Goal: Contribute content: Contribute content

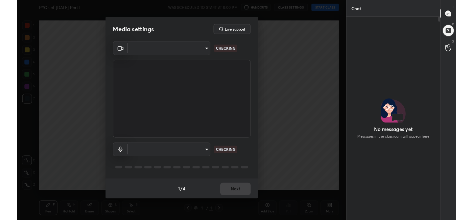
scroll to position [146, 99]
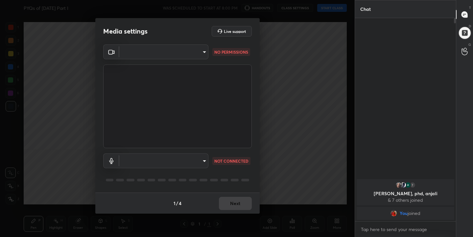
click at [202, 162] on body "1 2 3 4 5 6 7 C X Z C X Z E E Erase all H H PYQs of November 2017 Part I WAS SC…" at bounding box center [236, 118] width 473 height 237
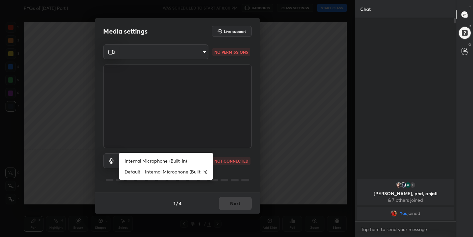
click at [169, 162] on li "Internal Microphone (Built-in)" at bounding box center [165, 160] width 93 height 11
type input "bbd3aae13217c396dc2fecf35c1ecfd846ea00af4014f484fae1488bf8d686ee"
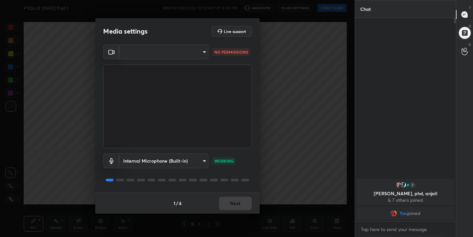
click at [202, 50] on body "1 2 3 4 5 6 7 C X Z C X Z E E Erase all H H PYQs of November 2017 Part I WAS SC…" at bounding box center [236, 118] width 473 height 237
click at [175, 52] on li at bounding box center [163, 52] width 89 height 4
click at [175, 52] on body "1 2 3 4 5 6 7 C X Z C X Z E E Erase all H H PYQs of November 2017 Part I WAS SC…" at bounding box center [236, 118] width 473 height 237
click at [175, 52] on li at bounding box center [163, 52] width 89 height 4
click at [175, 52] on body "1 2 3 4 5 6 7 C X Z C X Z E E Erase all H H PYQs of November 2017 Part I WAS SC…" at bounding box center [236, 118] width 473 height 237
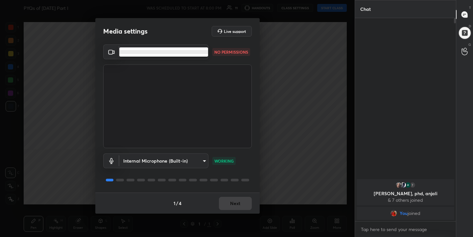
click at [175, 52] on li at bounding box center [163, 52] width 89 height 4
click at [175, 52] on body "1 2 3 4 5 6 7 C X Z C X Z E E Erase all H H PYQs of November 2017 Part I WAS SC…" at bounding box center [236, 118] width 473 height 237
click at [175, 52] on li at bounding box center [163, 52] width 89 height 4
click at [170, 51] on body "1 2 3 4 5 6 7 C X Z C X Z E E Erase all H H PYQs of November 2017 Part I WAS SC…" at bounding box center [236, 118] width 473 height 237
click at [170, 51] on li at bounding box center [163, 52] width 89 height 4
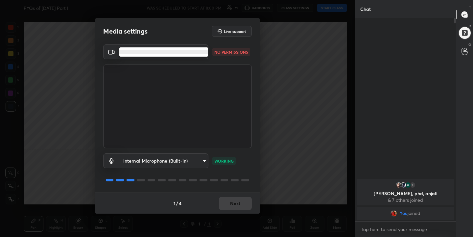
click at [170, 51] on body "1 2 3 4 5 6 7 C X Z C X Z E E Erase all H H PYQs of November 2017 Part I WAS SC…" at bounding box center [236, 118] width 473 height 237
click at [57, 60] on div at bounding box center [236, 118] width 473 height 237
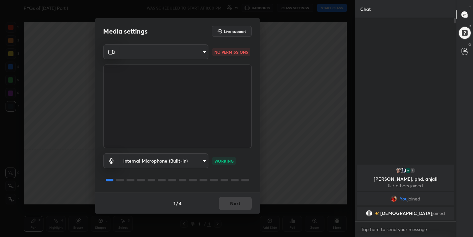
click at [166, 114] on video at bounding box center [177, 106] width 149 height 84
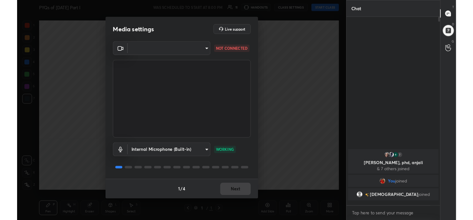
scroll to position [32710, 32559]
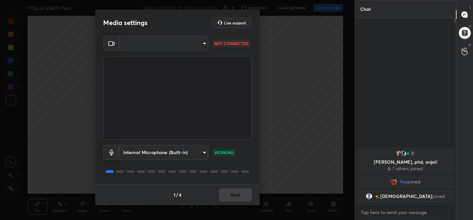
type textarea "x"
click at [204, 41] on body "1 2 3 4 5 6 7 C X Z C X Z E E Erase all H H PYQs of November 2017 Part I WAS SC…" at bounding box center [236, 110] width 473 height 220
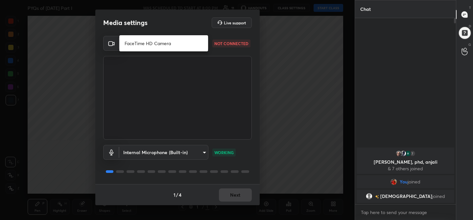
click at [177, 42] on li "FaceTime HD Camera" at bounding box center [163, 43] width 89 height 11
type input "b042d9b4029ea670167c9242ea6dd43bd532f08178e48d5290682a22a95e55f6"
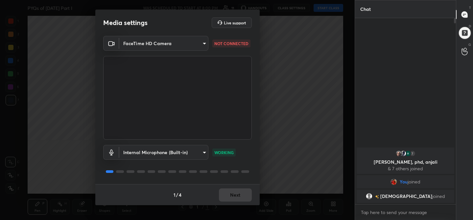
click at [241, 191] on button "Next" at bounding box center [235, 194] width 33 height 13
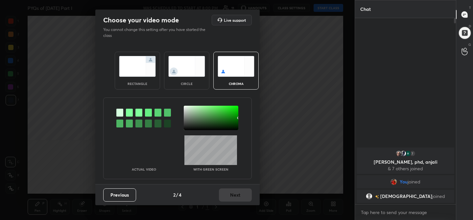
click at [234, 66] on img at bounding box center [236, 66] width 37 height 21
click at [130, 113] on div at bounding box center [129, 113] width 7 height 8
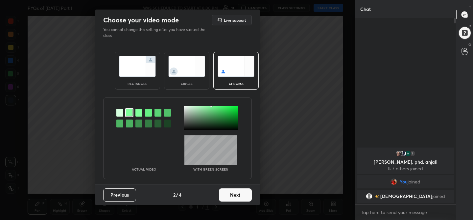
click at [185, 107] on div at bounding box center [211, 118] width 55 height 24
click at [234, 196] on button "Next" at bounding box center [235, 194] width 33 height 13
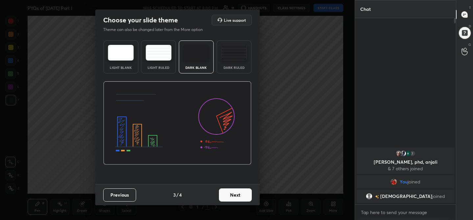
click at [129, 52] on img at bounding box center [121, 53] width 26 height 16
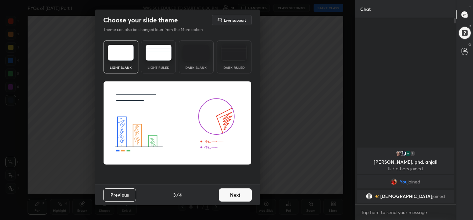
click at [129, 52] on img at bounding box center [121, 53] width 26 height 16
click at [239, 191] on button "Next" at bounding box center [235, 194] width 33 height 13
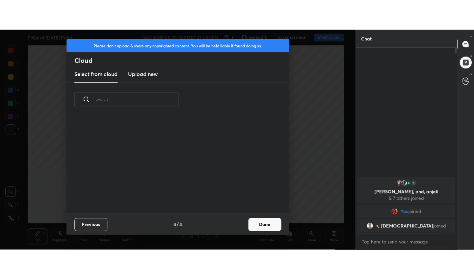
scroll to position [97, 211]
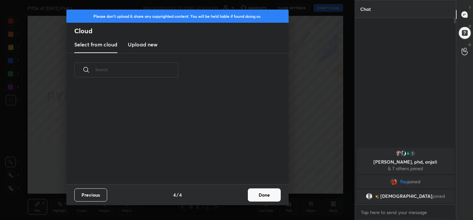
click at [151, 46] on h3 "Upload new" at bounding box center [143, 44] width 30 height 8
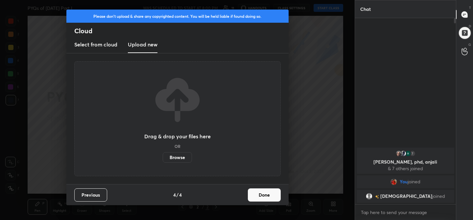
click at [176, 156] on label "Browse" at bounding box center [177, 157] width 29 height 11
click at [163, 156] on input "Browse" at bounding box center [163, 157] width 0 height 11
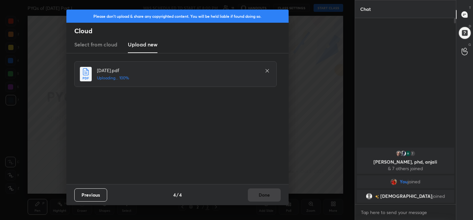
click at [264, 195] on div "Previous 4 / 4 Done" at bounding box center [177, 194] width 222 height 21
click at [269, 193] on button "Done" at bounding box center [264, 194] width 33 height 13
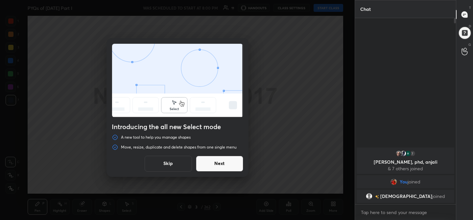
click at [176, 160] on button "Skip" at bounding box center [168, 164] width 47 height 16
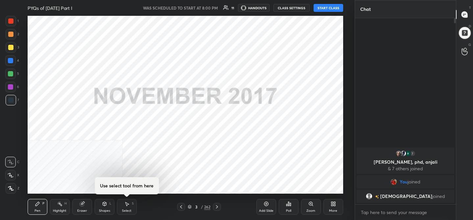
click at [333, 209] on div "More" at bounding box center [333, 210] width 8 height 3
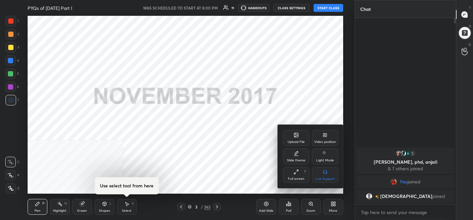
click at [296, 172] on icon at bounding box center [296, 171] width 5 height 5
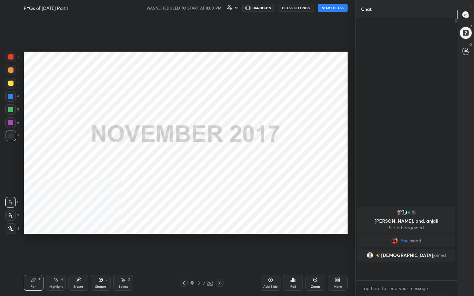
scroll to position [206, 99]
type textarea "x"
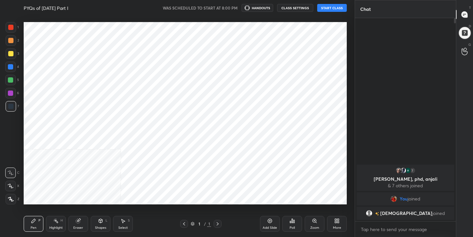
scroll to position [195, 329]
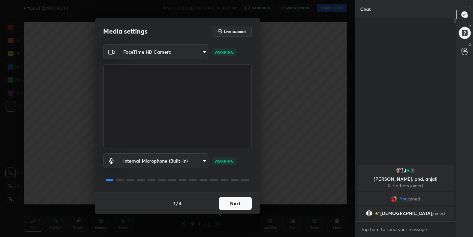
click at [242, 204] on button "Next" at bounding box center [235, 203] width 33 height 13
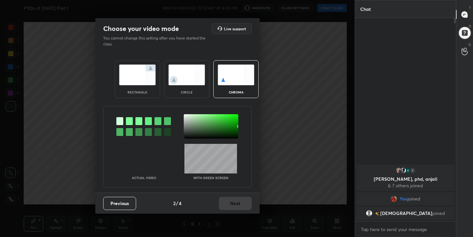
click at [229, 76] on img at bounding box center [236, 74] width 37 height 21
click at [130, 119] on div at bounding box center [129, 121] width 7 height 8
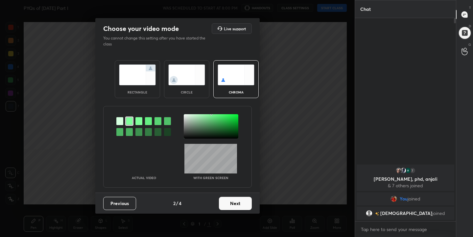
click at [185, 116] on div at bounding box center [211, 126] width 55 height 24
click at [244, 204] on button "Next" at bounding box center [235, 203] width 33 height 13
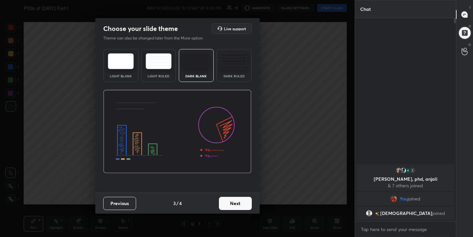
click at [128, 63] on img at bounding box center [121, 61] width 26 height 16
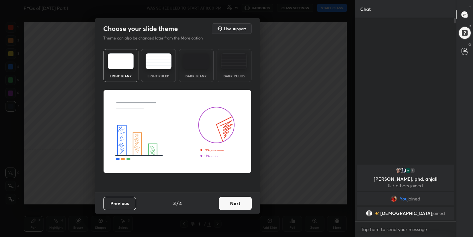
click at [250, 208] on button "Next" at bounding box center [235, 203] width 33 height 13
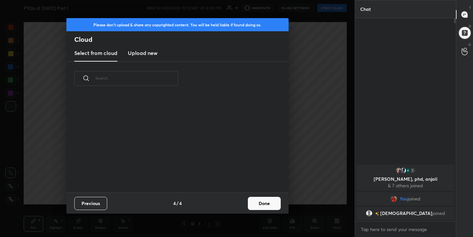
scroll to position [97, 211]
click at [146, 49] on h3 "Upload new" at bounding box center [143, 53] width 30 height 8
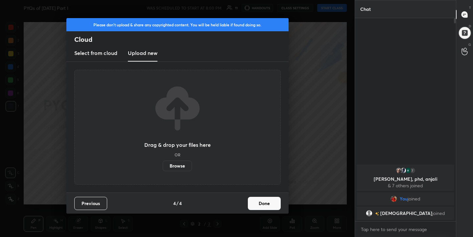
click at [179, 166] on label "Browse" at bounding box center [177, 165] width 29 height 11
click at [163, 166] on input "Browse" at bounding box center [163, 165] width 0 height 11
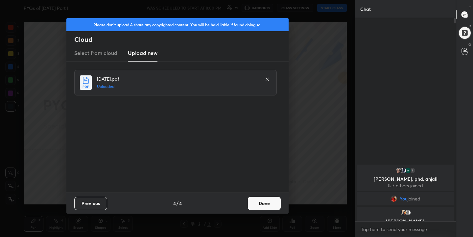
click at [264, 204] on button "Done" at bounding box center [264, 203] width 33 height 13
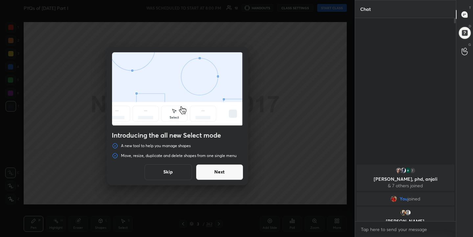
click at [181, 168] on button "Skip" at bounding box center [168, 172] width 47 height 16
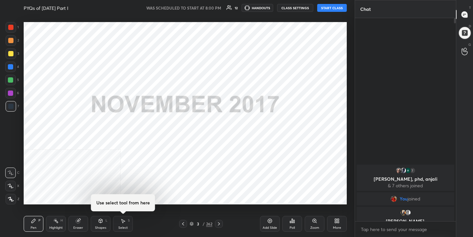
click at [343, 10] on button "START CLASS" at bounding box center [332, 8] width 30 height 8
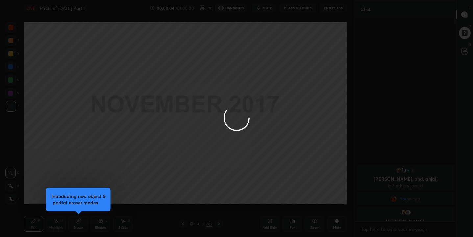
click at [343, 10] on div at bounding box center [236, 118] width 473 height 237
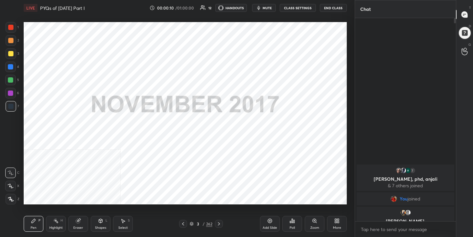
click at [263, 6] on button "mute" at bounding box center [264, 8] width 24 height 8
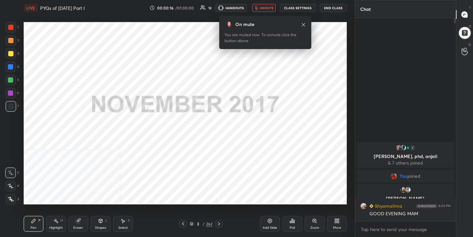
click at [263, 6] on span "unmute" at bounding box center [267, 8] width 14 height 5
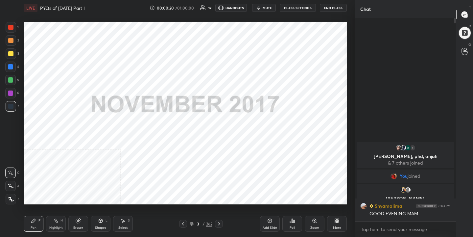
click at [264, 9] on span "mute" at bounding box center [267, 8] width 9 height 5
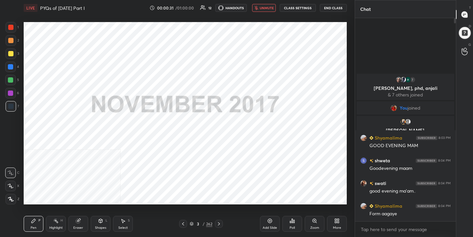
click at [266, 5] on button "unmute" at bounding box center [264, 8] width 24 height 8
click at [265, 9] on span "mute" at bounding box center [267, 8] width 9 height 5
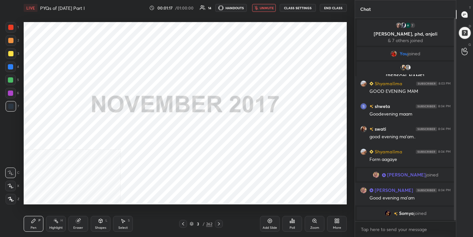
click at [264, 11] on button "unmute" at bounding box center [264, 8] width 24 height 8
click at [192, 224] on icon at bounding box center [192, 224] width 4 height 4
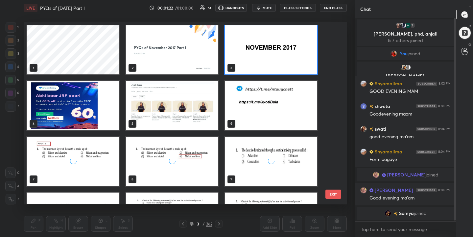
scroll to position [180, 320]
click at [86, 98] on img "grid" at bounding box center [73, 105] width 92 height 49
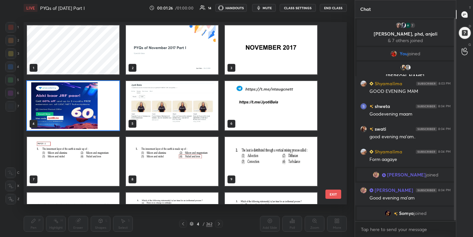
click at [86, 98] on img "grid" at bounding box center [73, 105] width 92 height 49
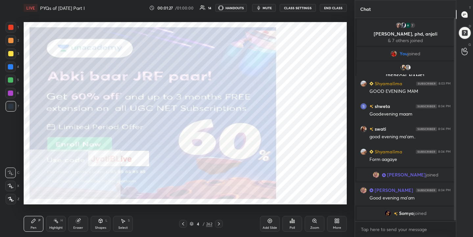
click at [86, 98] on img "grid" at bounding box center [73, 105] width 92 height 49
click at [337, 223] on div "More" at bounding box center [337, 224] width 20 height 16
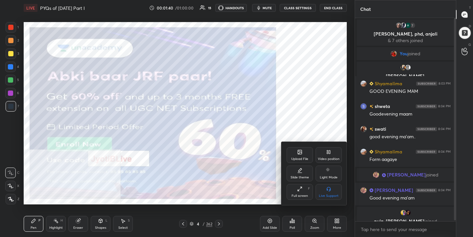
click at [325, 158] on div "Video position" at bounding box center [329, 158] width 22 height 3
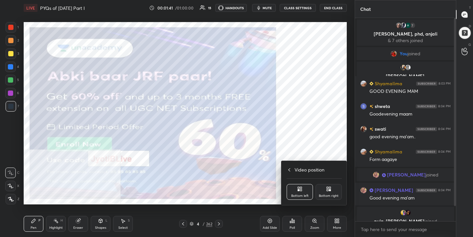
click at [332, 186] on div "Bottom right" at bounding box center [329, 192] width 26 height 16
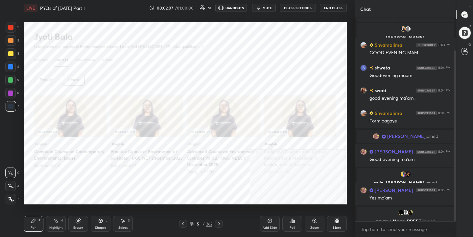
scroll to position [61, 0]
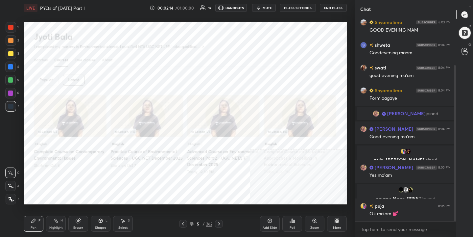
click at [217, 223] on icon at bounding box center [218, 223] width 5 height 5
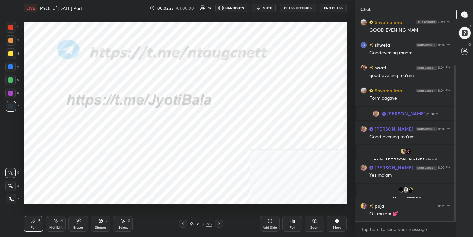
click at [197, 223] on div "6" at bounding box center [198, 224] width 7 height 4
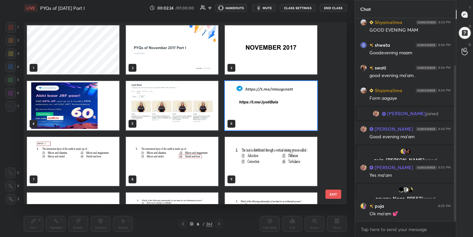
scroll to position [180, 320]
click at [71, 186] on div "7" at bounding box center [73, 161] width 94 height 50
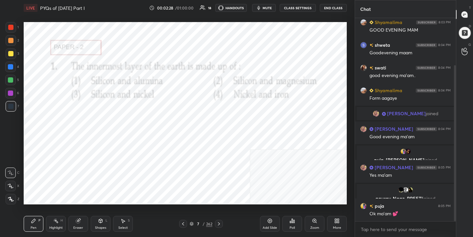
click at [266, 7] on span "mute" at bounding box center [267, 8] width 9 height 5
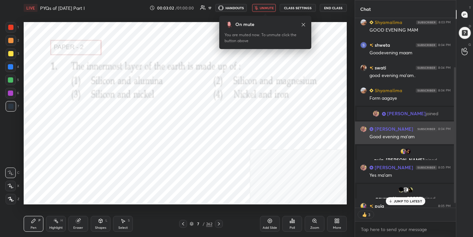
scroll to position [75, 0]
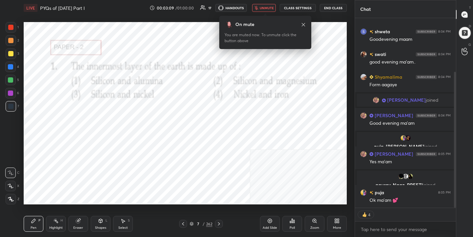
click at [194, 222] on div "7 / 262" at bounding box center [201, 224] width 23 height 6
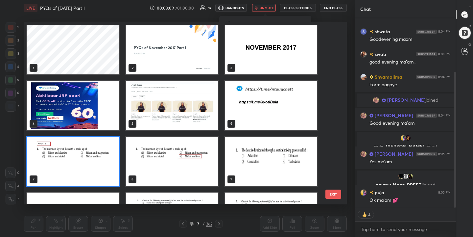
scroll to position [180, 320]
click at [94, 148] on img "grid" at bounding box center [73, 161] width 92 height 49
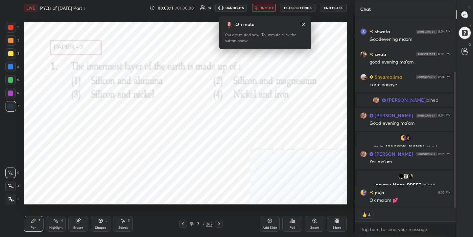
click at [289, 220] on div "Poll" at bounding box center [293, 224] width 20 height 16
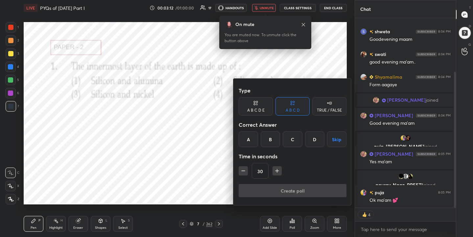
click at [317, 140] on div "D" at bounding box center [314, 139] width 19 height 16
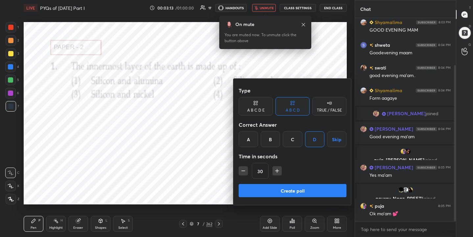
scroll to position [2, 2]
click at [309, 187] on button "Create poll" at bounding box center [293, 190] width 108 height 13
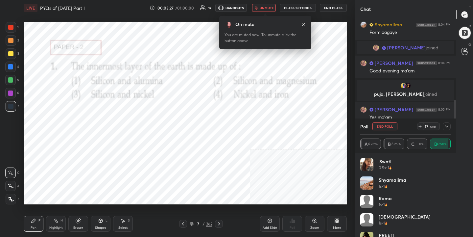
scroll to position [158, 0]
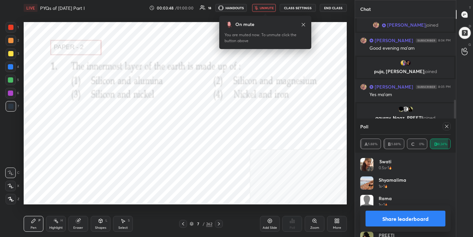
click at [448, 126] on icon at bounding box center [446, 126] width 5 height 5
type textarea "x"
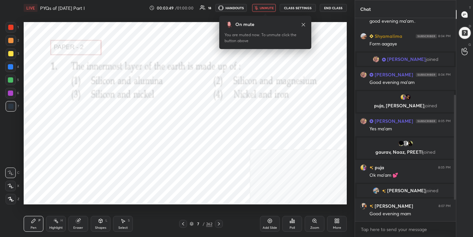
scroll to position [123, 0]
click at [270, 7] on span "unmute" at bounding box center [267, 8] width 14 height 5
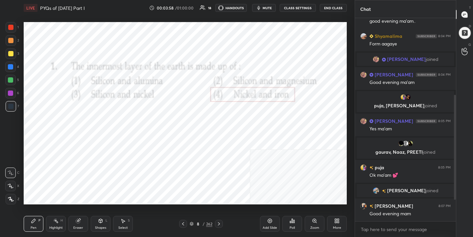
click at [196, 225] on div "8" at bounding box center [198, 224] width 7 height 4
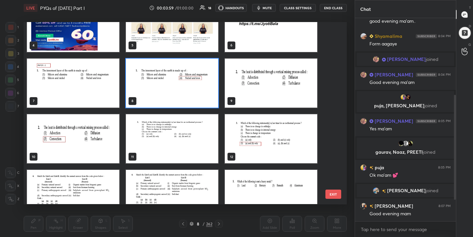
scroll to position [78, 0]
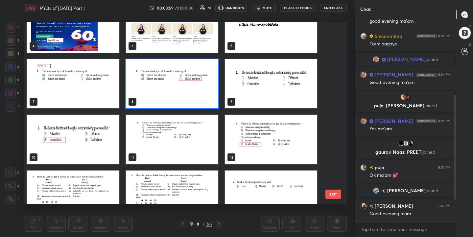
click at [287, 66] on img "grid" at bounding box center [271, 83] width 92 height 49
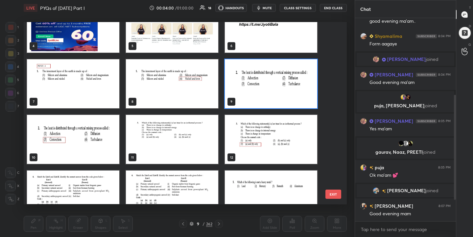
click at [289, 70] on img "grid" at bounding box center [271, 83] width 92 height 49
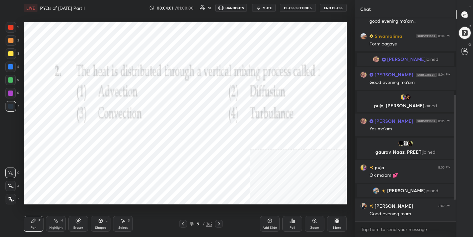
click at [289, 70] on img "grid" at bounding box center [271, 83] width 92 height 49
click at [270, 8] on span "mute" at bounding box center [267, 8] width 9 height 5
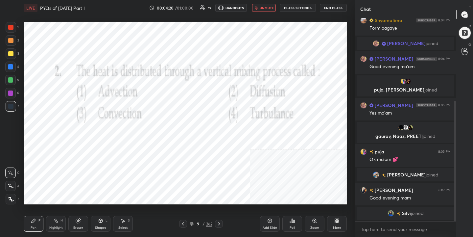
click at [193, 224] on icon at bounding box center [191, 224] width 3 height 1
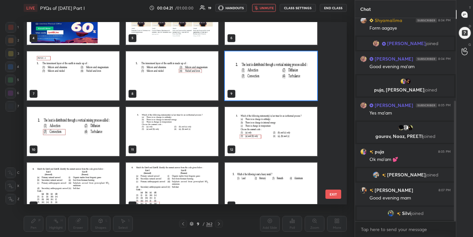
scroll to position [86, 0]
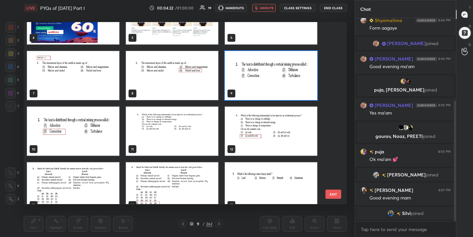
click at [276, 71] on img "grid" at bounding box center [271, 75] width 92 height 49
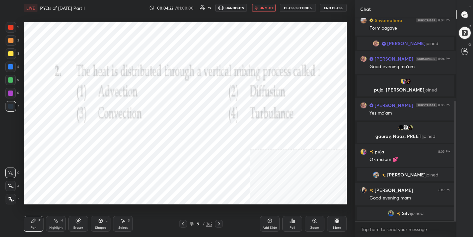
click at [276, 71] on img "grid" at bounding box center [271, 75] width 92 height 49
click at [291, 220] on icon at bounding box center [292, 220] width 5 height 5
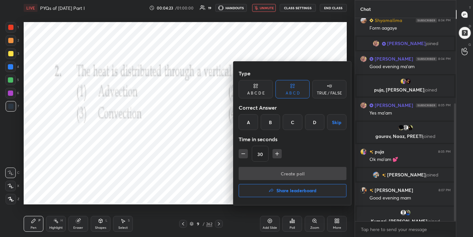
scroll to position [147, 0]
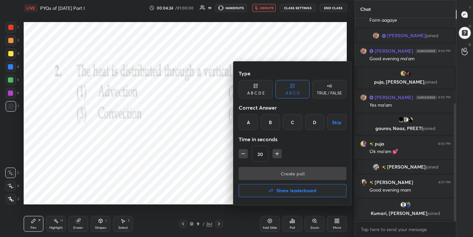
click at [291, 130] on div "C" at bounding box center [292, 122] width 19 height 16
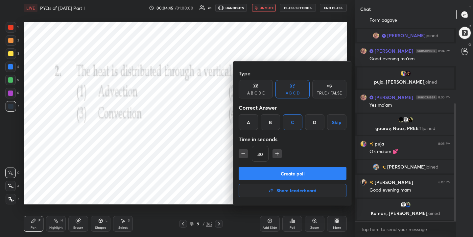
click at [311, 173] on button "Create poll" at bounding box center [293, 173] width 108 height 13
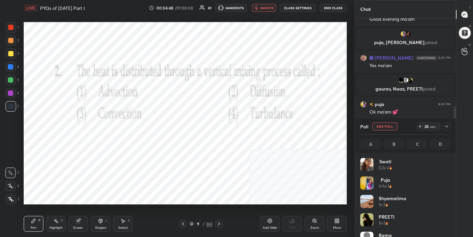
scroll to position [77, 88]
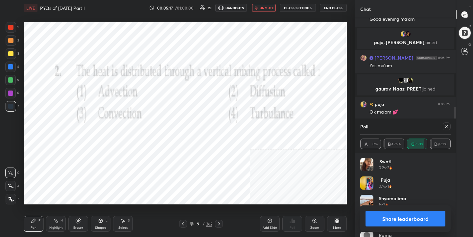
click at [445, 127] on icon at bounding box center [446, 126] width 5 height 5
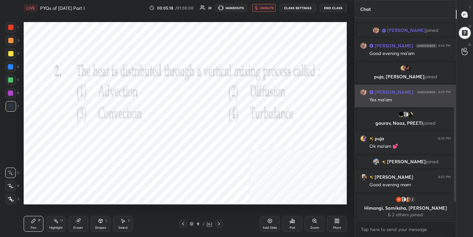
scroll to position [152, 0]
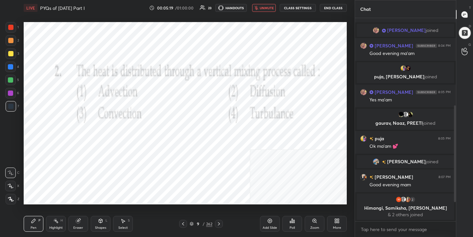
click at [268, 9] on span "unmute" at bounding box center [267, 8] width 14 height 5
click at [191, 222] on icon at bounding box center [191, 223] width 3 height 2
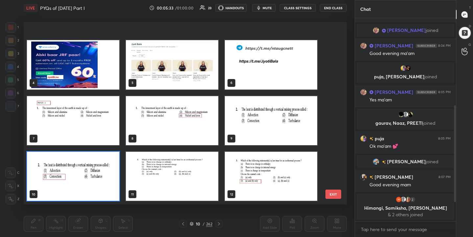
scroll to position [110, 0]
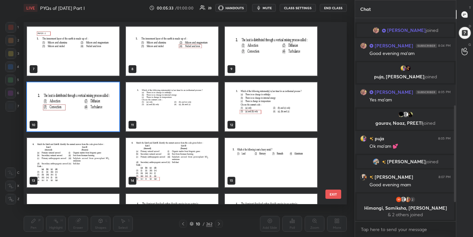
click at [192, 121] on img "grid" at bounding box center [172, 106] width 92 height 49
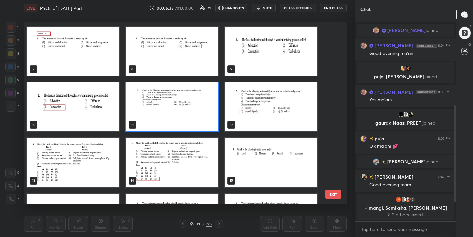
click at [192, 121] on img "grid" at bounding box center [172, 106] width 92 height 49
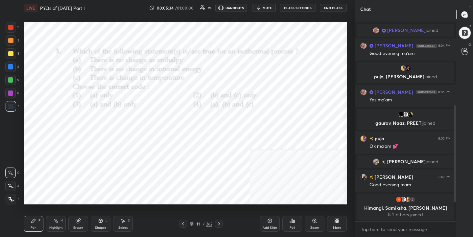
click at [192, 121] on img "grid" at bounding box center [172, 106] width 92 height 49
click at [273, 10] on button "mute" at bounding box center [264, 8] width 24 height 8
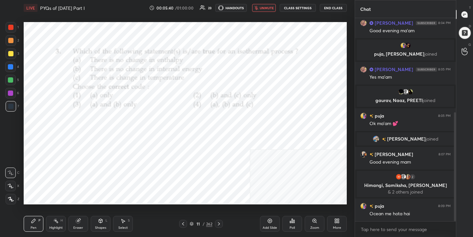
scroll to position [191, 0]
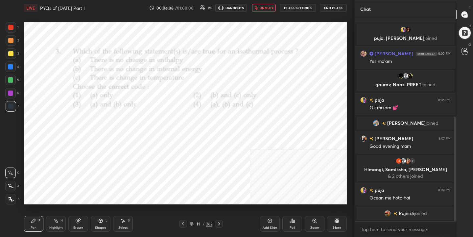
click at [194, 223] on div "11 / 262" at bounding box center [201, 224] width 23 height 6
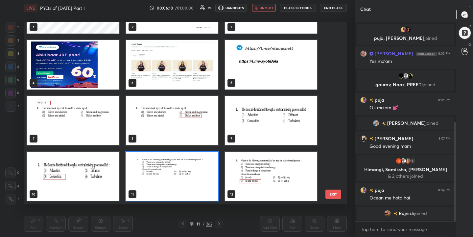
scroll to position [213, 0]
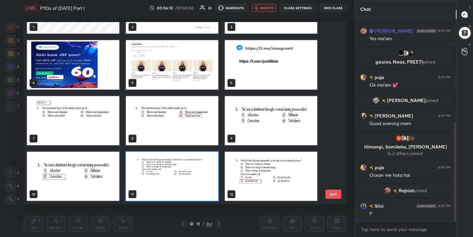
click at [167, 181] on img "grid" at bounding box center [172, 176] width 92 height 49
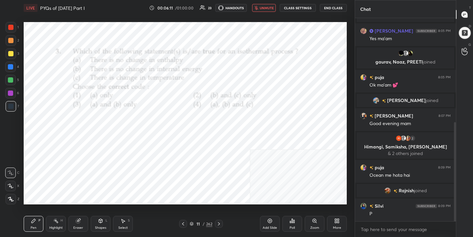
click at [292, 223] on icon at bounding box center [292, 221] width 1 height 4
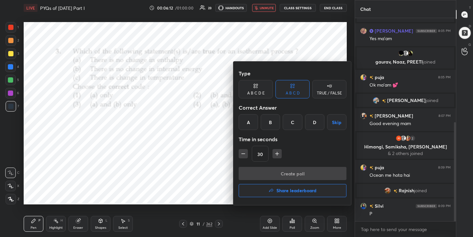
click at [291, 122] on div "C" at bounding box center [292, 122] width 19 height 16
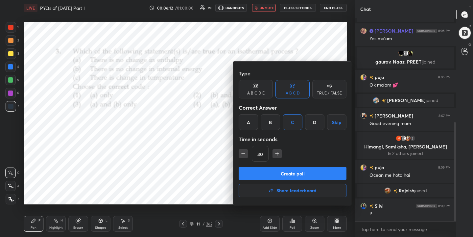
click at [300, 175] on button "Create poll" at bounding box center [293, 173] width 108 height 13
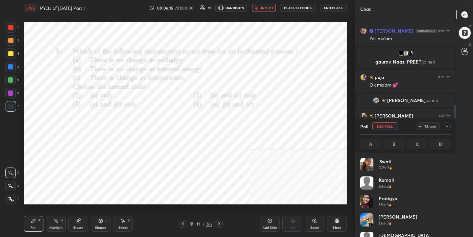
scroll to position [77, 88]
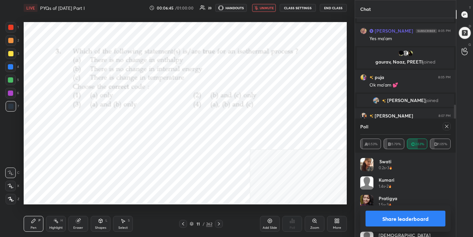
click at [446, 127] on icon at bounding box center [446, 126] width 3 height 3
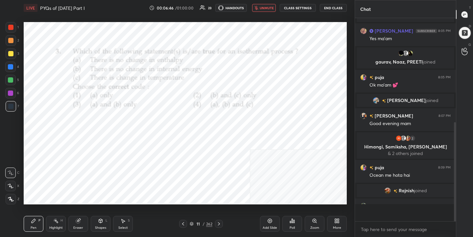
scroll to position [2, 2]
click at [268, 7] on span "unmute" at bounding box center [267, 8] width 14 height 5
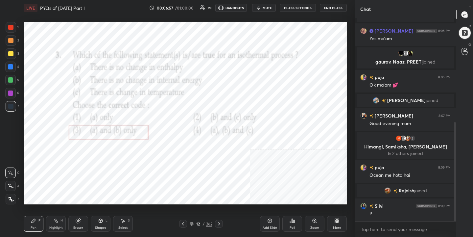
click at [192, 224] on icon at bounding box center [192, 224] width 4 height 4
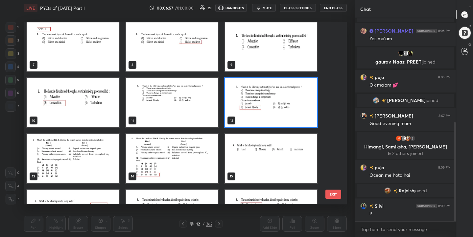
scroll to position [131, 0]
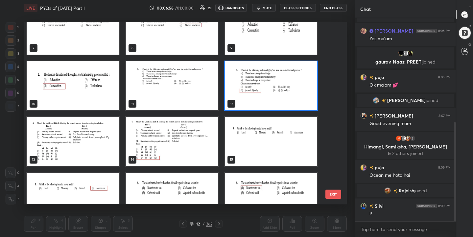
click at [85, 126] on img "grid" at bounding box center [73, 141] width 92 height 49
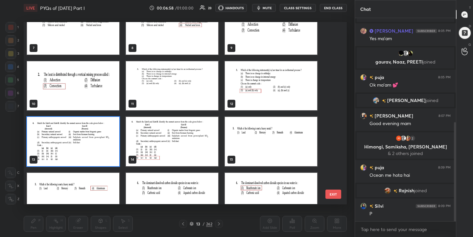
click at [85, 126] on img "grid" at bounding box center [73, 141] width 92 height 49
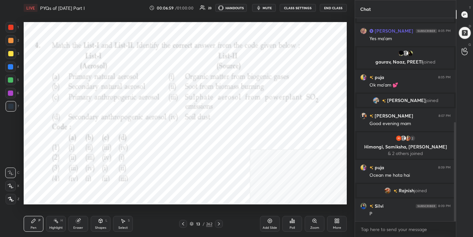
click at [85, 22] on div "7 8 9 10 11 12 13 14 15 16 17 18 19 20 21 EXIT" at bounding box center [185, 22] width 323 height 0
click at [194, 223] on div "13 / 262" at bounding box center [201, 224] width 23 height 6
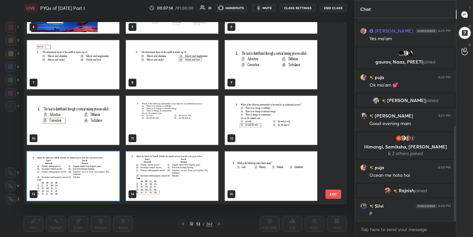
scroll to position [229, 0]
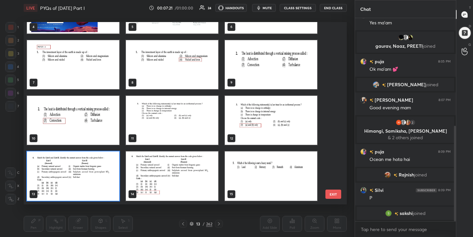
click at [96, 174] on img "grid" at bounding box center [73, 176] width 92 height 49
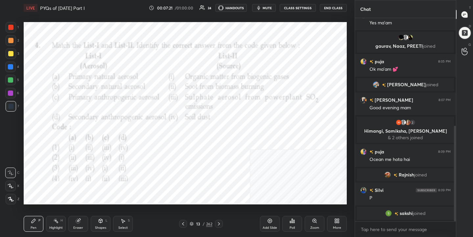
click at [96, 174] on img "grid" at bounding box center [73, 176] width 92 height 49
click at [292, 221] on icon at bounding box center [292, 221] width 1 height 4
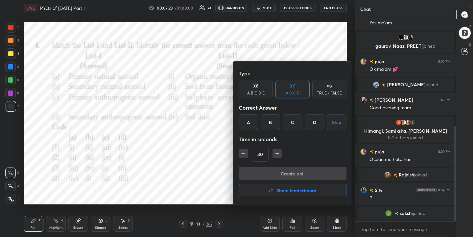
click at [320, 121] on div "D" at bounding box center [314, 122] width 19 height 16
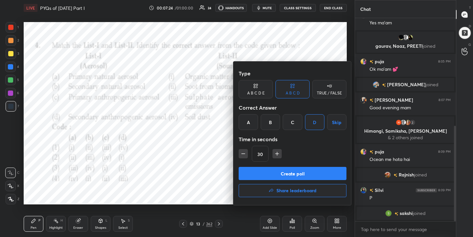
click at [308, 176] on button "Create poll" at bounding box center [293, 173] width 108 height 13
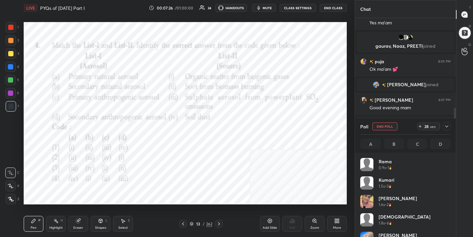
scroll to position [77, 88]
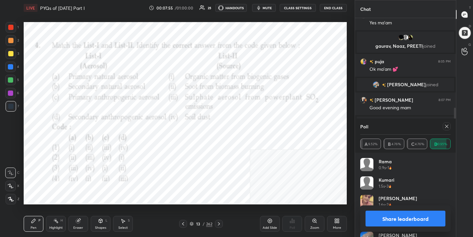
click at [449, 127] on icon at bounding box center [446, 126] width 5 height 5
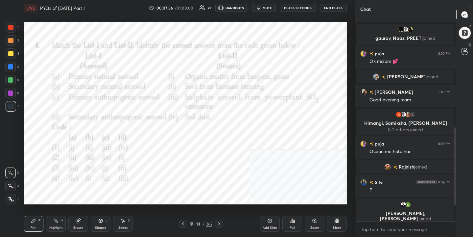
scroll to position [237, 0]
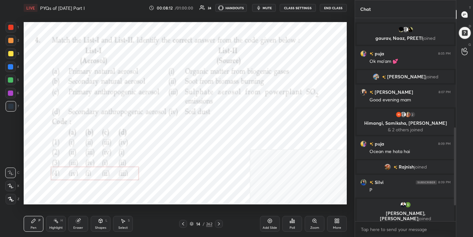
click at [197, 222] on div "14" at bounding box center [198, 224] width 7 height 4
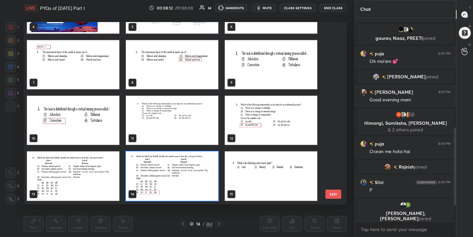
scroll to position [163, 0]
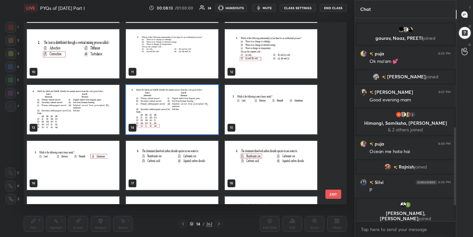
click at [260, 119] on img "grid" at bounding box center [271, 109] width 92 height 49
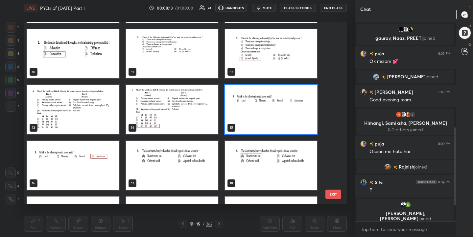
click at [260, 119] on img "grid" at bounding box center [271, 109] width 92 height 49
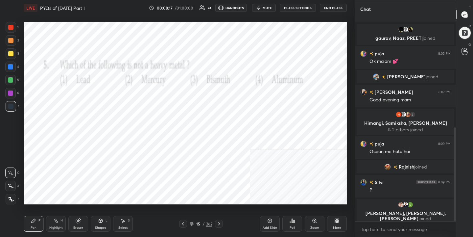
click at [267, 6] on span "mute" at bounding box center [267, 8] width 9 height 5
click at [192, 224] on icon at bounding box center [192, 224] width 4 height 4
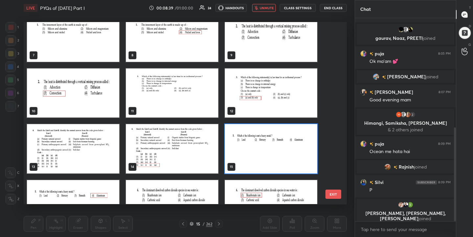
scroll to position [171, 0]
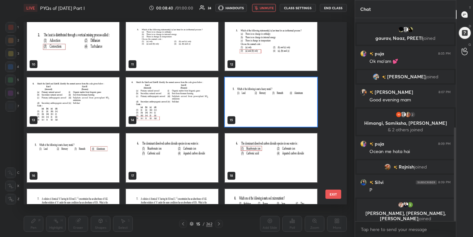
click at [253, 115] on img "grid" at bounding box center [271, 102] width 92 height 49
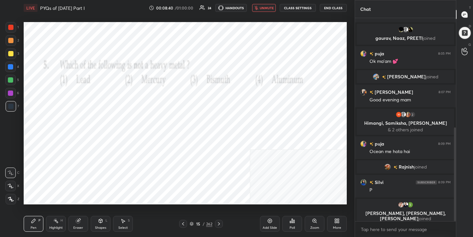
click at [253, 115] on img "grid" at bounding box center [271, 102] width 92 height 49
click at [295, 222] on div "Poll" at bounding box center [293, 224] width 20 height 16
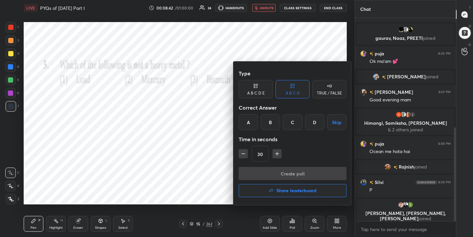
click at [318, 115] on div "D" at bounding box center [314, 122] width 19 height 16
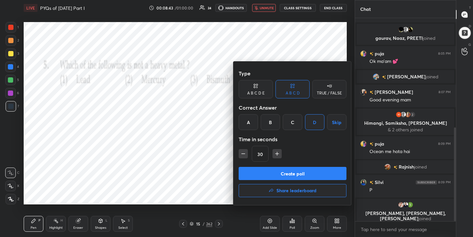
click at [314, 170] on button "Create poll" at bounding box center [293, 173] width 108 height 13
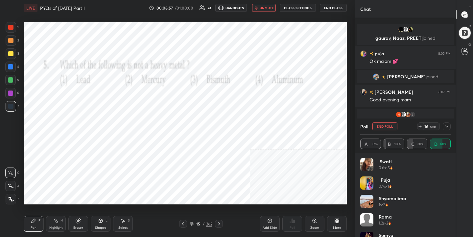
scroll to position [277, 0]
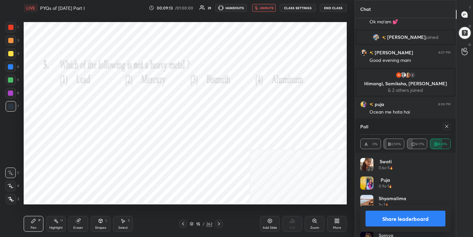
click at [449, 127] on icon at bounding box center [446, 126] width 5 height 5
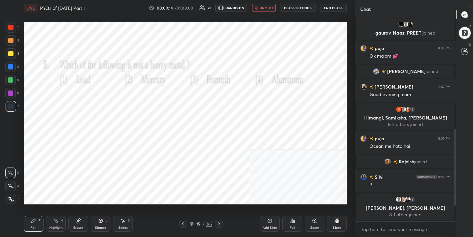
scroll to position [242, 0]
click at [268, 8] on span "unmute" at bounding box center [267, 8] width 14 height 5
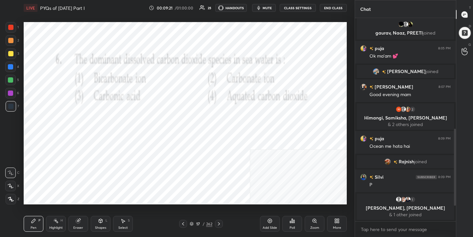
click at [270, 8] on span "mute" at bounding box center [267, 8] width 9 height 5
click at [192, 223] on icon at bounding box center [192, 224] width 4 height 4
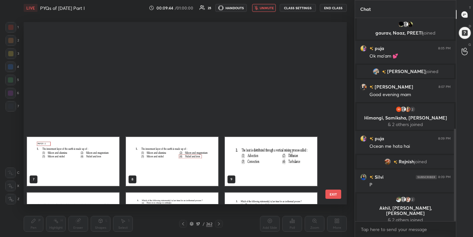
scroll to position [180, 320]
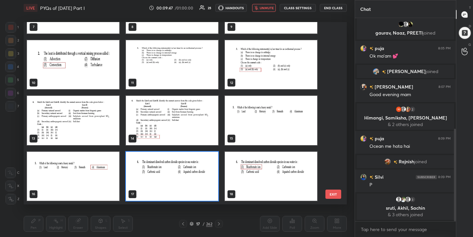
click at [156, 176] on img "grid" at bounding box center [172, 176] width 92 height 49
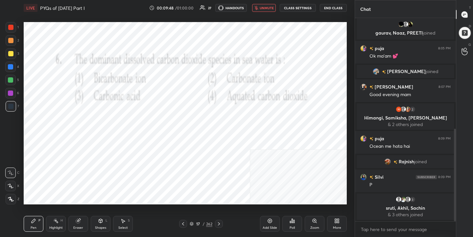
click at [294, 223] on icon at bounding box center [294, 221] width 1 height 3
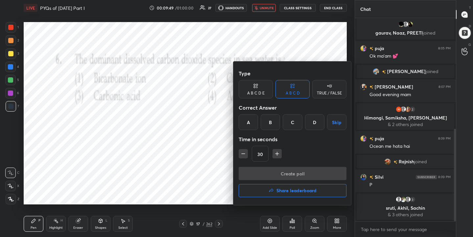
click at [252, 124] on div "A" at bounding box center [248, 122] width 19 height 16
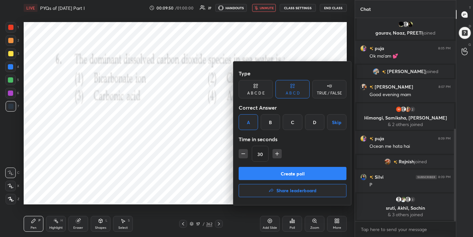
click at [292, 176] on button "Create poll" at bounding box center [293, 173] width 108 height 13
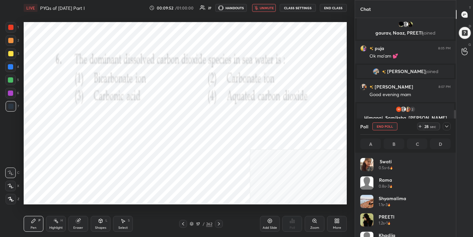
scroll to position [77, 88]
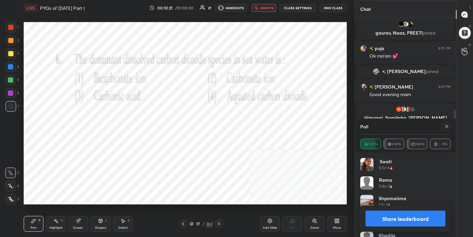
click at [448, 127] on icon at bounding box center [446, 126] width 3 height 3
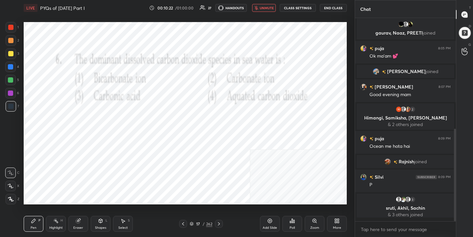
scroll to position [146, 99]
click at [269, 11] on button "unmute" at bounding box center [264, 8] width 24 height 8
click at [193, 223] on icon at bounding box center [192, 224] width 4 height 4
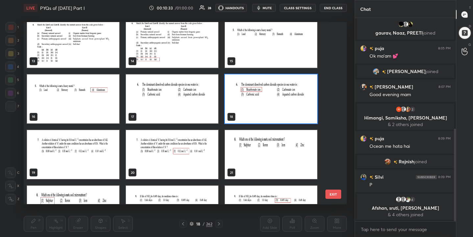
scroll to position [230, 0]
click at [91, 158] on img "grid" at bounding box center [73, 154] width 92 height 49
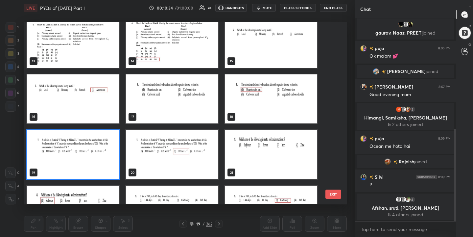
click at [91, 156] on img "grid" at bounding box center [73, 154] width 92 height 49
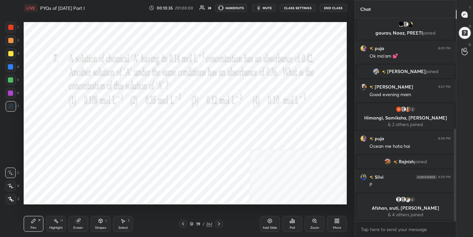
click at [270, 7] on span "mute" at bounding box center [267, 8] width 9 height 5
click at [191, 222] on icon at bounding box center [191, 223] width 3 height 2
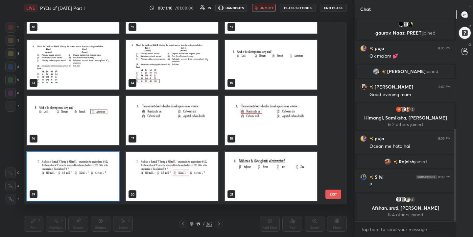
scroll to position [180, 320]
click at [110, 179] on img "grid" at bounding box center [73, 176] width 92 height 49
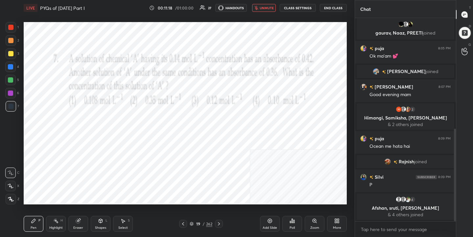
click at [110, 179] on img "grid" at bounding box center [73, 176] width 92 height 49
click at [294, 223] on div "Poll" at bounding box center [293, 224] width 20 height 16
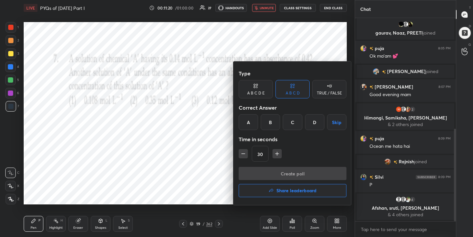
click at [288, 119] on div "C" at bounding box center [292, 122] width 19 height 16
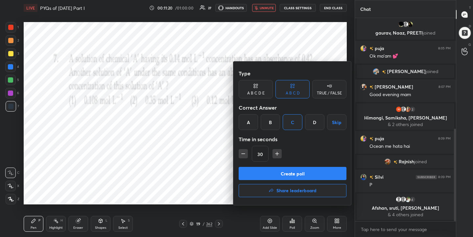
click at [303, 169] on button "Create poll" at bounding box center [293, 173] width 108 height 13
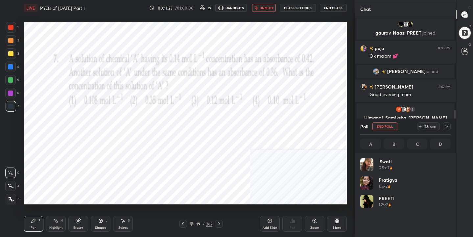
scroll to position [77, 88]
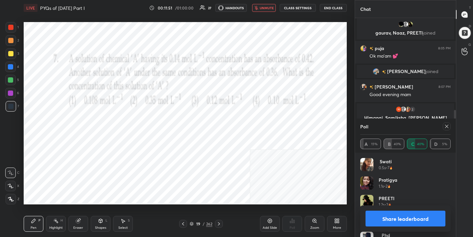
click at [446, 128] on icon at bounding box center [446, 126] width 5 height 5
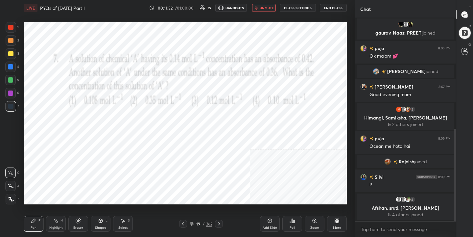
scroll to position [2, 2]
click at [266, 9] on span "unmute" at bounding box center [267, 8] width 14 height 5
click at [194, 222] on div "19 / 262" at bounding box center [201, 224] width 23 height 6
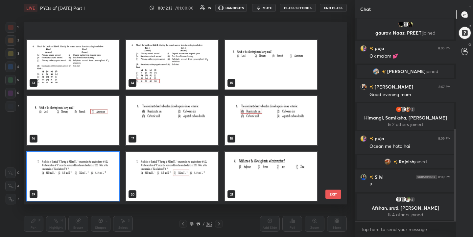
scroll to position [256, 0]
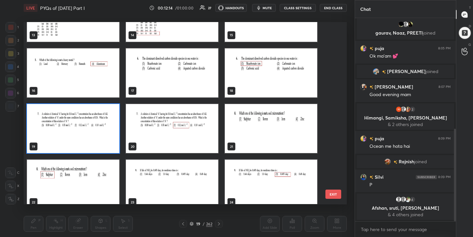
click at [265, 123] on img "grid" at bounding box center [271, 128] width 92 height 49
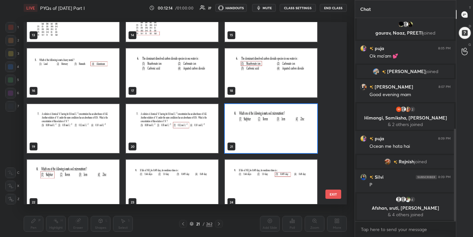
click at [265, 123] on img "grid" at bounding box center [271, 128] width 92 height 49
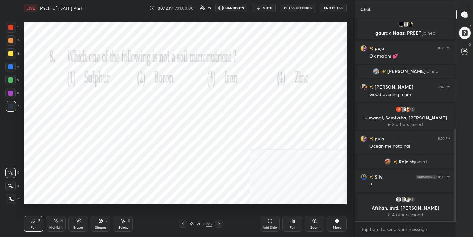
click at [289, 223] on div "Poll" at bounding box center [293, 224] width 20 height 16
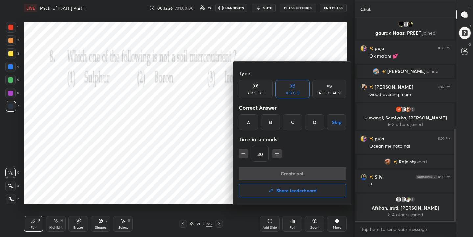
click at [252, 119] on div "A" at bounding box center [248, 122] width 19 height 16
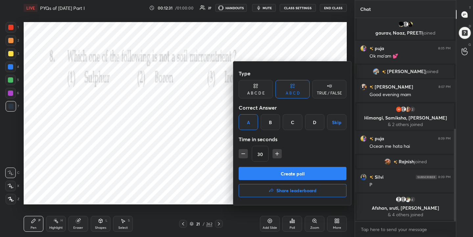
click at [306, 174] on button "Create poll" at bounding box center [293, 173] width 108 height 13
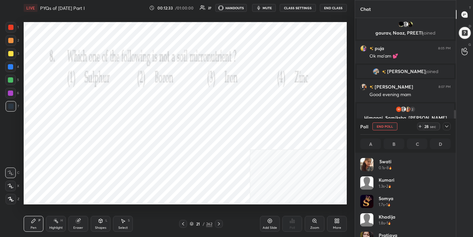
scroll to position [77, 88]
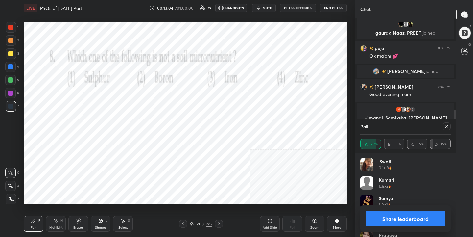
click at [445, 127] on icon at bounding box center [446, 126] width 5 height 5
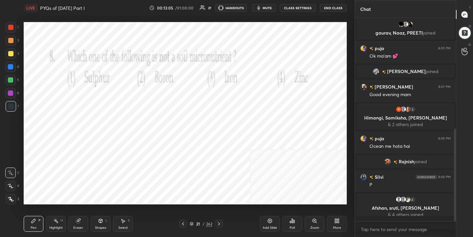
scroll to position [2, 2]
click at [193, 222] on icon at bounding box center [192, 224] width 4 height 4
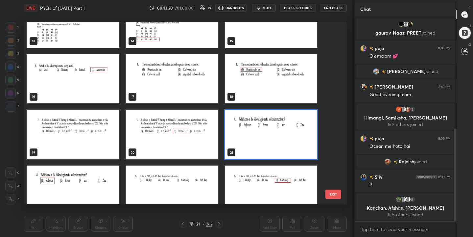
scroll to position [253, 0]
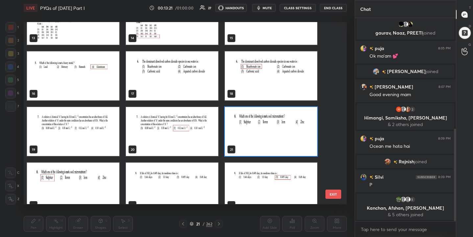
click at [145, 176] on img "grid" at bounding box center [172, 187] width 92 height 49
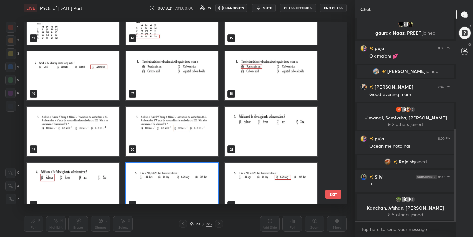
click at [145, 176] on div "13 14 15 16 17 18 19 20 21 22 23 24 25 26 27 28 29 30" at bounding box center [180, 113] width 312 height 182
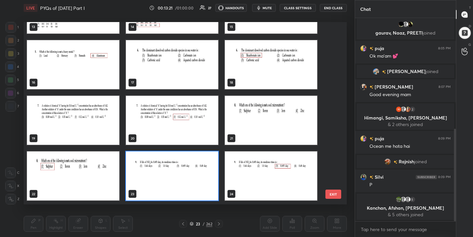
click at [145, 176] on img "grid" at bounding box center [172, 176] width 92 height 49
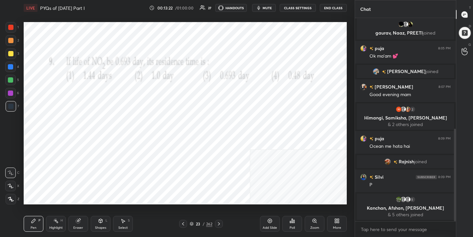
click at [145, 176] on img "grid" at bounding box center [172, 176] width 92 height 49
click at [267, 5] on button "mute" at bounding box center [264, 8] width 24 height 8
click at [192, 222] on icon at bounding box center [191, 223] width 3 height 2
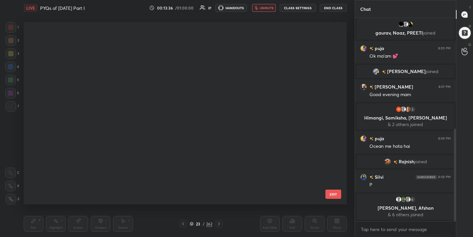
scroll to position [180, 320]
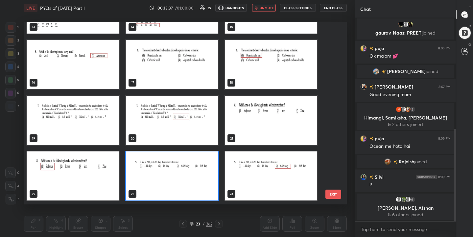
click at [146, 173] on img "grid" at bounding box center [172, 176] width 92 height 49
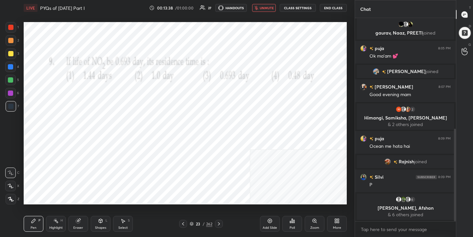
click at [291, 222] on icon at bounding box center [290, 222] width 1 height 2
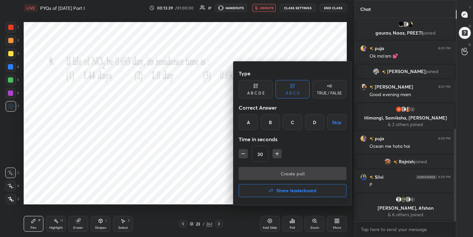
click at [300, 122] on div "C" at bounding box center [292, 122] width 19 height 16
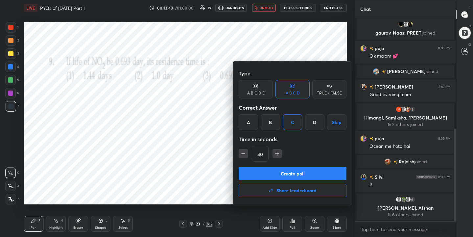
click at [299, 174] on button "Create poll" at bounding box center [293, 173] width 108 height 13
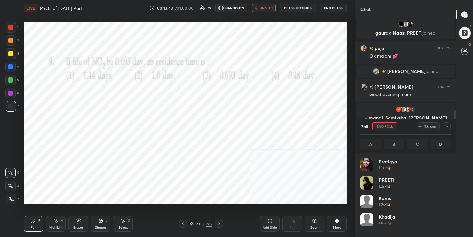
scroll to position [77, 88]
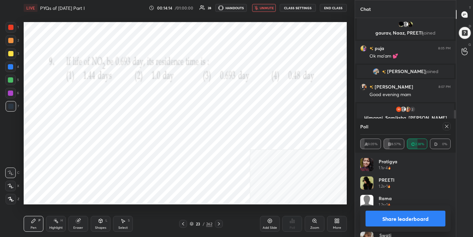
click at [444, 123] on div at bounding box center [447, 126] width 8 height 8
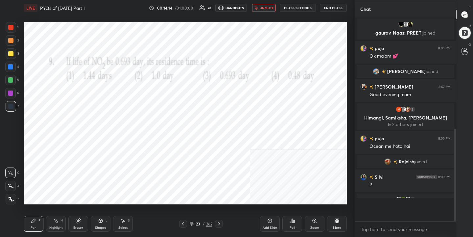
scroll to position [2, 2]
click at [271, 1] on div "LIVE PYQs of [DATE] Part I 00:14:16 / 01:00:00 28 HANDOUTS unmute CLASS SETTING…" at bounding box center [185, 8] width 323 height 16
click at [271, 7] on span "unmute" at bounding box center [267, 8] width 14 height 5
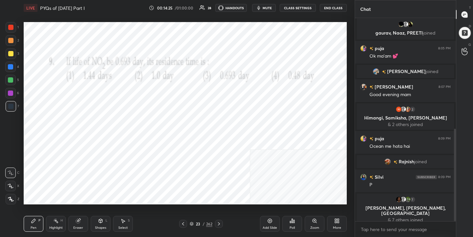
click at [192, 223] on icon at bounding box center [192, 224] width 4 height 4
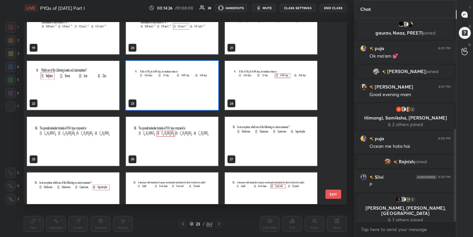
scroll to position [354, 0]
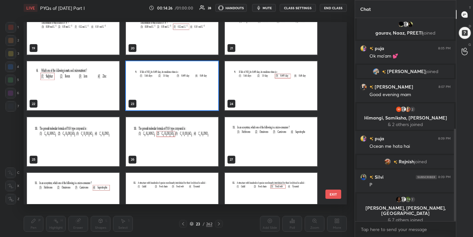
click at [103, 155] on img "grid" at bounding box center [73, 141] width 92 height 49
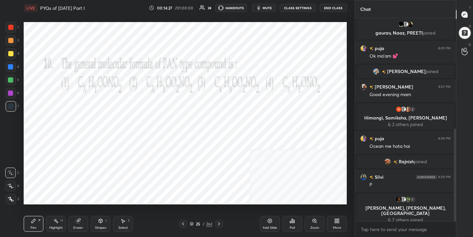
click at [103, 155] on img "grid" at bounding box center [73, 141] width 92 height 49
click at [264, 9] on span "mute" at bounding box center [267, 8] width 9 height 5
click at [194, 226] on div "25 / 262" at bounding box center [201, 224] width 23 height 6
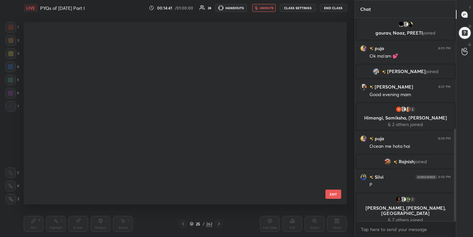
scroll to position [180, 320]
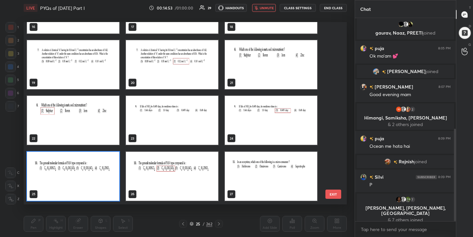
click at [91, 170] on img "grid" at bounding box center [73, 176] width 92 height 49
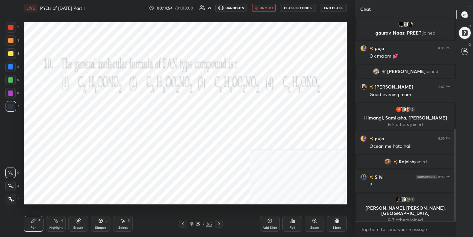
click at [91, 170] on img "grid" at bounding box center [73, 176] width 92 height 49
click at [295, 218] on div "Poll" at bounding box center [293, 224] width 20 height 16
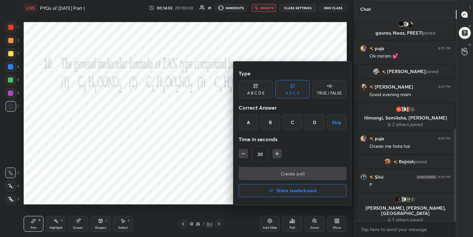
click at [272, 126] on div "B" at bounding box center [270, 122] width 19 height 16
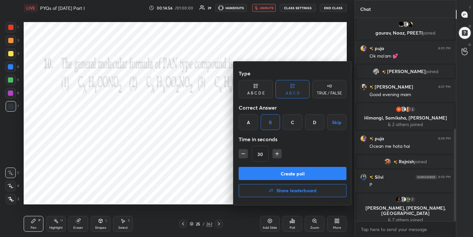
click at [288, 175] on button "Create poll" at bounding box center [293, 173] width 108 height 13
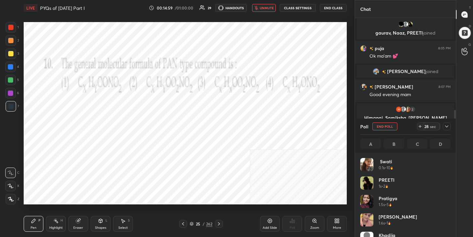
scroll to position [77, 88]
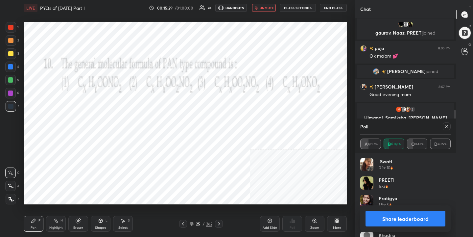
click at [447, 127] on icon at bounding box center [446, 126] width 5 height 5
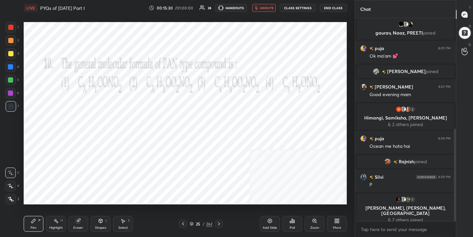
scroll to position [201, 99]
click at [269, 3] on div "LIVE PYQs of [DATE] Part I 00:15:30 / 01:00:00 28 HANDOUTS unmute CLASS SETTING…" at bounding box center [185, 8] width 323 height 16
click at [269, 8] on span "unmute" at bounding box center [267, 8] width 14 height 5
click at [188, 224] on div "26 / 262" at bounding box center [201, 224] width 44 height 8
click at [194, 222] on div "26 / 262" at bounding box center [201, 224] width 23 height 6
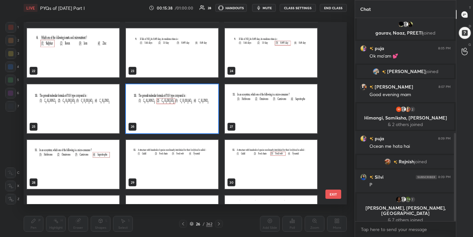
scroll to position [265, 0]
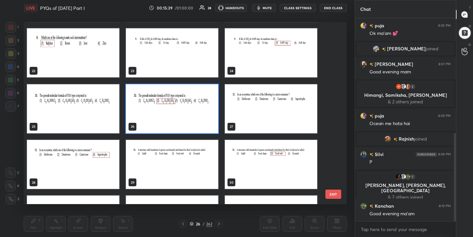
click at [255, 112] on img "grid" at bounding box center [271, 108] width 92 height 49
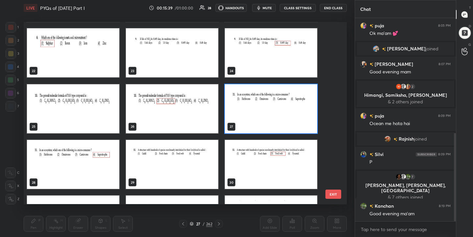
click at [255, 112] on img "grid" at bounding box center [271, 108] width 92 height 49
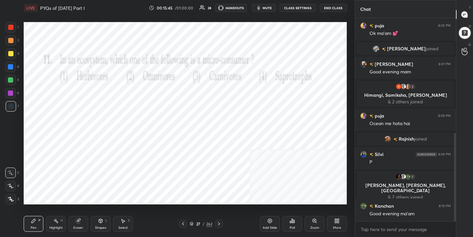
click at [271, 7] on span "mute" at bounding box center [267, 8] width 9 height 5
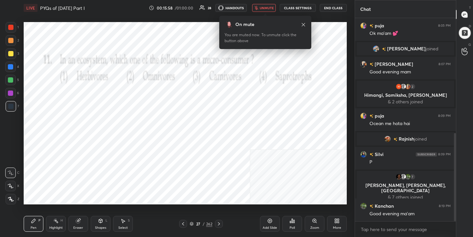
click at [194, 222] on div "27 / 262" at bounding box center [201, 224] width 23 height 6
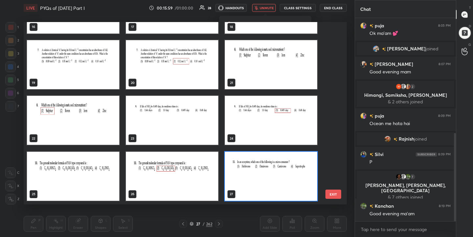
scroll to position [396, 0]
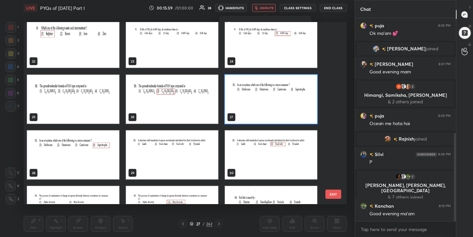
click at [268, 112] on img "grid" at bounding box center [271, 99] width 92 height 49
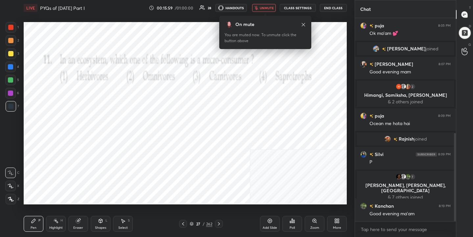
click at [268, 112] on img "grid" at bounding box center [271, 99] width 92 height 49
click at [297, 225] on div "Poll" at bounding box center [293, 224] width 20 height 16
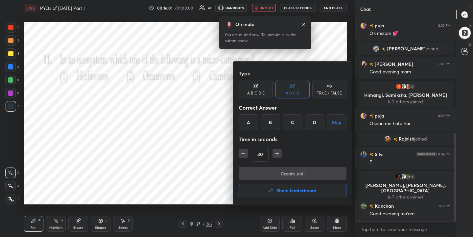
click at [318, 125] on div "D" at bounding box center [314, 122] width 19 height 16
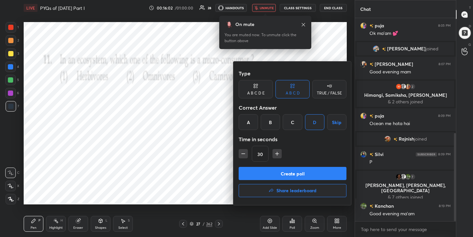
click at [309, 175] on button "Create poll" at bounding box center [293, 173] width 108 height 13
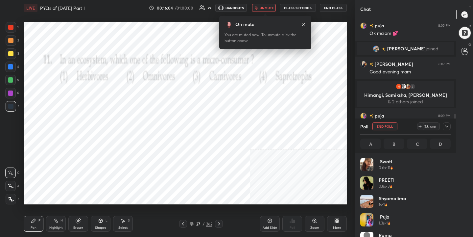
scroll to position [77, 88]
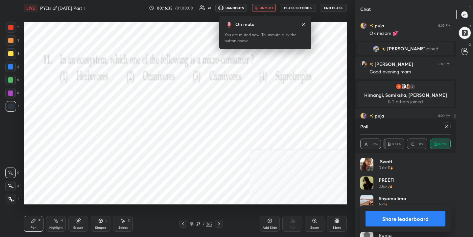
click at [449, 129] on icon at bounding box center [446, 126] width 5 height 5
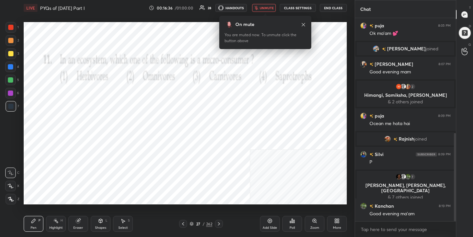
scroll to position [146, 99]
click at [269, 11] on button "unmute" at bounding box center [264, 8] width 24 height 8
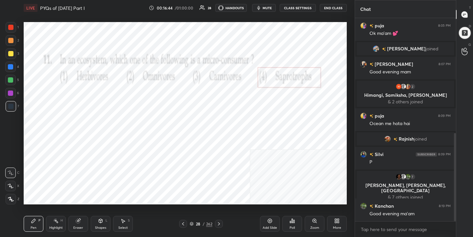
click at [190, 224] on icon at bounding box center [192, 224] width 4 height 4
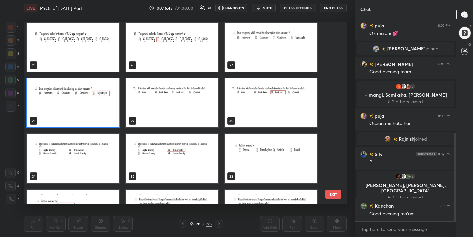
scroll to position [448, 0]
click at [166, 101] on img "grid" at bounding box center [172, 102] width 92 height 49
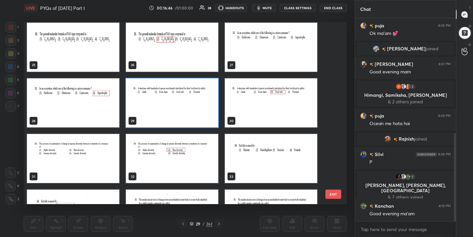
click at [166, 101] on img "grid" at bounding box center [172, 102] width 92 height 49
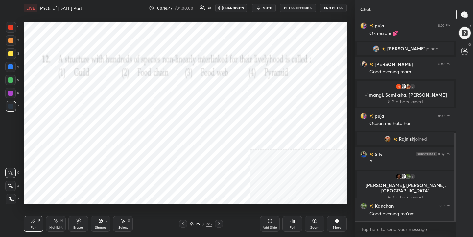
click at [261, 7] on icon "button" at bounding box center [258, 7] width 5 height 5
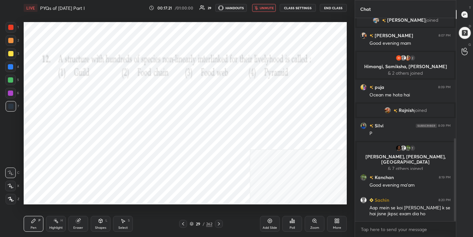
click at [193, 224] on icon at bounding box center [191, 224] width 3 height 1
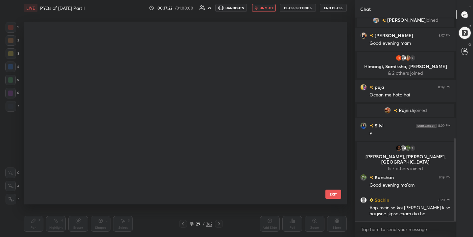
scroll to position [180, 320]
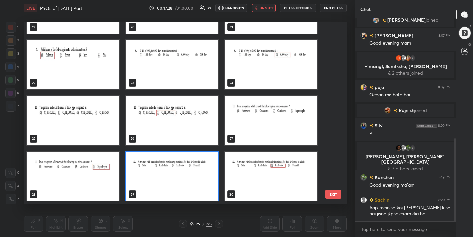
click at [149, 168] on img "grid" at bounding box center [172, 176] width 92 height 49
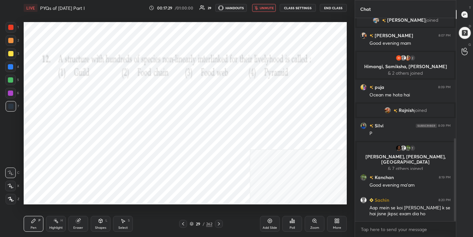
click at [294, 224] on div "Poll" at bounding box center [293, 224] width 20 height 16
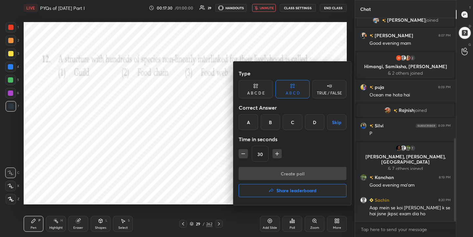
click at [290, 125] on div "C" at bounding box center [292, 122] width 19 height 16
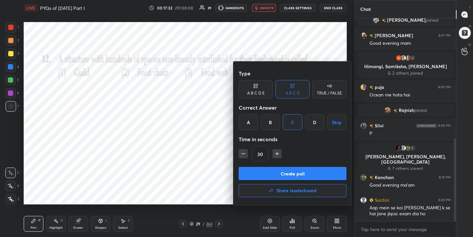
click at [300, 176] on button "Create poll" at bounding box center [293, 173] width 108 height 13
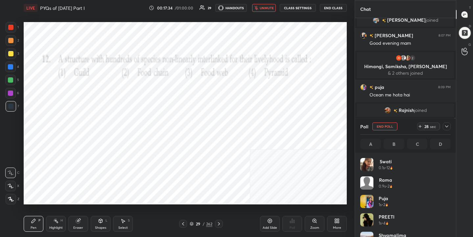
scroll to position [77, 88]
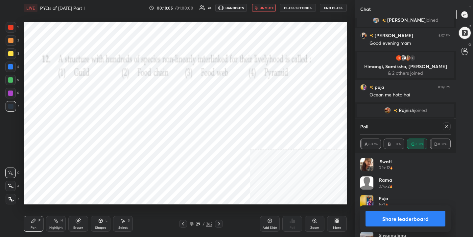
click at [445, 124] on icon at bounding box center [446, 126] width 5 height 5
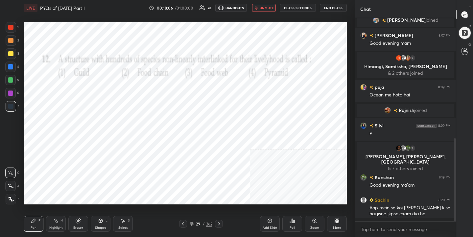
scroll to position [2, 2]
click at [271, 7] on span "unmute" at bounding box center [267, 8] width 14 height 5
click at [195, 223] on div "30" at bounding box center [198, 224] width 7 height 4
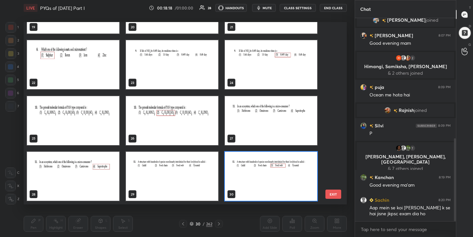
scroll to position [472, 0]
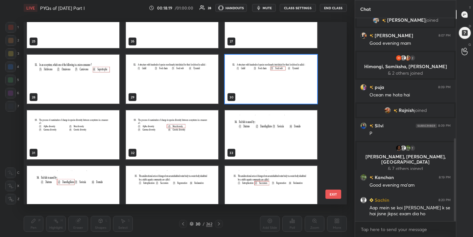
click at [87, 134] on img "grid" at bounding box center [73, 135] width 92 height 49
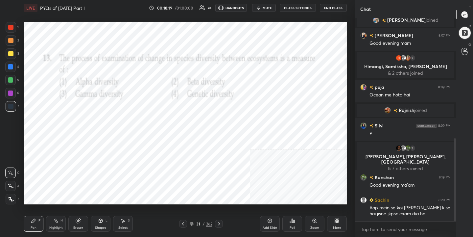
click at [87, 134] on img "grid" at bounding box center [73, 135] width 92 height 49
click at [264, 9] on span "mute" at bounding box center [267, 8] width 9 height 5
click at [191, 224] on icon at bounding box center [191, 224] width 3 height 1
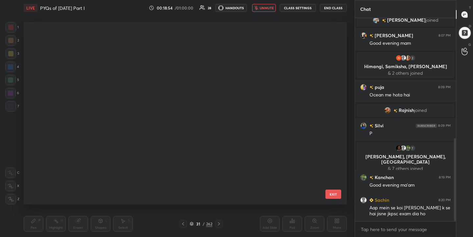
scroll to position [180, 320]
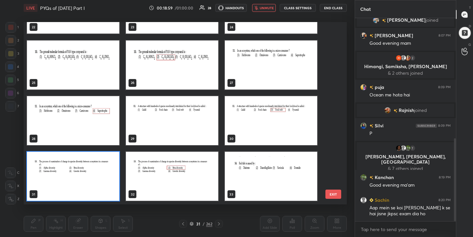
click at [102, 174] on img "grid" at bounding box center [73, 176] width 92 height 49
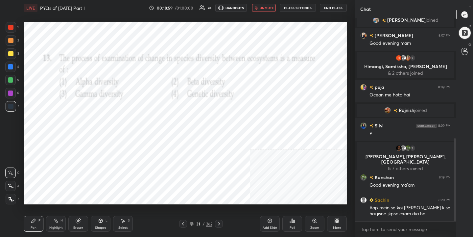
click at [102, 174] on img "grid" at bounding box center [73, 176] width 92 height 49
click at [287, 220] on div "Poll" at bounding box center [293, 224] width 20 height 16
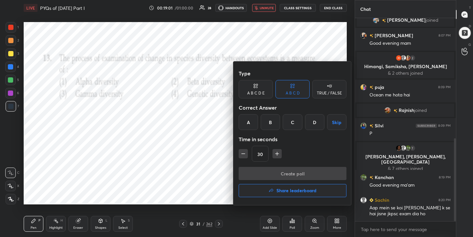
click at [267, 119] on div "B" at bounding box center [270, 122] width 19 height 16
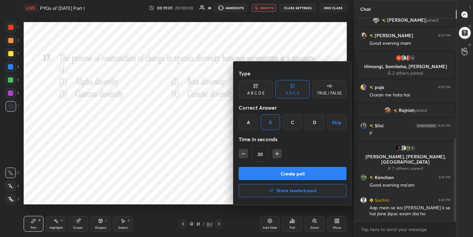
click at [285, 171] on button "Create poll" at bounding box center [293, 173] width 108 height 13
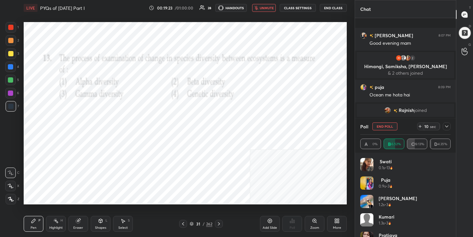
scroll to position [351, 0]
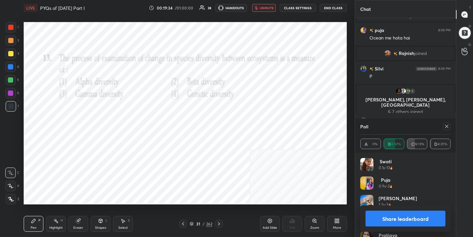
click at [444, 125] on div at bounding box center [447, 126] width 8 height 8
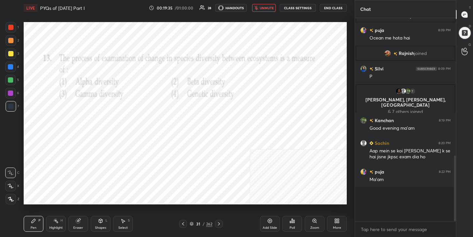
scroll to position [2, 2]
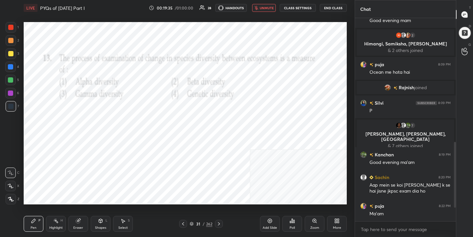
click at [264, 9] on span "unmute" at bounding box center [267, 8] width 14 height 5
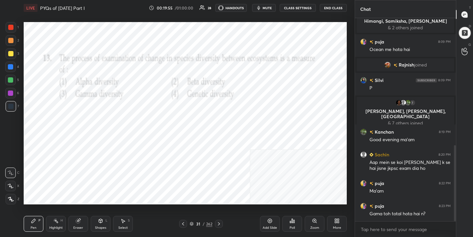
click at [193, 224] on icon at bounding box center [191, 224] width 3 height 1
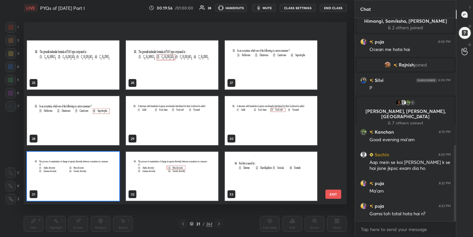
scroll to position [475, 0]
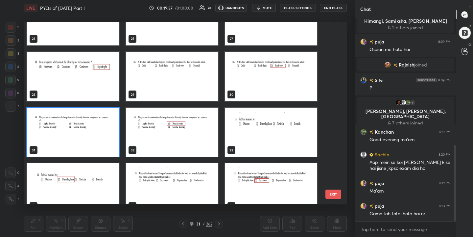
click at [263, 124] on img "grid" at bounding box center [271, 132] width 92 height 49
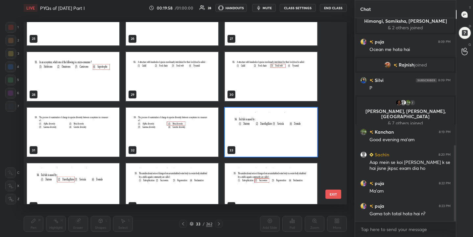
click at [263, 124] on img "grid" at bounding box center [271, 132] width 92 height 49
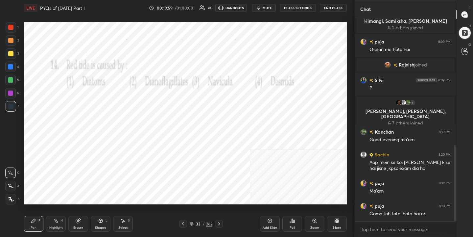
click at [266, 6] on span "mute" at bounding box center [267, 8] width 9 height 5
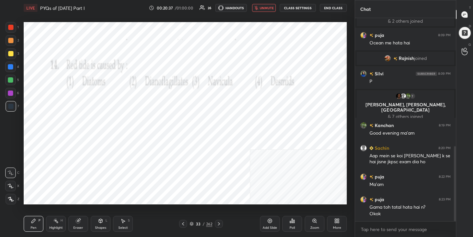
click at [195, 222] on div "33" at bounding box center [198, 224] width 7 height 4
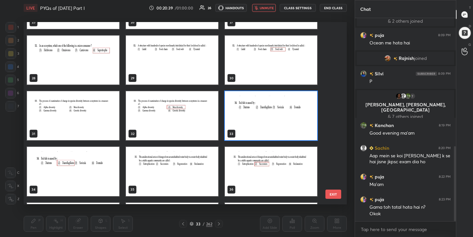
scroll to position [491, 0]
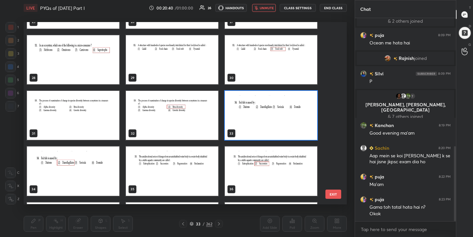
click at [247, 113] on img "grid" at bounding box center [271, 115] width 92 height 49
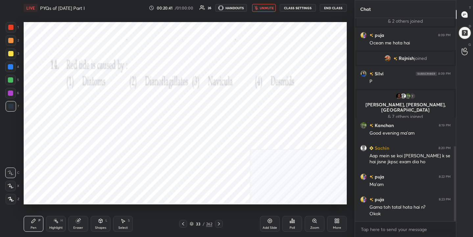
click at [295, 231] on div "Poll" at bounding box center [293, 224] width 20 height 16
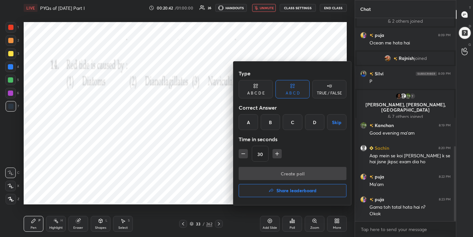
click at [274, 125] on div "B" at bounding box center [270, 122] width 19 height 16
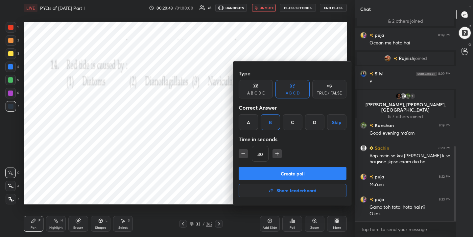
click at [292, 174] on button "Create poll" at bounding box center [293, 173] width 108 height 13
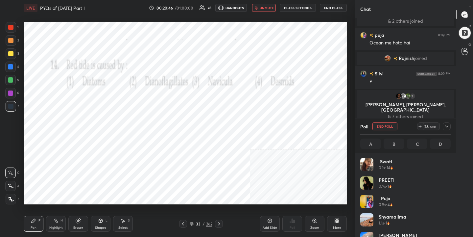
scroll to position [77, 88]
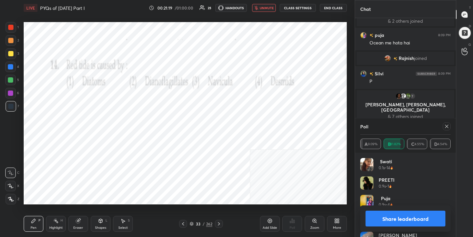
click at [446, 129] on icon at bounding box center [446, 126] width 5 height 5
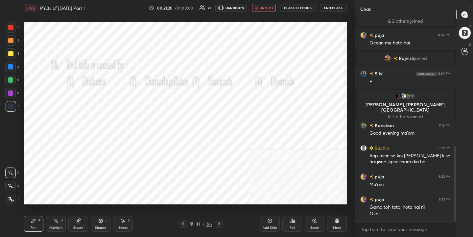
scroll to position [2, 2]
click at [268, 6] on span "unmute" at bounding box center [267, 8] width 14 height 5
click at [191, 222] on icon at bounding box center [191, 223] width 3 height 2
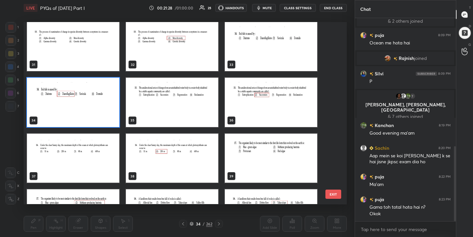
scroll to position [560, 0]
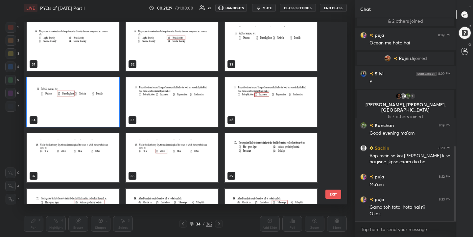
click at [195, 106] on img "grid" at bounding box center [172, 102] width 92 height 49
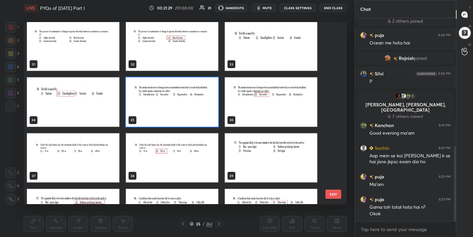
click at [195, 106] on img "grid" at bounding box center [172, 102] width 92 height 49
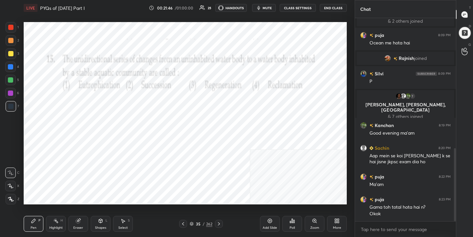
scroll to position [361, 0]
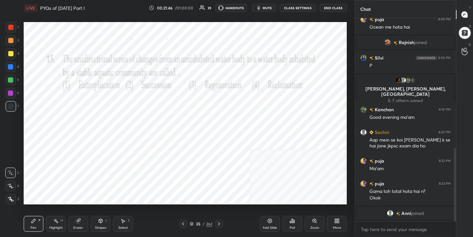
click at [193, 222] on icon at bounding box center [192, 224] width 4 height 4
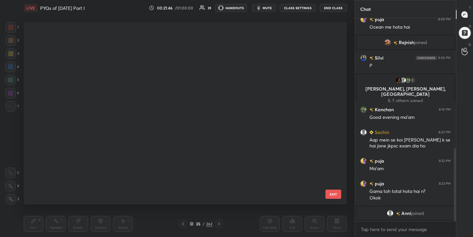
scroll to position [180, 320]
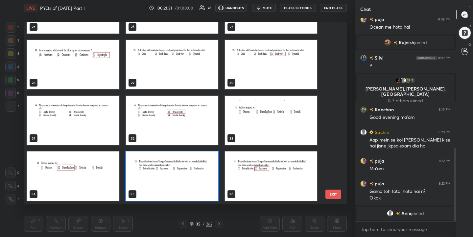
click at [180, 171] on img "grid" at bounding box center [172, 176] width 92 height 49
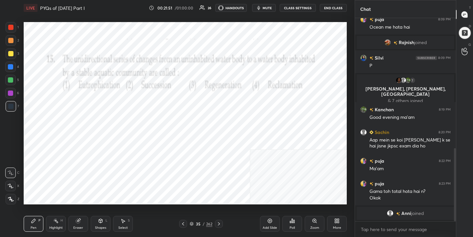
click at [180, 171] on img "grid" at bounding box center [172, 176] width 92 height 49
click at [295, 224] on div "Poll" at bounding box center [293, 224] width 20 height 16
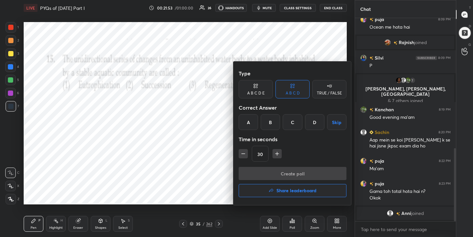
click at [273, 115] on div "B" at bounding box center [270, 122] width 19 height 16
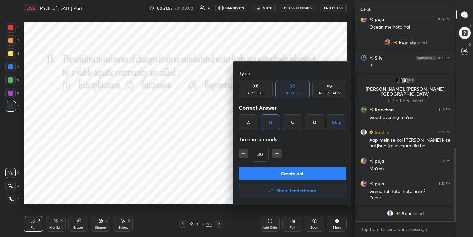
click at [292, 175] on button "Create poll" at bounding box center [293, 173] width 108 height 13
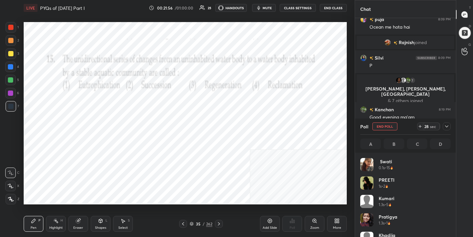
scroll to position [77, 88]
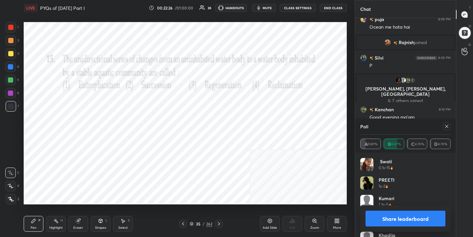
click at [447, 124] on icon at bounding box center [446, 126] width 5 height 5
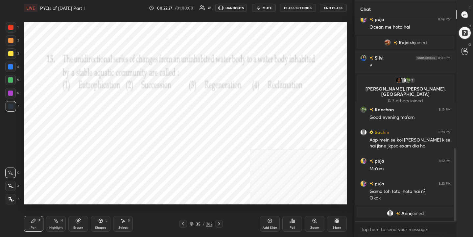
scroll to position [146, 99]
click at [197, 221] on div "35 / 262" at bounding box center [201, 224] width 23 height 6
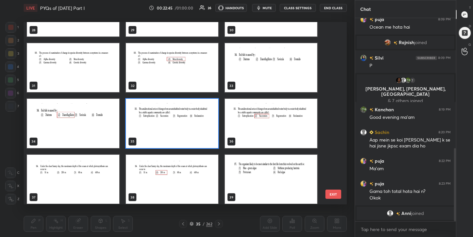
scroll to position [538, 0]
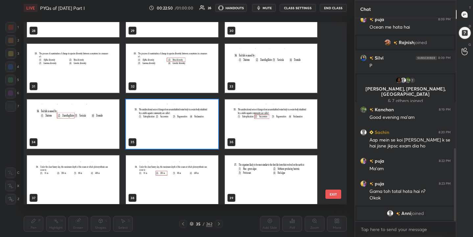
click at [110, 182] on img "grid" at bounding box center [73, 179] width 92 height 49
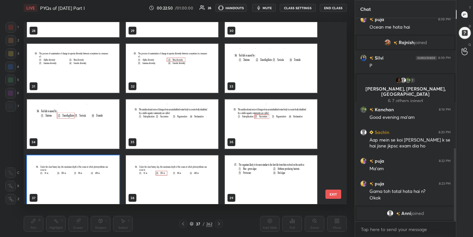
scroll to position [542, 0]
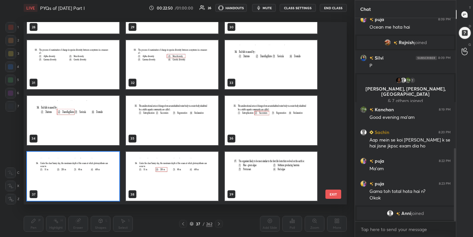
click at [110, 182] on div "25 26 27 28 29 30 31 32 33 34 35 36 37 38 39" at bounding box center [180, 113] width 312 height 182
click at [110, 182] on img "grid" at bounding box center [73, 176] width 92 height 49
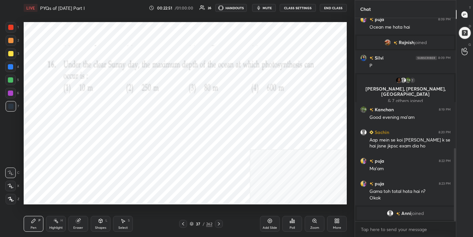
click at [302, 205] on div "Poll" at bounding box center [293, 223] width 20 height 37
click at [292, 223] on icon at bounding box center [292, 220] width 5 height 5
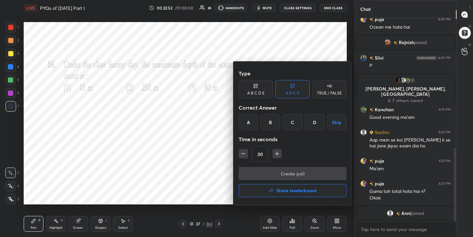
click at [272, 118] on div "B" at bounding box center [270, 122] width 19 height 16
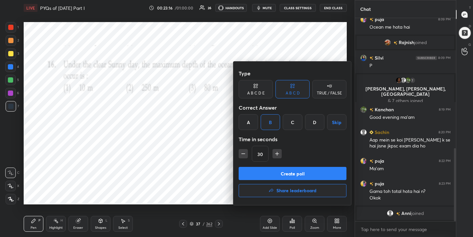
click at [302, 178] on button "Create poll" at bounding box center [293, 173] width 108 height 13
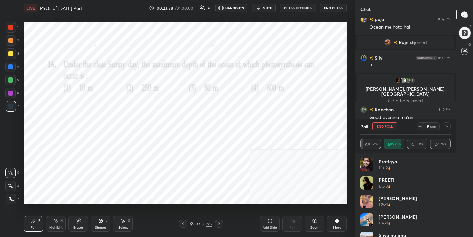
scroll to position [404, 0]
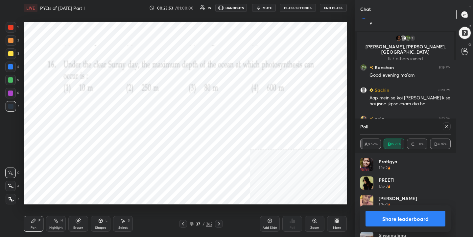
click at [447, 126] on icon at bounding box center [446, 126] width 3 height 3
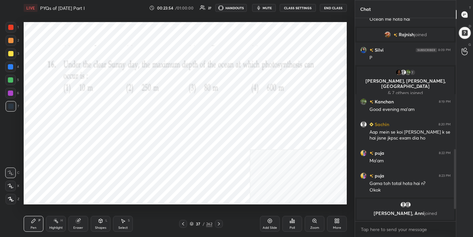
scroll to position [369, 0]
click at [265, 6] on span "mute" at bounding box center [267, 8] width 9 height 5
click at [265, 6] on span "unmute" at bounding box center [267, 8] width 14 height 5
click at [193, 224] on icon at bounding box center [192, 224] width 4 height 4
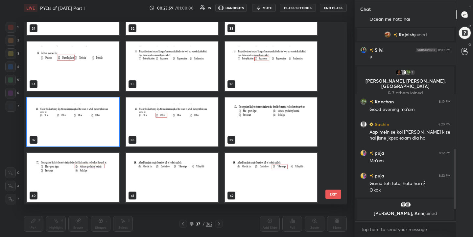
scroll to position [605, 0]
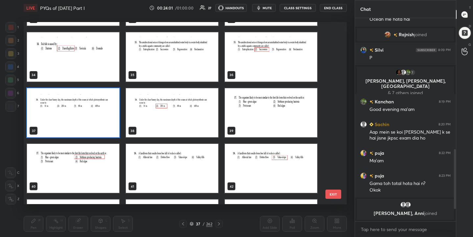
click at [265, 112] on img "grid" at bounding box center [271, 112] width 92 height 49
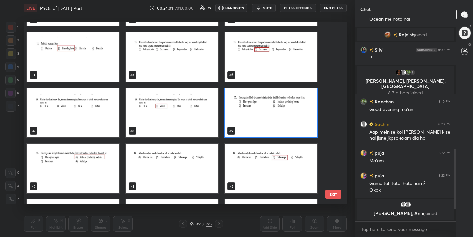
click at [265, 112] on img "grid" at bounding box center [271, 112] width 92 height 49
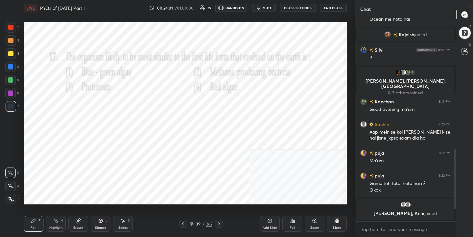
click at [265, 112] on img "grid" at bounding box center [271, 112] width 92 height 49
click at [270, 6] on span "mute" at bounding box center [267, 8] width 9 height 5
click at [194, 222] on div "39 / 262" at bounding box center [201, 224] width 23 height 6
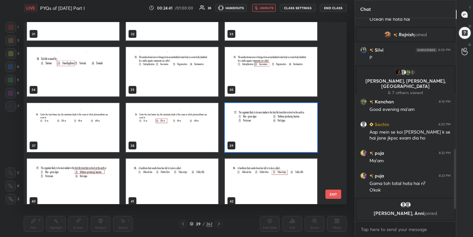
scroll to position [627, 0]
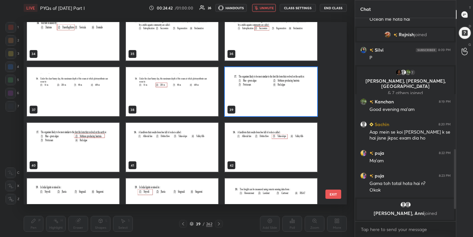
click at [241, 97] on img "grid" at bounding box center [271, 91] width 92 height 49
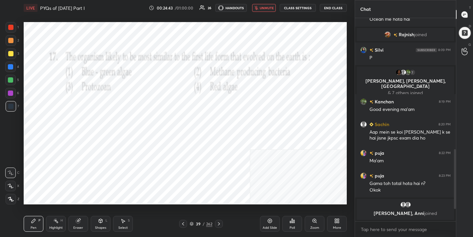
click at [292, 223] on icon at bounding box center [292, 221] width 1 height 4
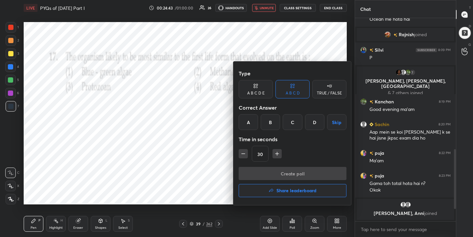
click at [270, 122] on div "B" at bounding box center [270, 122] width 19 height 16
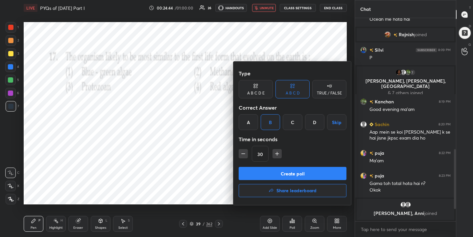
click at [290, 172] on button "Create poll" at bounding box center [293, 173] width 108 height 13
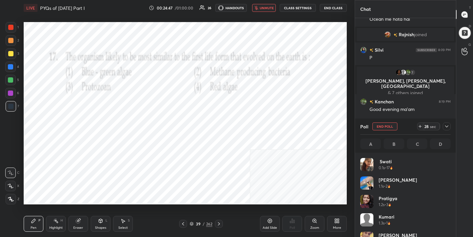
scroll to position [77, 88]
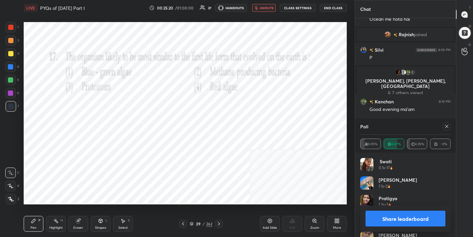
click at [448, 127] on icon at bounding box center [446, 126] width 5 height 5
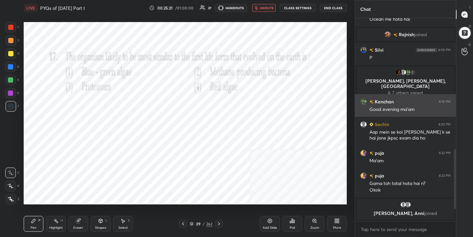
scroll to position [2, 2]
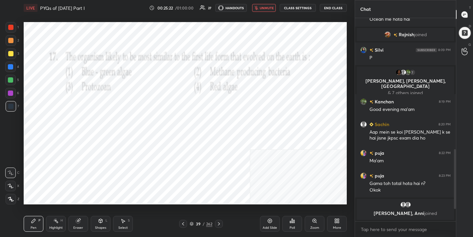
click at [275, 10] on button "unmute" at bounding box center [264, 8] width 24 height 8
click at [194, 224] on div "39 / 262" at bounding box center [201, 224] width 23 height 6
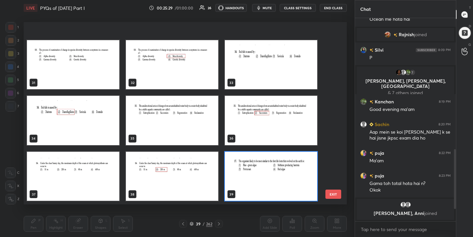
scroll to position [610, 0]
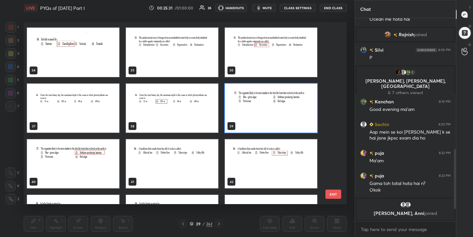
click at [184, 161] on img "grid" at bounding box center [172, 163] width 92 height 49
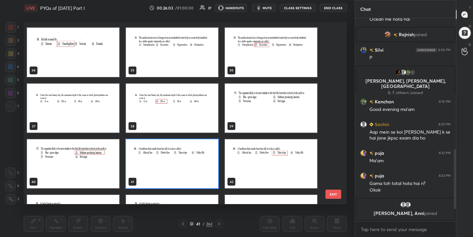
click at [215, 156] on img "grid" at bounding box center [172, 163] width 92 height 49
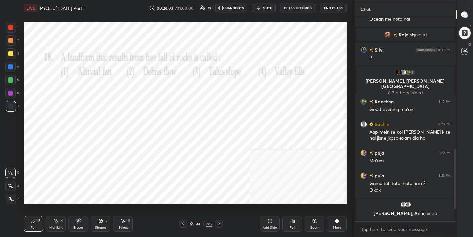
click at [215, 156] on img "grid" at bounding box center [172, 163] width 92 height 49
click at [292, 226] on div "Poll" at bounding box center [292, 227] width 5 height 3
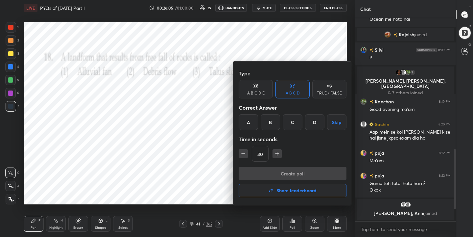
click at [302, 124] on div "C" at bounding box center [292, 122] width 19 height 16
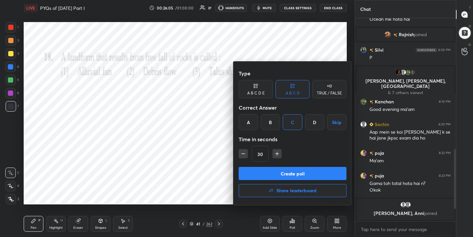
click at [308, 165] on div "Type A B C D E A B C D TRUE / FALSE Correct Answer A B C D Skip Time in seconds…" at bounding box center [293, 117] width 108 height 100
click at [309, 175] on button "Create poll" at bounding box center [293, 173] width 108 height 13
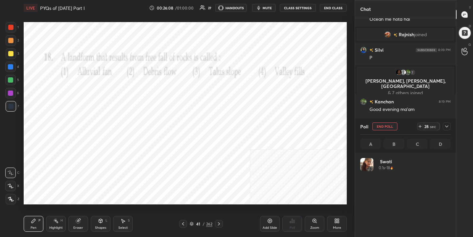
scroll to position [77, 88]
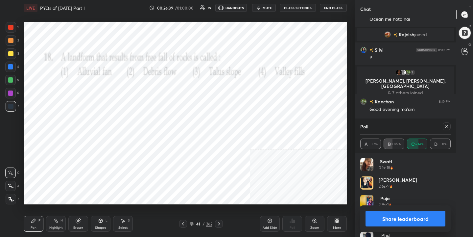
click at [448, 128] on icon at bounding box center [446, 126] width 5 height 5
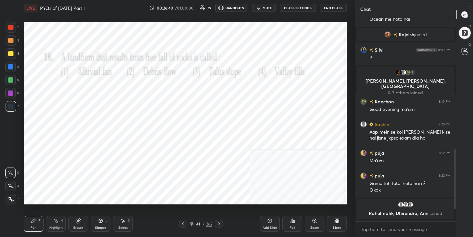
scroll to position [201, 99]
click at [193, 225] on icon at bounding box center [191, 224] width 3 height 1
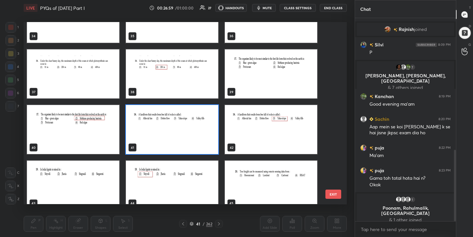
scroll to position [643, 0]
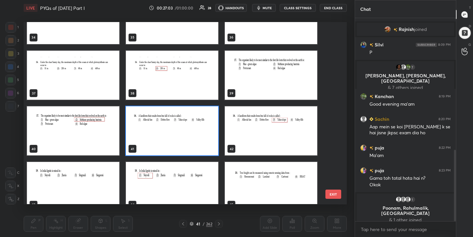
click at [111, 175] on img "grid" at bounding box center [73, 186] width 92 height 49
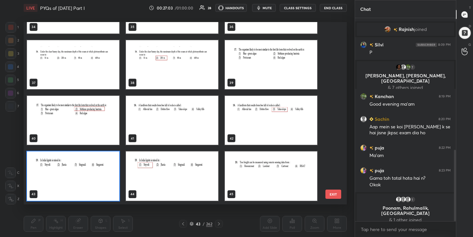
click at [111, 173] on img "grid" at bounding box center [73, 176] width 92 height 49
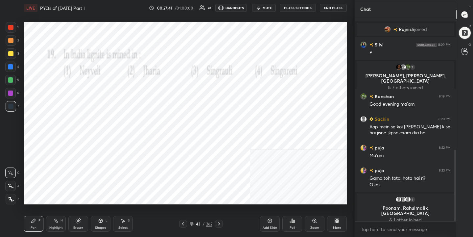
click at [290, 226] on div "Poll" at bounding box center [292, 227] width 5 height 3
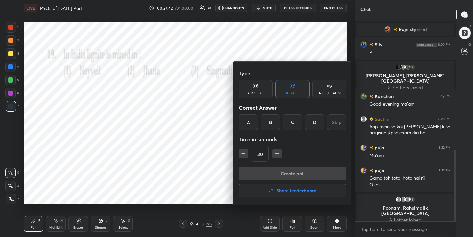
click at [256, 127] on div "A" at bounding box center [248, 122] width 19 height 16
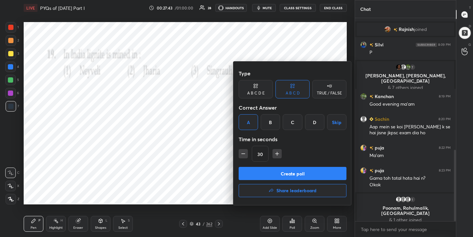
click at [293, 180] on div "Create poll Share leaderboard" at bounding box center [293, 183] width 108 height 33
click at [294, 175] on button "Create poll" at bounding box center [293, 173] width 108 height 13
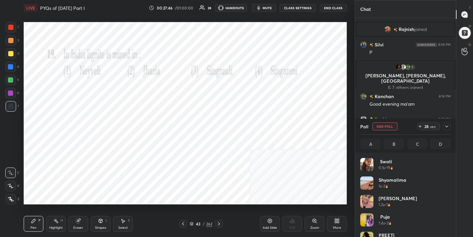
scroll to position [77, 88]
click at [272, 9] on span "mute" at bounding box center [267, 8] width 9 height 5
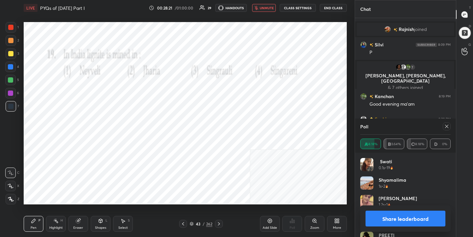
click at [447, 127] on icon at bounding box center [446, 126] width 5 height 5
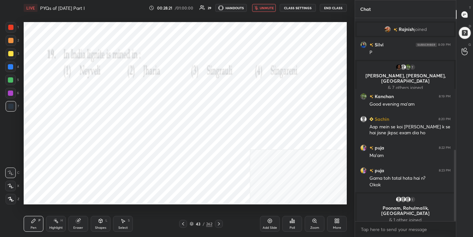
scroll to position [146, 99]
click at [270, 10] on button "unmute" at bounding box center [264, 8] width 24 height 8
click at [192, 223] on icon at bounding box center [192, 224] width 4 height 4
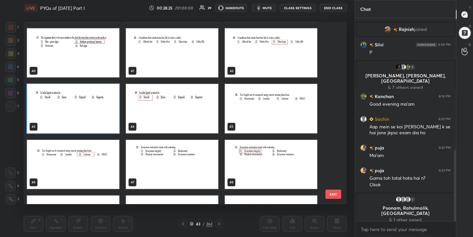
scroll to position [721, 0]
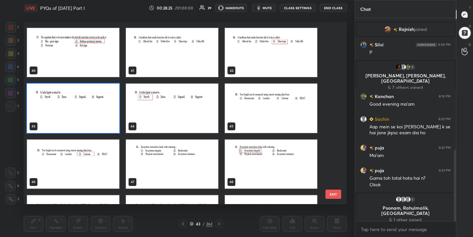
click at [251, 107] on img "grid" at bounding box center [271, 108] width 92 height 49
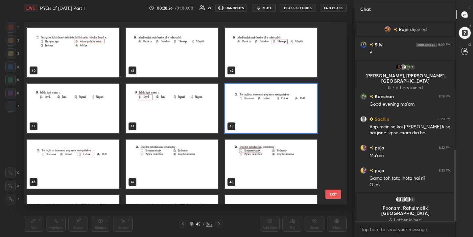
click at [251, 107] on img "grid" at bounding box center [271, 108] width 92 height 49
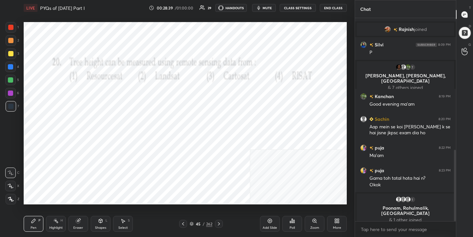
click at [195, 226] on div "45 / 262" at bounding box center [201, 224] width 23 height 6
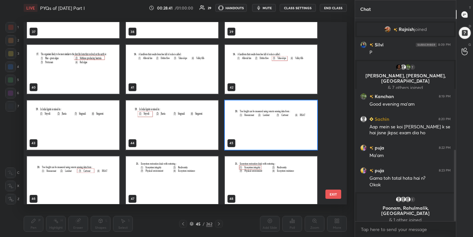
scroll to position [704, 0]
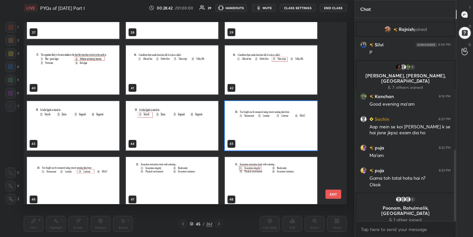
click at [252, 133] on img "grid" at bounding box center [271, 125] width 92 height 49
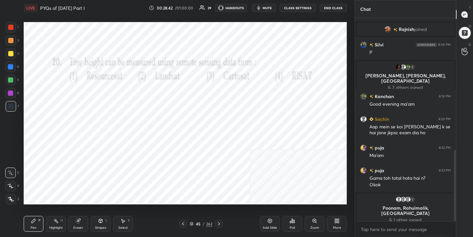
click at [252, 133] on img "grid" at bounding box center [271, 125] width 92 height 49
click at [293, 226] on div "Poll" at bounding box center [292, 227] width 5 height 3
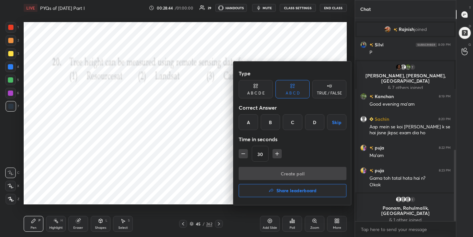
click at [295, 124] on div "C" at bounding box center [292, 122] width 19 height 16
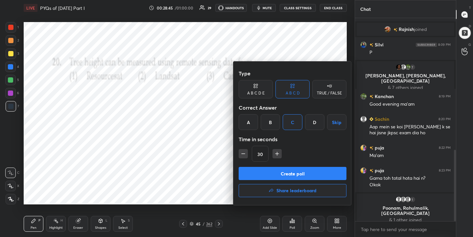
click at [300, 180] on div "Create poll Share leaderboard" at bounding box center [293, 183] width 108 height 33
click at [302, 175] on button "Create poll" at bounding box center [293, 173] width 108 height 13
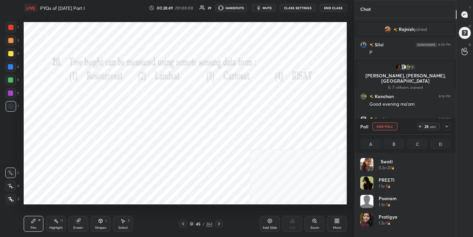
scroll to position [77, 88]
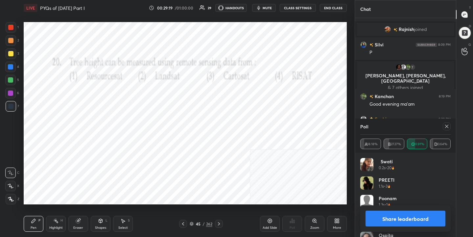
click at [450, 123] on div at bounding box center [447, 126] width 8 height 8
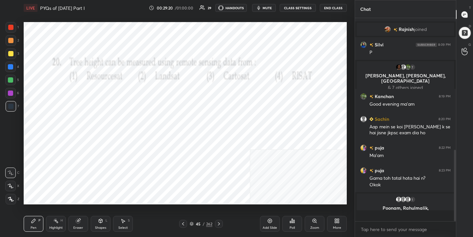
scroll to position [146, 99]
click at [192, 225] on icon at bounding box center [191, 224] width 3 height 1
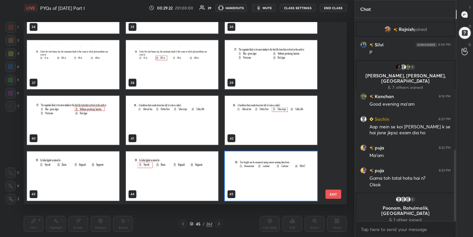
scroll to position [728, 0]
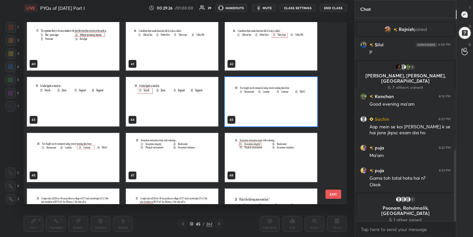
click at [198, 151] on img "grid" at bounding box center [172, 157] width 92 height 49
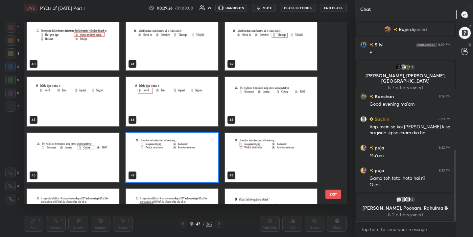
click at [198, 151] on img "grid" at bounding box center [172, 157] width 92 height 49
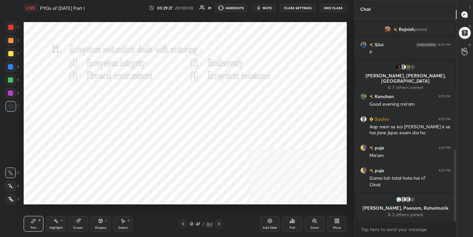
click at [198, 151] on img "grid" at bounding box center [172, 157] width 92 height 49
click at [198, 225] on div "47" at bounding box center [198, 224] width 7 height 4
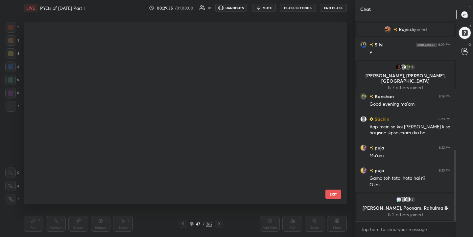
scroll to position [180, 320]
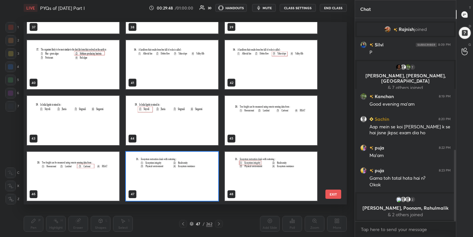
click at [179, 174] on img "grid" at bounding box center [172, 176] width 92 height 49
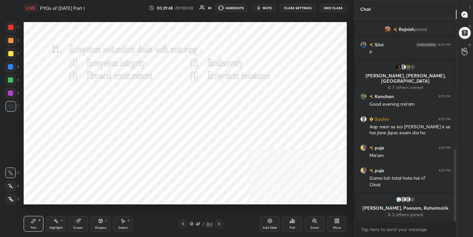
click at [179, 174] on img "grid" at bounding box center [172, 176] width 92 height 49
click at [292, 222] on icon at bounding box center [292, 221] width 1 height 4
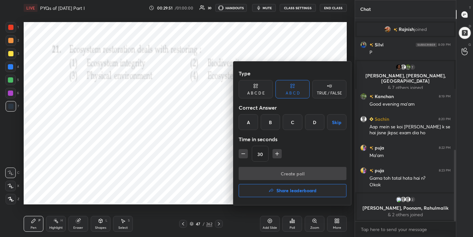
click at [254, 119] on div "A" at bounding box center [248, 122] width 19 height 16
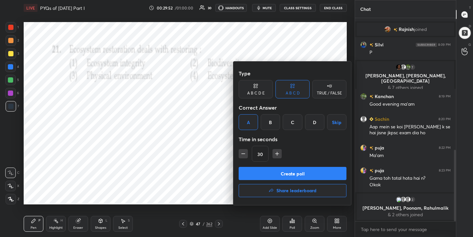
click at [297, 173] on button "Create poll" at bounding box center [293, 173] width 108 height 13
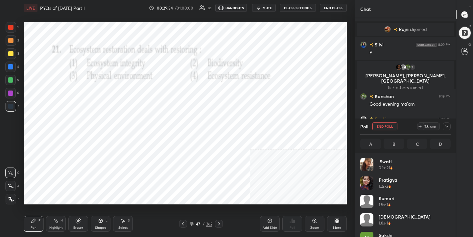
scroll to position [77, 88]
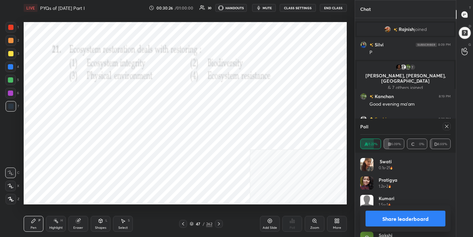
click at [449, 127] on icon at bounding box center [446, 126] width 5 height 5
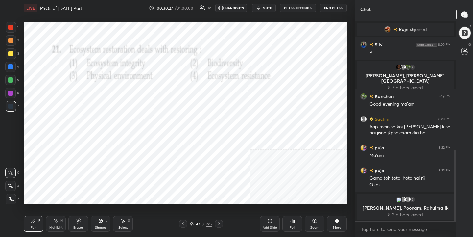
scroll to position [146, 99]
click at [192, 222] on icon at bounding box center [192, 224] width 4 height 4
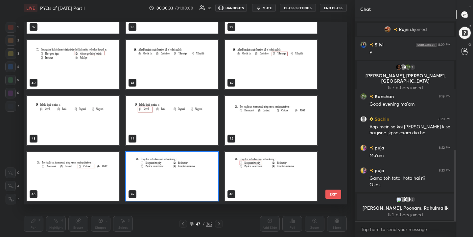
scroll to position [760, 0]
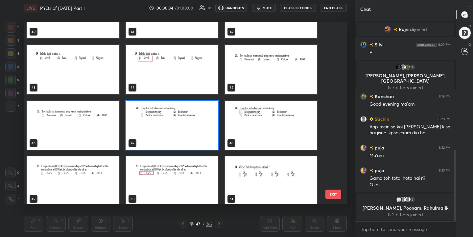
click at [67, 172] on img "grid" at bounding box center [73, 180] width 92 height 49
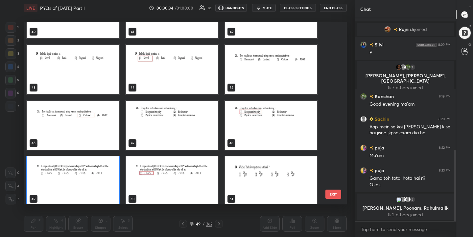
scroll to position [765, 0]
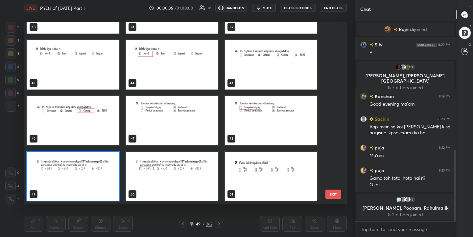
click at [67, 172] on img "grid" at bounding box center [73, 176] width 92 height 49
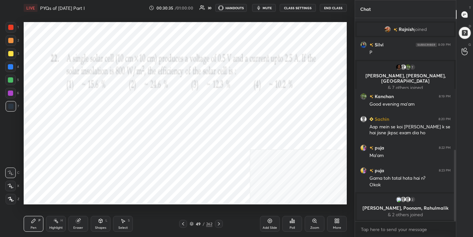
click at [67, 172] on img "grid" at bounding box center [73, 176] width 92 height 49
click at [266, 7] on span "mute" at bounding box center [267, 8] width 9 height 5
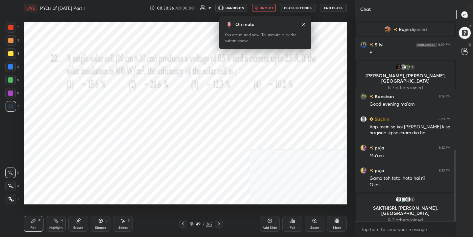
click at [196, 222] on div "49" at bounding box center [198, 224] width 7 height 4
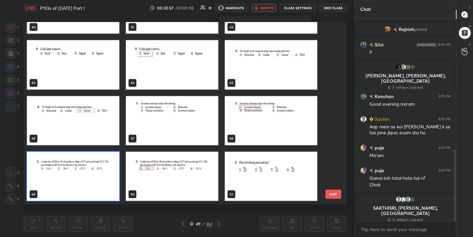
scroll to position [180, 320]
click at [105, 169] on img "grid" at bounding box center [73, 176] width 92 height 49
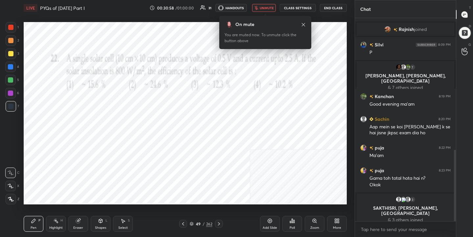
click at [105, 169] on img "grid" at bounding box center [73, 176] width 92 height 49
click at [294, 222] on icon at bounding box center [294, 221] width 1 height 3
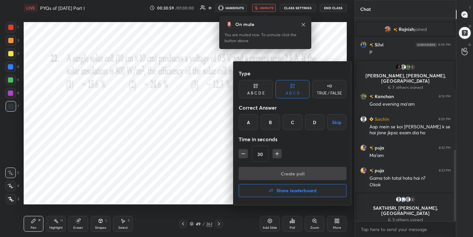
click at [252, 121] on div "A" at bounding box center [248, 122] width 19 height 16
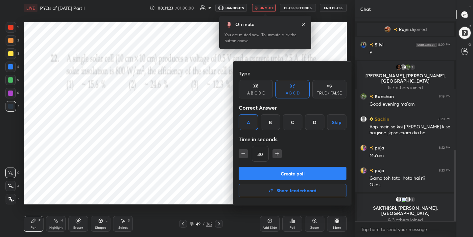
click at [290, 173] on button "Create poll" at bounding box center [293, 173] width 108 height 13
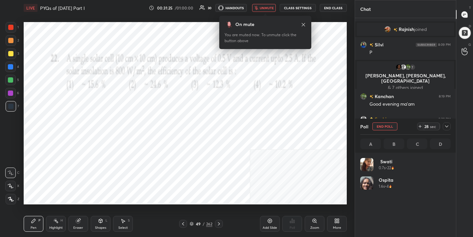
scroll to position [77, 88]
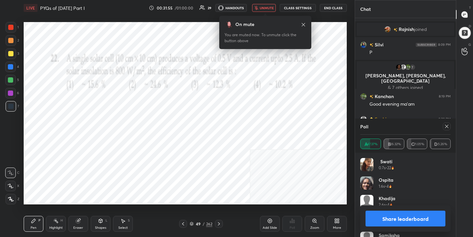
click at [447, 124] on icon at bounding box center [446, 126] width 5 height 5
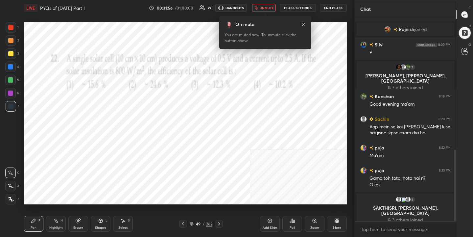
scroll to position [146, 99]
click at [264, 7] on span "unmute" at bounding box center [267, 8] width 14 height 5
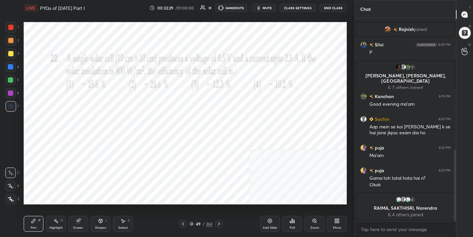
click at [269, 7] on span "mute" at bounding box center [267, 8] width 9 height 5
click at [193, 224] on icon at bounding box center [191, 224] width 3 height 1
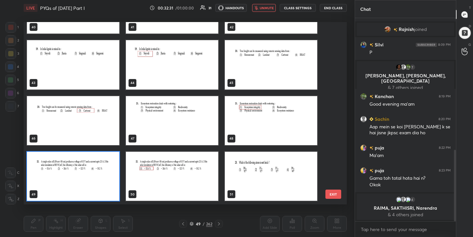
scroll to position [776, 0]
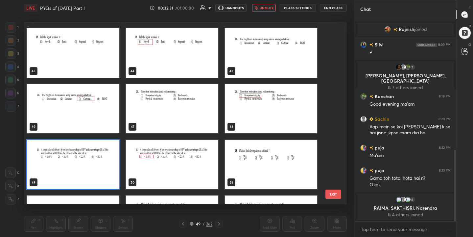
click at [249, 146] on img "grid" at bounding box center [271, 164] width 92 height 49
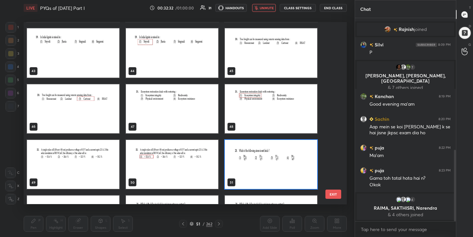
click at [249, 146] on img "grid" at bounding box center [271, 164] width 92 height 49
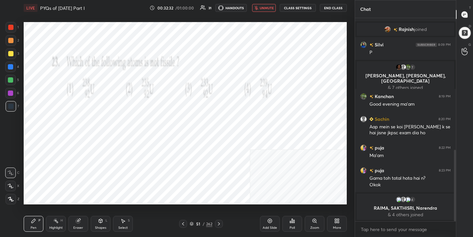
click at [249, 146] on img "grid" at bounding box center [271, 164] width 92 height 49
click at [272, 7] on span "unmute" at bounding box center [267, 8] width 14 height 5
click at [272, 7] on span "mute" at bounding box center [267, 8] width 9 height 5
click at [193, 223] on div "51 / 262" at bounding box center [201, 224] width 23 height 6
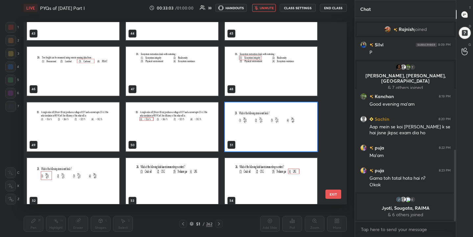
scroll to position [814, 0]
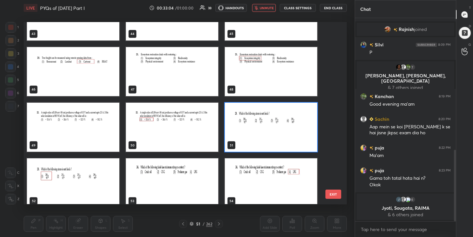
click at [278, 125] on img "grid" at bounding box center [271, 127] width 92 height 49
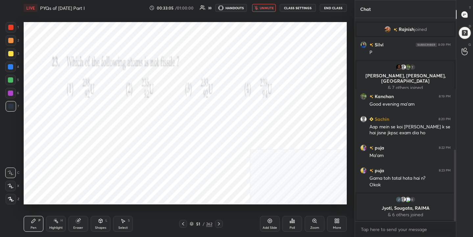
click at [296, 225] on div "Poll" at bounding box center [293, 224] width 20 height 16
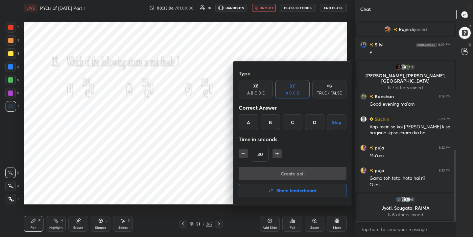
click at [249, 120] on div "A" at bounding box center [248, 122] width 19 height 16
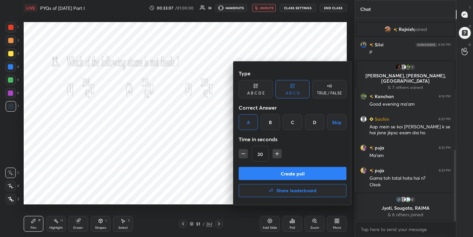
click at [279, 174] on button "Create poll" at bounding box center [293, 173] width 108 height 13
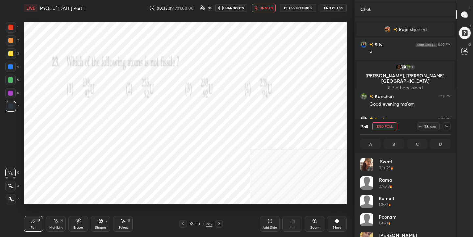
scroll to position [77, 88]
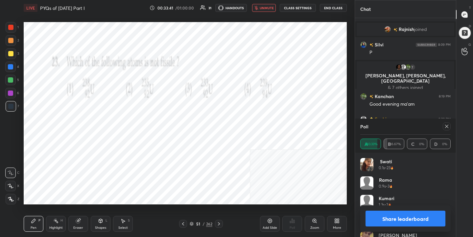
click at [445, 122] on div at bounding box center [447, 126] width 8 height 8
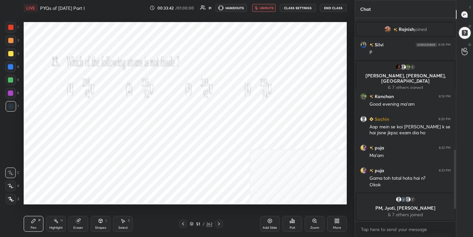
scroll to position [146, 99]
click at [263, 11] on button "unmute" at bounding box center [264, 8] width 24 height 8
click at [192, 224] on icon at bounding box center [192, 224] width 4 height 4
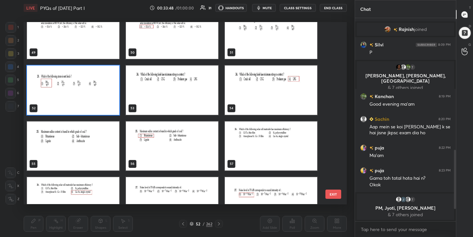
scroll to position [907, 0]
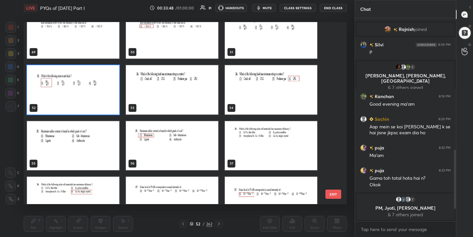
click at [189, 88] on img "grid" at bounding box center [172, 89] width 92 height 49
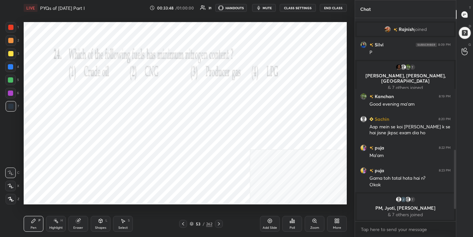
click at [189, 88] on img "grid" at bounding box center [172, 89] width 92 height 49
click at [296, 222] on div "Poll" at bounding box center [293, 224] width 20 height 16
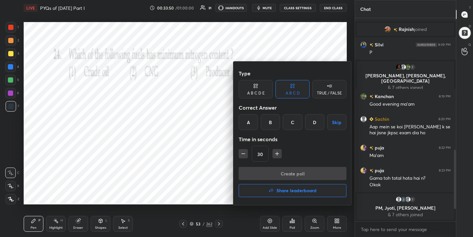
click at [318, 123] on div "D" at bounding box center [314, 122] width 19 height 16
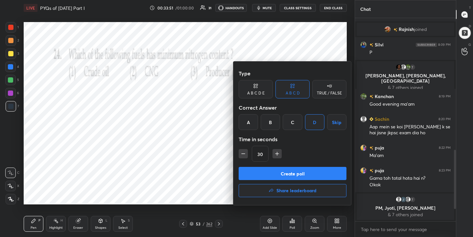
click at [316, 170] on button "Create poll" at bounding box center [293, 173] width 108 height 13
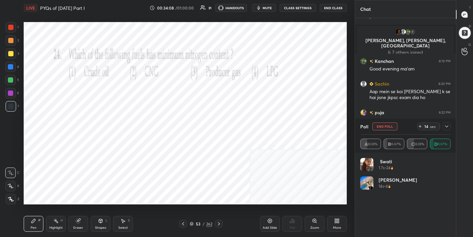
scroll to position [396, 0]
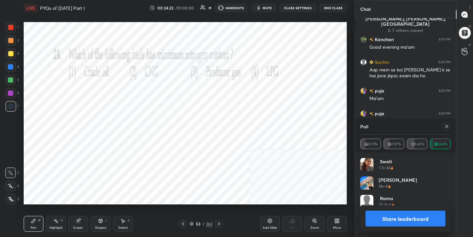
click at [444, 130] on div at bounding box center [447, 126] width 8 height 8
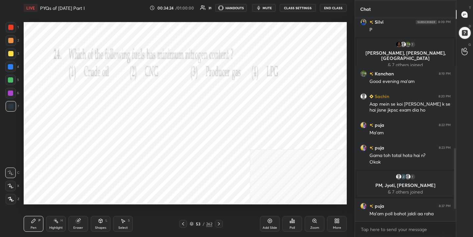
scroll to position [362, 0]
click at [195, 224] on div "54" at bounding box center [198, 224] width 7 height 4
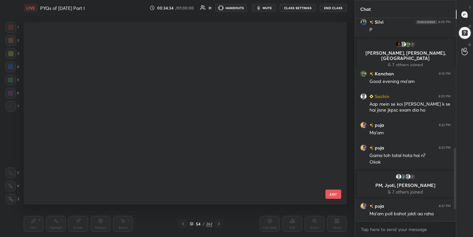
scroll to position [2, 4]
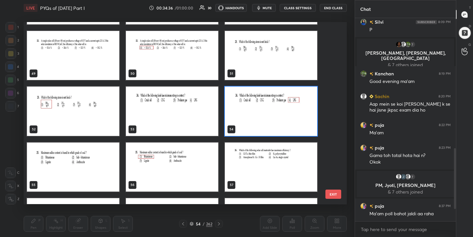
click at [86, 149] on img "grid" at bounding box center [73, 166] width 92 height 49
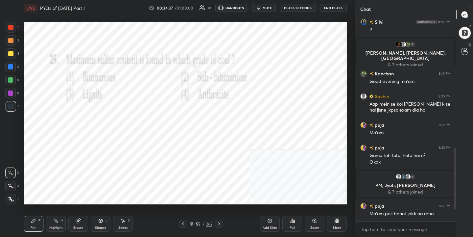
click at [86, 149] on img "grid" at bounding box center [73, 166] width 92 height 49
click at [263, 7] on button "mute" at bounding box center [264, 8] width 24 height 8
click at [195, 224] on div "55" at bounding box center [198, 224] width 7 height 4
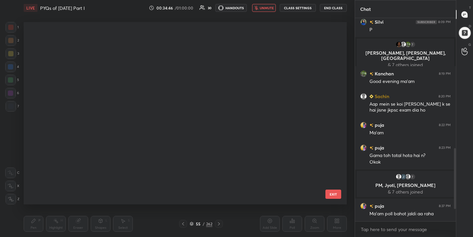
scroll to position [180, 320]
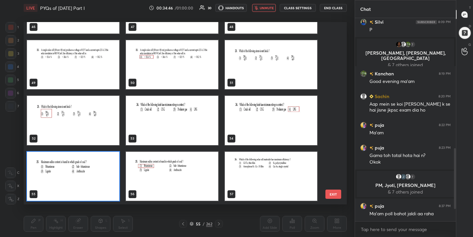
click at [111, 163] on img "grid" at bounding box center [73, 176] width 92 height 49
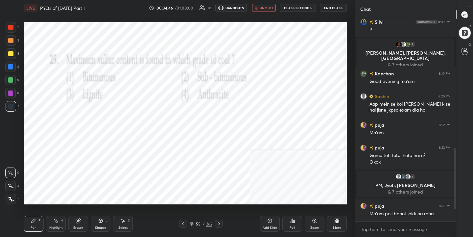
click at [111, 163] on img "grid" at bounding box center [73, 176] width 92 height 49
click at [291, 222] on icon at bounding box center [290, 222] width 1 height 2
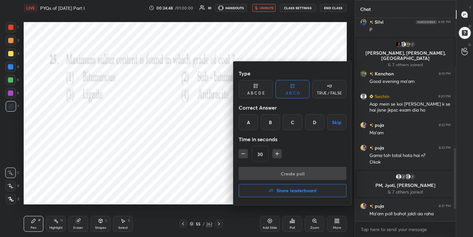
click at [247, 120] on div "A" at bounding box center [248, 122] width 19 height 16
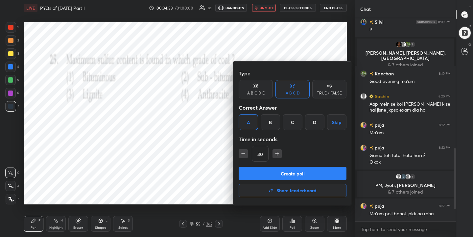
scroll to position [385, 0]
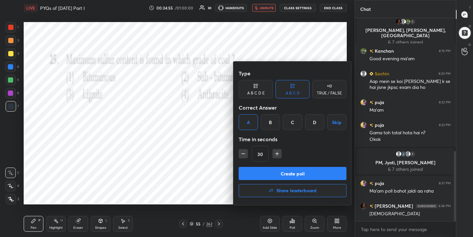
click at [287, 177] on button "Create poll" at bounding box center [293, 173] width 108 height 13
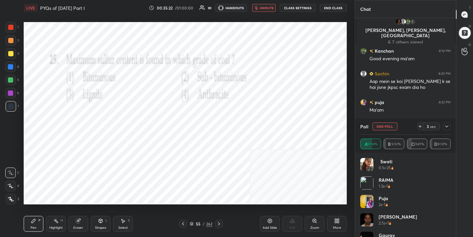
scroll to position [442, 0]
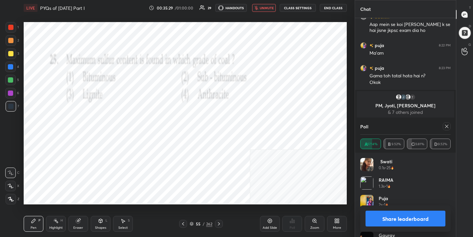
click at [445, 129] on div at bounding box center [447, 126] width 8 height 8
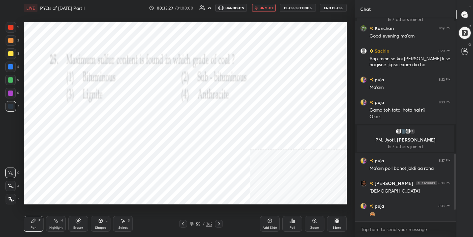
scroll to position [407, 0]
click at [273, 13] on div "LIVE PYQs of [DATE] Part I 00:35:30 / 01:00:00 29 HANDOUTS unmute CLASS SETTING…" at bounding box center [185, 8] width 323 height 16
click at [271, 9] on span "unmute" at bounding box center [267, 8] width 14 height 5
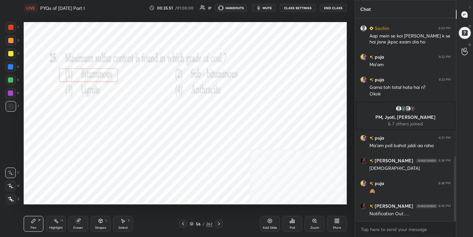
click at [191, 225] on icon at bounding box center [191, 224] width 3 height 1
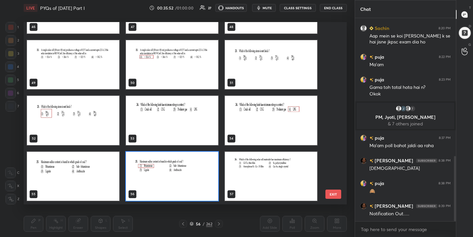
scroll to position [923, 0]
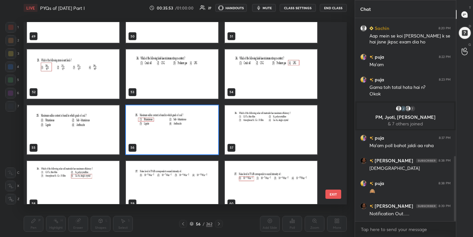
click at [249, 129] on img "grid" at bounding box center [271, 129] width 92 height 49
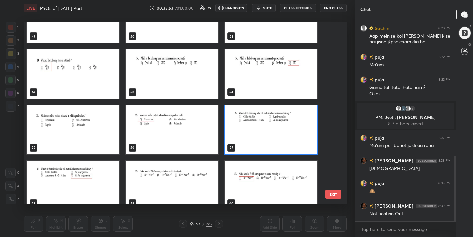
click at [249, 129] on img "grid" at bounding box center [271, 129] width 92 height 49
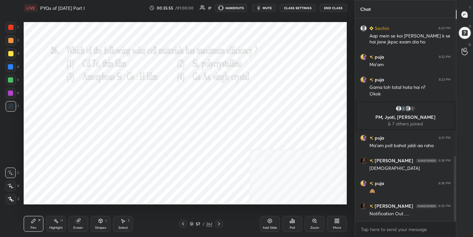
click at [264, 8] on span "mute" at bounding box center [267, 8] width 9 height 5
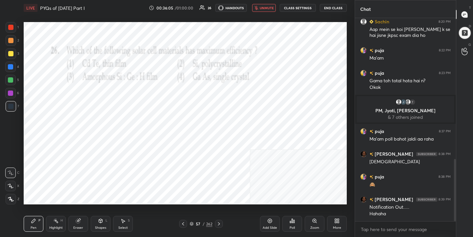
scroll to position [459, 0]
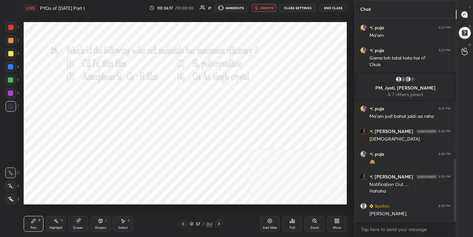
click at [267, 7] on span "unmute" at bounding box center [267, 8] width 14 height 5
click at [190, 227] on div "57 / 262" at bounding box center [201, 224] width 44 height 8
click at [191, 225] on icon at bounding box center [192, 224] width 4 height 4
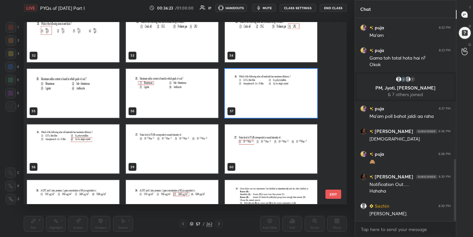
scroll to position [958, 0]
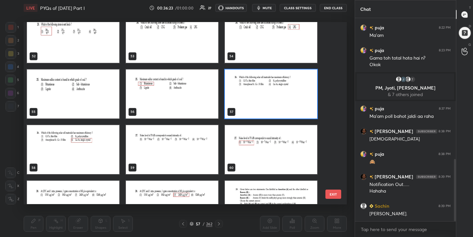
click at [261, 92] on img "grid" at bounding box center [271, 93] width 92 height 49
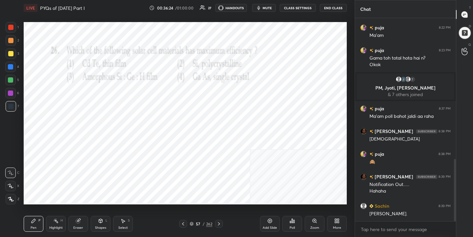
click at [292, 224] on div "Poll" at bounding box center [293, 224] width 20 height 16
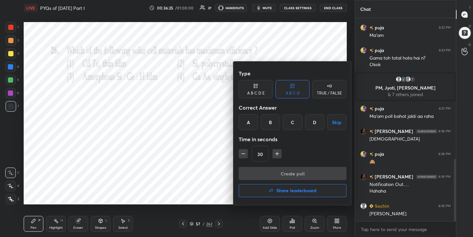
click at [319, 119] on div "D" at bounding box center [314, 122] width 19 height 16
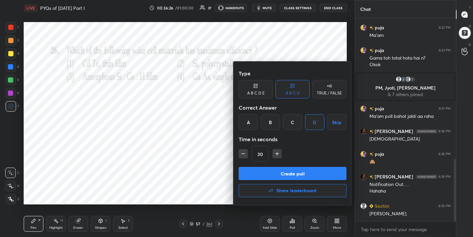
click at [308, 175] on button "Create poll" at bounding box center [293, 173] width 108 height 13
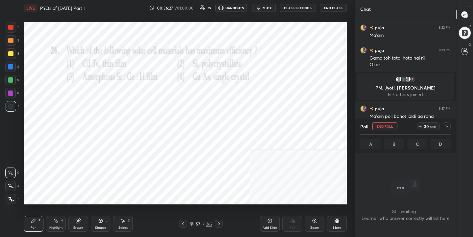
scroll to position [112, 99]
click at [261, 5] on icon "button" at bounding box center [258, 7] width 5 height 5
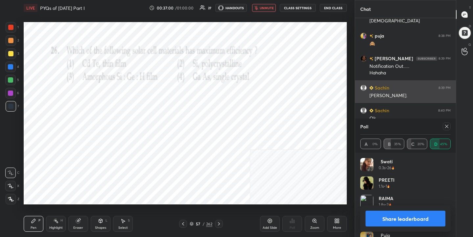
scroll to position [561, 0]
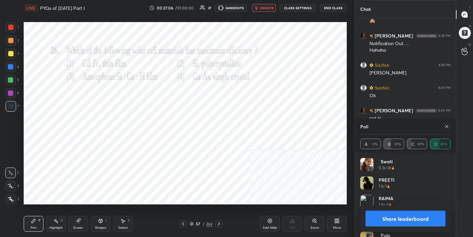
click at [449, 125] on icon at bounding box center [446, 126] width 5 height 5
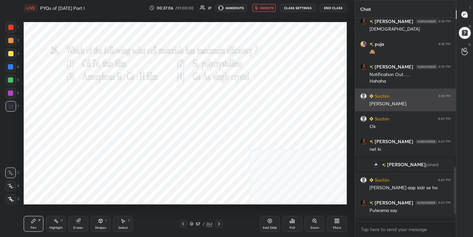
scroll to position [527, 0]
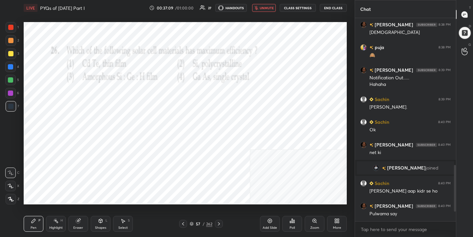
click at [256, 10] on button "unmute" at bounding box center [264, 8] width 24 height 8
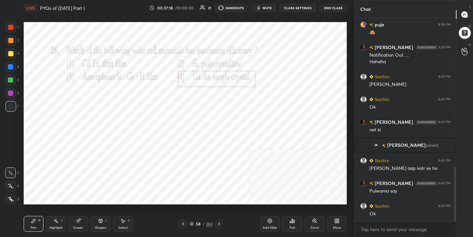
click at [194, 222] on div "58 / 262" at bounding box center [201, 224] width 23 height 6
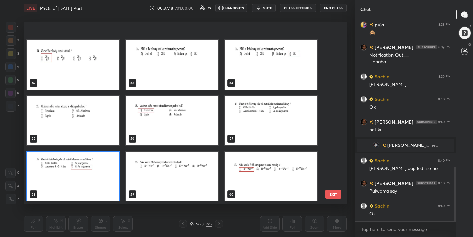
scroll to position [1009, 0]
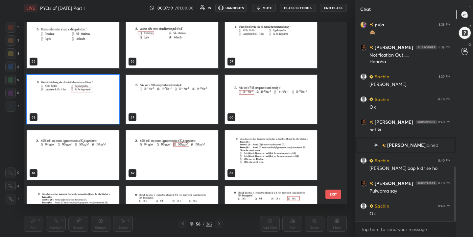
click at [181, 98] on img "grid" at bounding box center [172, 99] width 92 height 49
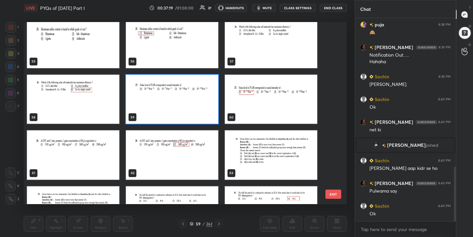
click at [181, 98] on img "grid" at bounding box center [172, 99] width 92 height 49
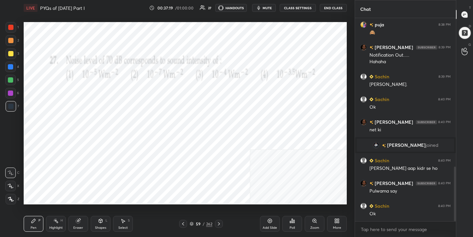
click at [181, 98] on img "grid" at bounding box center [172, 99] width 92 height 49
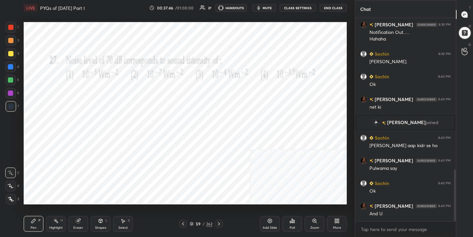
scroll to position [595, 0]
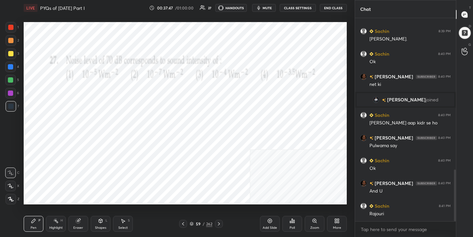
click at [195, 224] on div "59" at bounding box center [198, 224] width 7 height 4
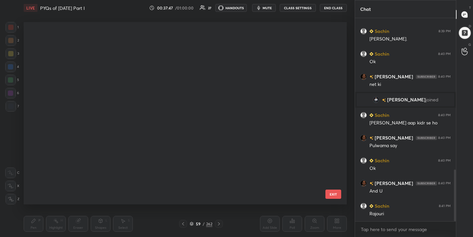
scroll to position [180, 320]
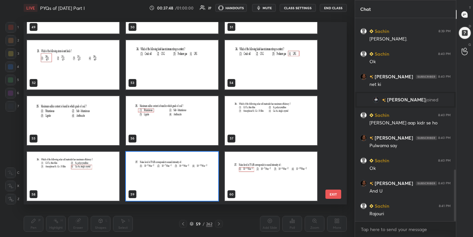
click at [159, 173] on img "grid" at bounding box center [172, 176] width 92 height 49
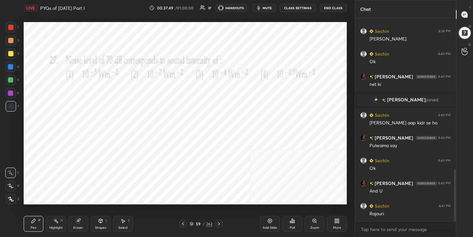
click at [290, 224] on div "Poll" at bounding box center [293, 224] width 20 height 16
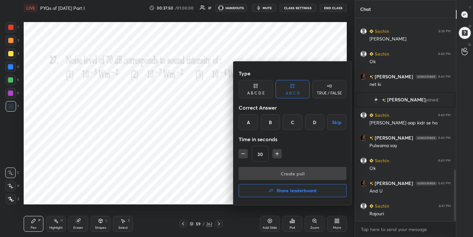
click at [249, 124] on div "A" at bounding box center [248, 122] width 19 height 16
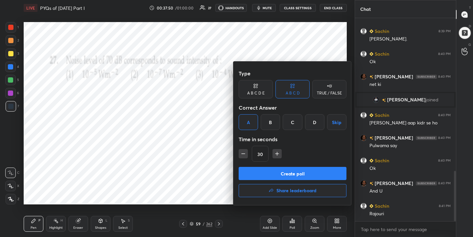
scroll to position [618, 0]
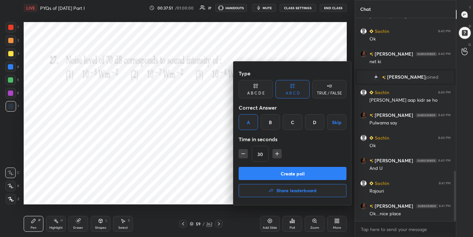
click at [283, 175] on button "Create poll" at bounding box center [293, 173] width 108 height 13
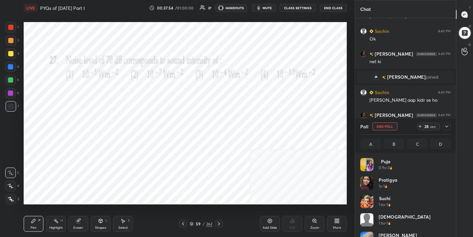
scroll to position [77, 88]
click at [272, 8] on span "mute" at bounding box center [267, 8] width 9 height 5
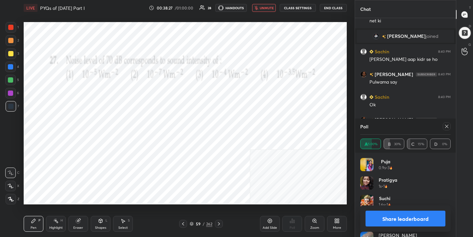
click at [446, 126] on icon at bounding box center [446, 126] width 5 height 5
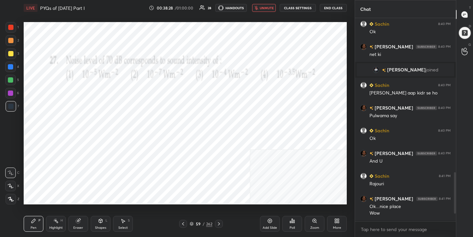
scroll to position [2, 2]
click at [270, 7] on span "unmute" at bounding box center [267, 8] width 14 height 5
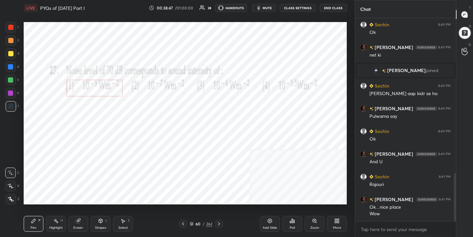
scroll to position [653, 0]
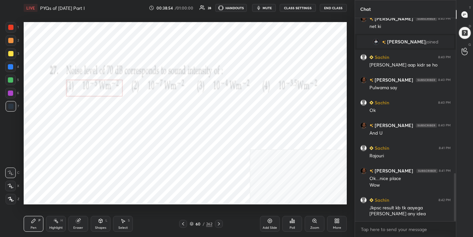
click at [193, 223] on icon at bounding box center [192, 224] width 4 height 4
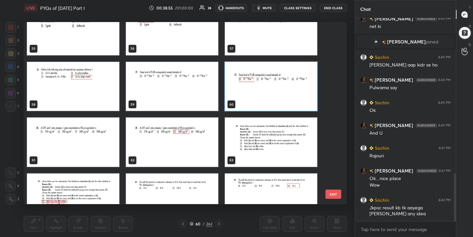
scroll to position [1021, 0]
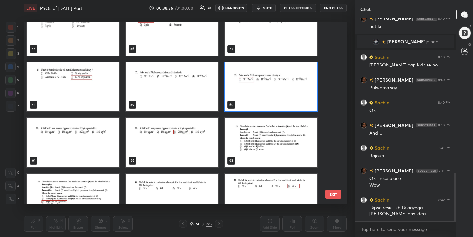
click at [86, 150] on img "grid" at bounding box center [73, 142] width 92 height 49
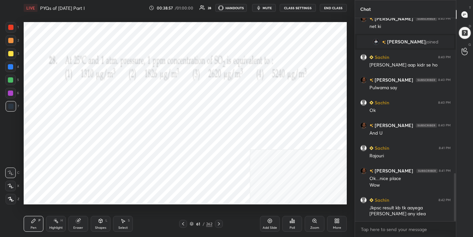
click at [275, 8] on button "mute" at bounding box center [264, 8] width 24 height 8
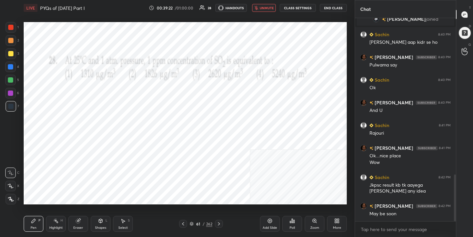
click at [194, 229] on div "Pen P Highlight H Eraser Shapes L Select S 61 / 262 Add Slide Poll Zoom More" at bounding box center [185, 223] width 323 height 26
click at [188, 224] on div "61 / 262" at bounding box center [201, 224] width 44 height 8
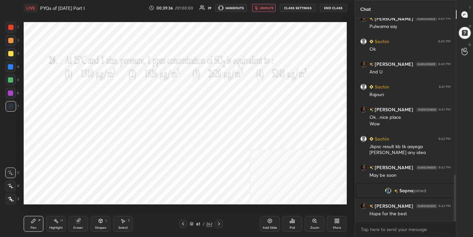
scroll to position [684, 0]
click at [194, 225] on div "61 / 262" at bounding box center [201, 224] width 23 height 6
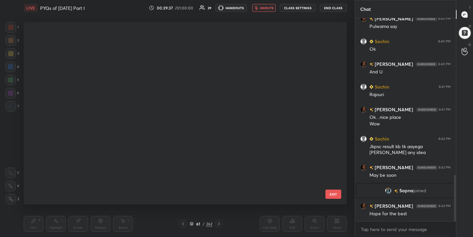
scroll to position [180, 320]
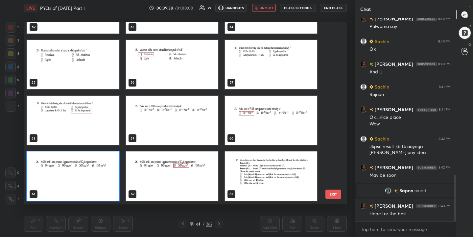
click at [100, 172] on img "grid" at bounding box center [73, 176] width 92 height 49
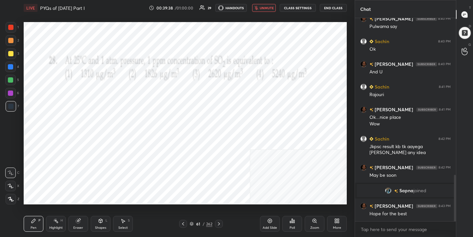
click at [100, 172] on img "grid" at bounding box center [73, 176] width 92 height 49
click at [282, 221] on div "Add Slide Poll Zoom More" at bounding box center [303, 223] width 87 height 37
click at [285, 223] on div "Poll" at bounding box center [293, 224] width 20 height 16
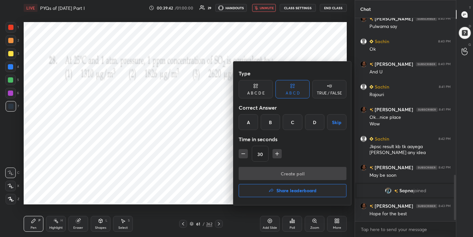
scroll to position [707, 0]
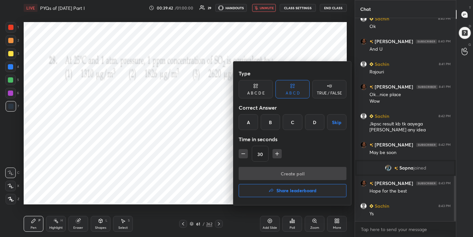
click at [293, 124] on div "C" at bounding box center [292, 122] width 19 height 16
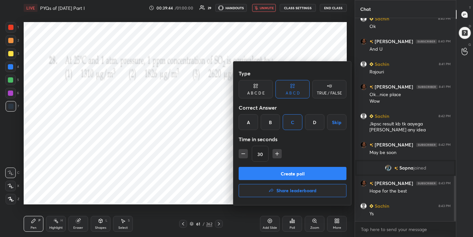
click at [294, 170] on button "Create poll" at bounding box center [293, 173] width 108 height 13
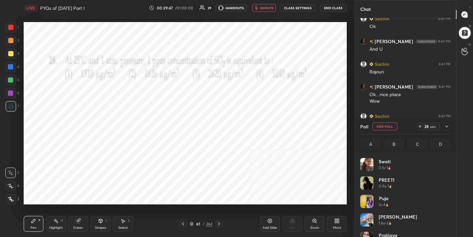
scroll to position [77, 88]
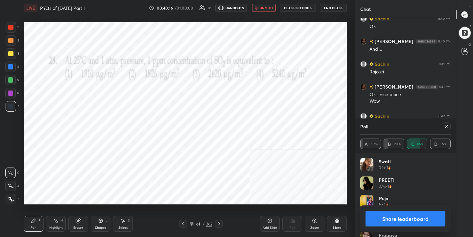
click at [447, 126] on icon at bounding box center [446, 126] width 5 height 5
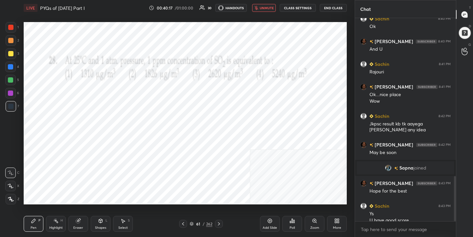
scroll to position [714, 0]
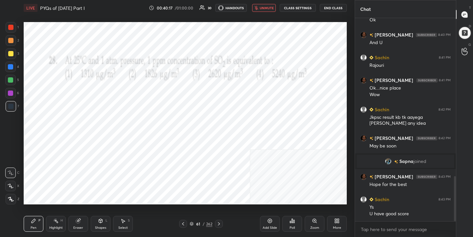
click at [272, 6] on span "unmute" at bounding box center [267, 8] width 14 height 5
click at [192, 222] on icon at bounding box center [192, 224] width 4 height 4
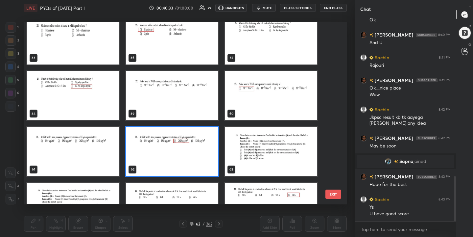
scroll to position [1078, 0]
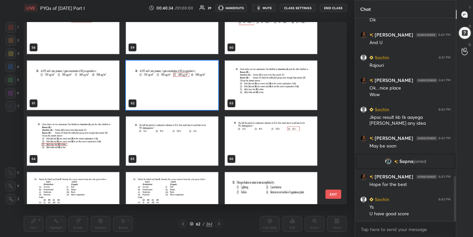
click at [263, 88] on img "grid" at bounding box center [271, 85] width 92 height 49
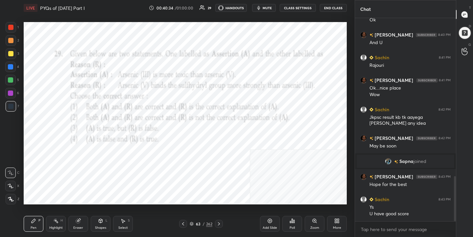
click at [263, 88] on img "grid" at bounding box center [271, 85] width 92 height 49
click at [292, 225] on div "Poll" at bounding box center [293, 224] width 20 height 16
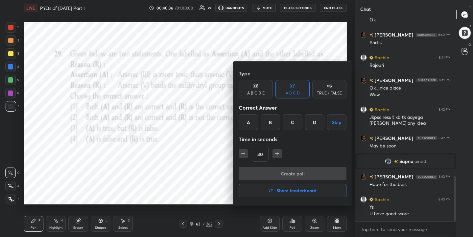
click at [295, 123] on div "C" at bounding box center [292, 122] width 19 height 16
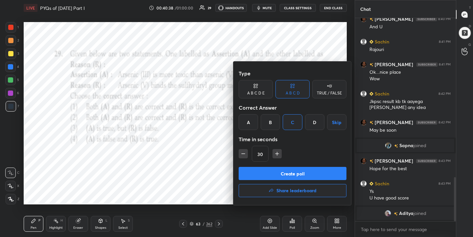
scroll to position [702, 0]
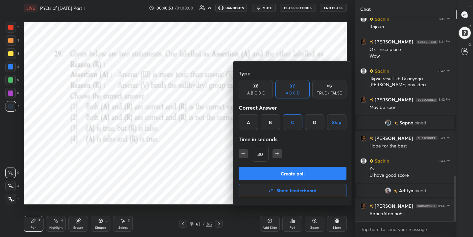
click at [308, 169] on button "Create poll" at bounding box center [293, 173] width 108 height 13
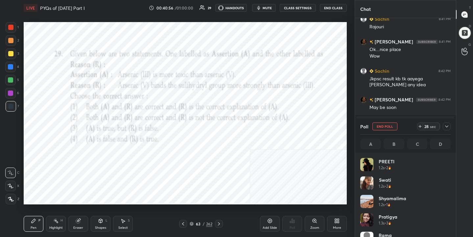
scroll to position [2, 2]
click at [263, 7] on button "mute" at bounding box center [264, 8] width 24 height 8
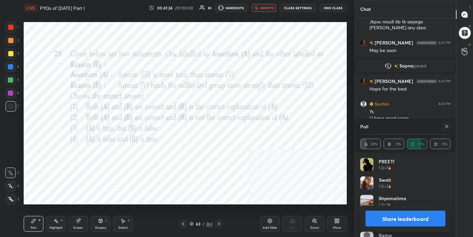
scroll to position [782, 0]
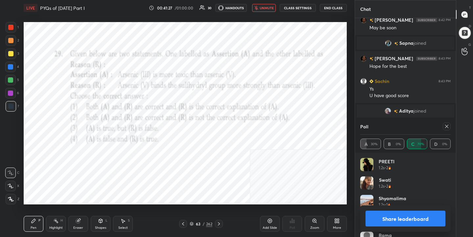
click at [448, 124] on icon at bounding box center [446, 126] width 5 height 5
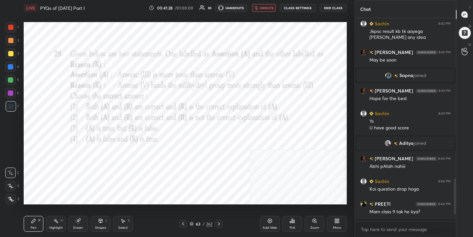
scroll to position [748, 0]
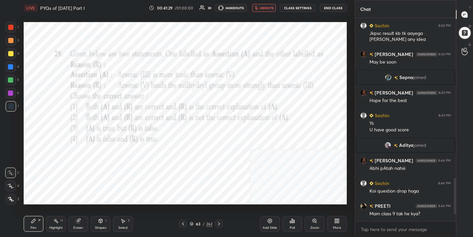
click at [270, 7] on span "unmute" at bounding box center [267, 8] width 14 height 5
click at [191, 225] on icon at bounding box center [191, 224] width 3 height 1
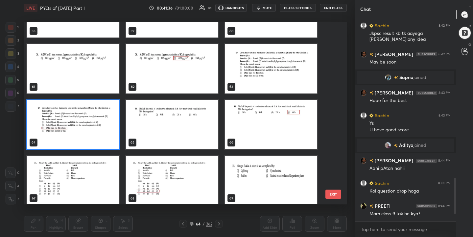
scroll to position [1110, 0]
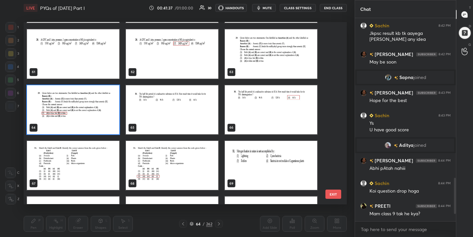
click at [177, 111] on img "grid" at bounding box center [172, 109] width 92 height 49
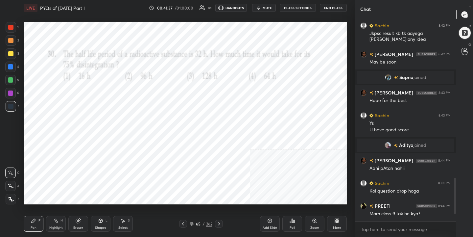
click at [177, 111] on img "grid" at bounding box center [172, 109] width 92 height 49
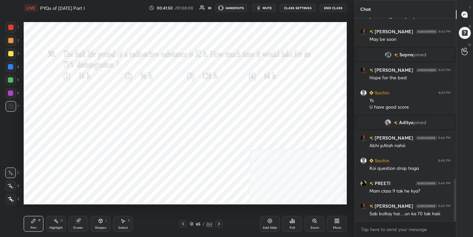
click at [275, 8] on button "mute" at bounding box center [264, 8] width 24 height 8
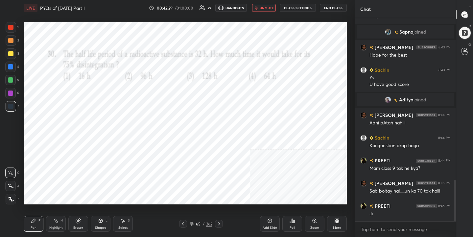
click at [195, 225] on div "65" at bounding box center [198, 224] width 7 height 4
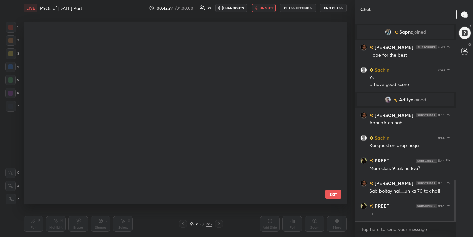
scroll to position [180, 320]
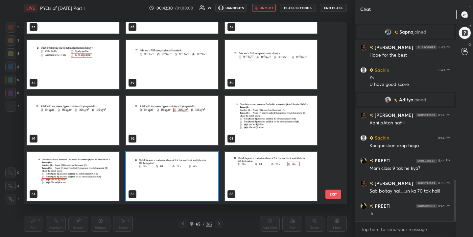
click at [185, 185] on img "grid" at bounding box center [172, 176] width 92 height 49
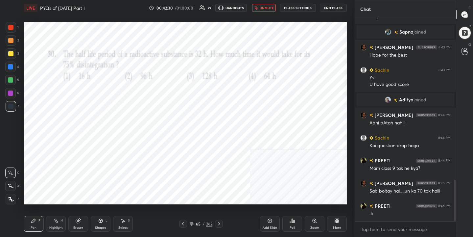
click at [185, 185] on img "grid" at bounding box center [172, 176] width 92 height 49
click at [292, 222] on icon at bounding box center [292, 221] width 1 height 4
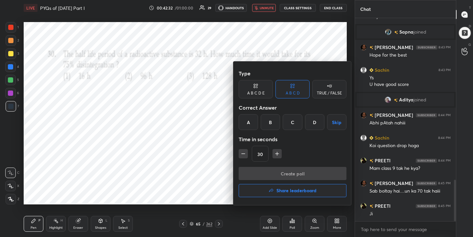
click at [319, 127] on div "D" at bounding box center [314, 122] width 19 height 16
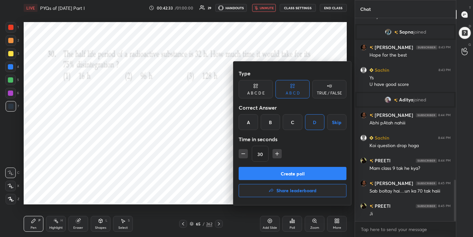
click at [323, 169] on button "Create poll" at bounding box center [293, 173] width 108 height 13
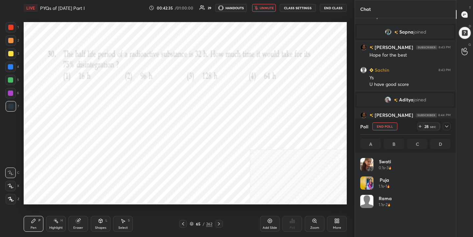
scroll to position [77, 88]
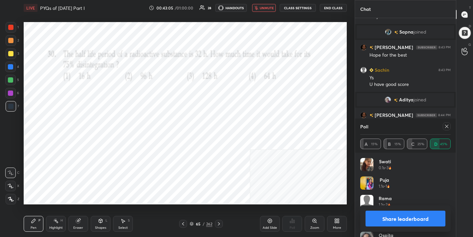
click at [444, 127] on icon at bounding box center [446, 126] width 5 height 5
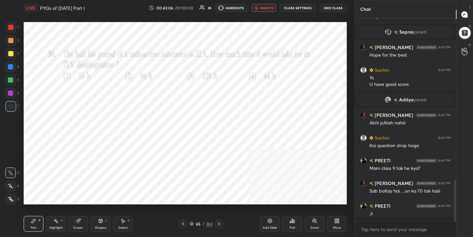
scroll to position [146, 99]
click at [269, 6] on span "unmute" at bounding box center [267, 8] width 14 height 5
click at [191, 225] on icon at bounding box center [192, 224] width 4 height 4
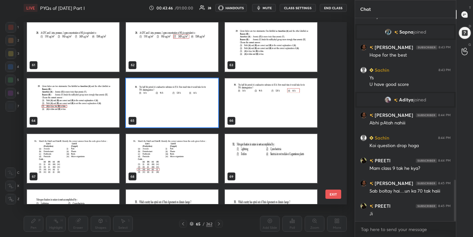
scroll to position [1122, 0]
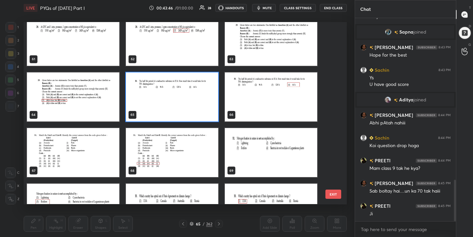
click at [72, 139] on img "grid" at bounding box center [73, 152] width 92 height 49
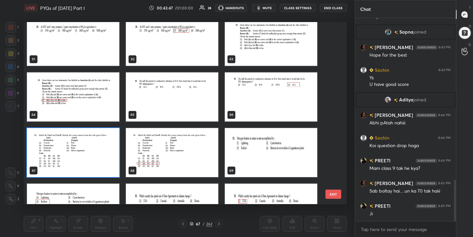
click at [72, 139] on img "grid" at bounding box center [73, 152] width 92 height 49
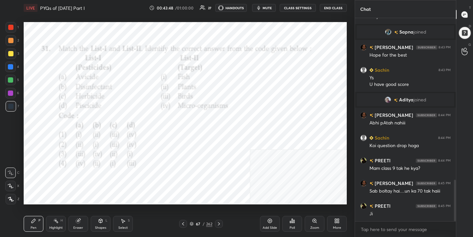
click at [274, 8] on button "mute" at bounding box center [264, 8] width 24 height 8
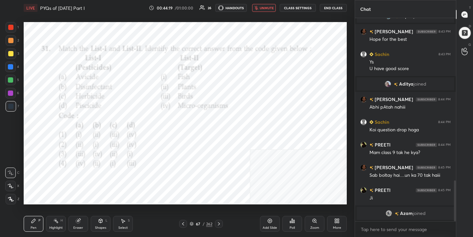
click at [191, 224] on icon at bounding box center [192, 224] width 4 height 4
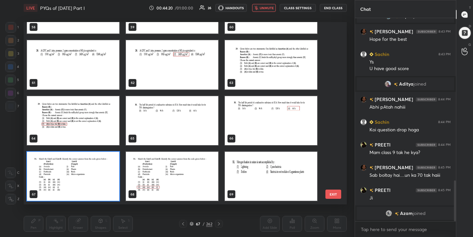
scroll to position [180, 320]
click at [86, 174] on img "grid" at bounding box center [73, 176] width 92 height 49
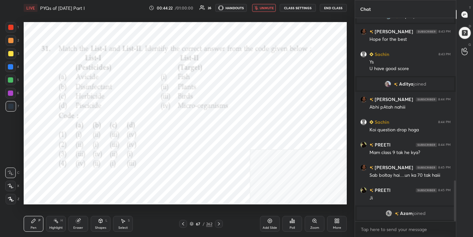
click at [292, 224] on div "Poll" at bounding box center [293, 224] width 20 height 16
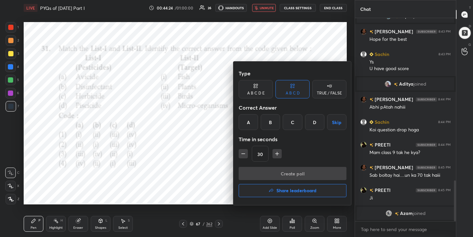
click at [293, 118] on div "C" at bounding box center [292, 122] width 19 height 16
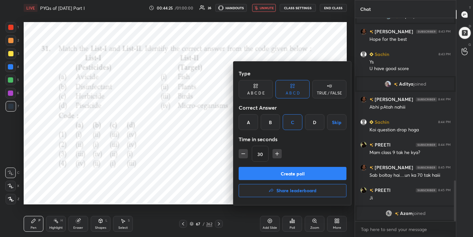
click at [290, 175] on button "Create poll" at bounding box center [293, 173] width 108 height 13
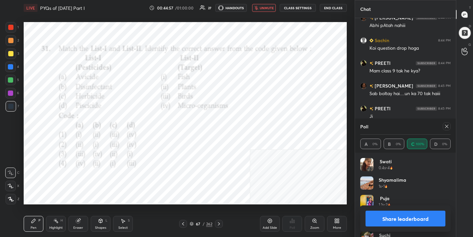
scroll to position [819, 0]
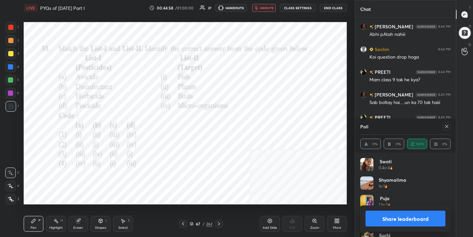
click at [450, 128] on div at bounding box center [447, 126] width 8 height 8
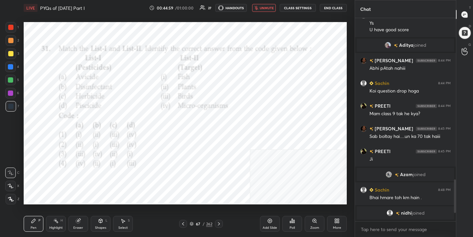
scroll to position [784, 0]
click at [268, 9] on span "unmute" at bounding box center [267, 8] width 14 height 5
click at [197, 223] on div "68" at bounding box center [198, 224] width 7 height 4
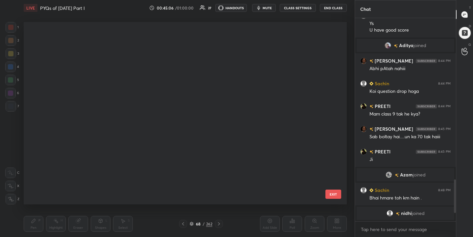
scroll to position [180, 320]
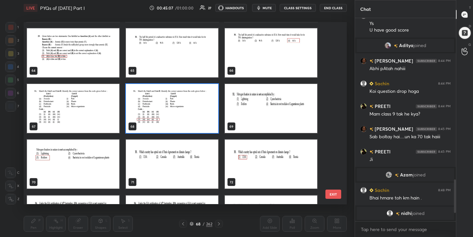
click at [257, 114] on img "grid" at bounding box center [271, 108] width 92 height 49
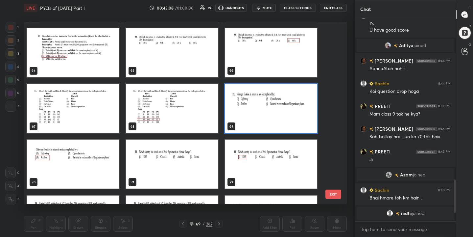
click at [257, 114] on img "grid" at bounding box center [271, 108] width 92 height 49
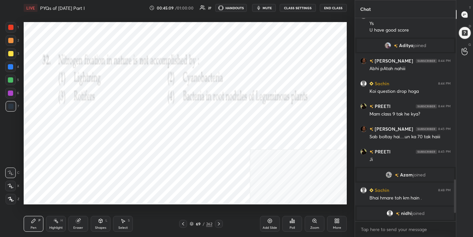
click at [270, 7] on span "mute" at bounding box center [267, 8] width 9 height 5
click at [197, 222] on div "69" at bounding box center [198, 224] width 7 height 4
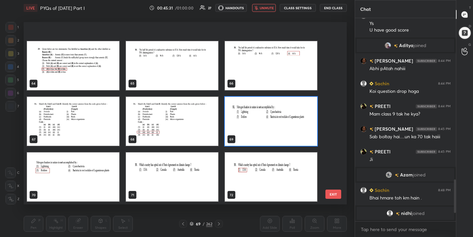
scroll to position [1170, 0]
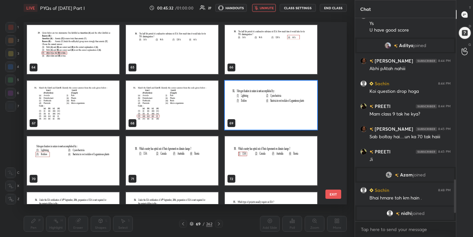
click at [271, 104] on img "grid" at bounding box center [271, 105] width 92 height 49
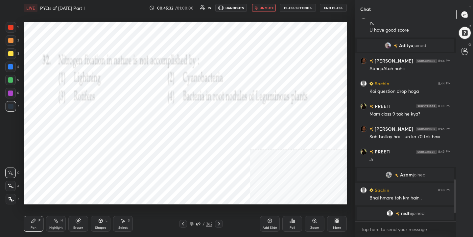
click at [271, 104] on img "grid" at bounding box center [271, 105] width 92 height 49
click at [288, 218] on div "Poll" at bounding box center [293, 224] width 20 height 16
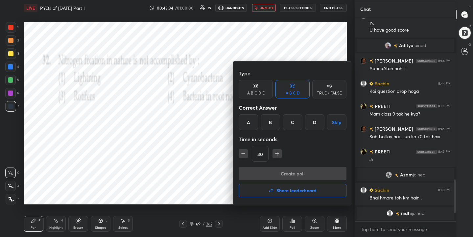
click at [292, 121] on div "C" at bounding box center [292, 122] width 19 height 16
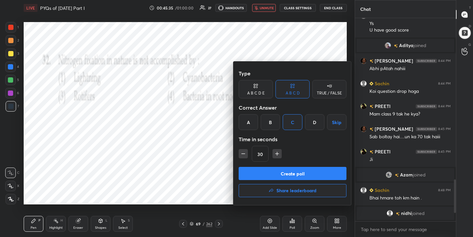
click at [293, 171] on button "Create poll" at bounding box center [293, 173] width 108 height 13
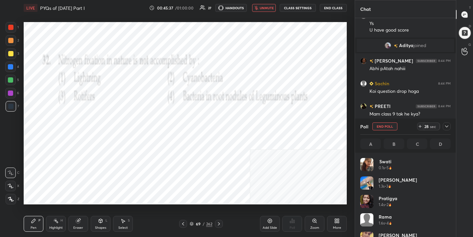
scroll to position [2, 2]
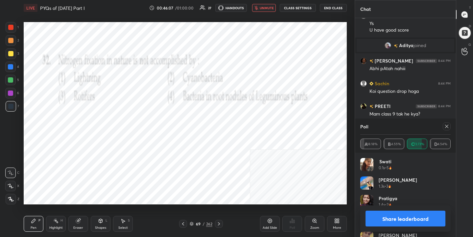
click at [446, 126] on icon at bounding box center [446, 126] width 5 height 5
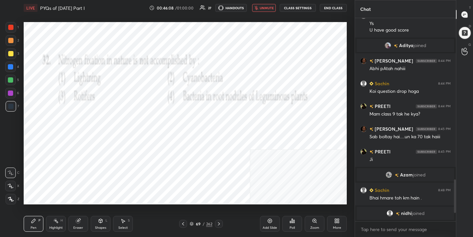
scroll to position [146, 99]
click at [268, 4] on button "unmute" at bounding box center [264, 8] width 24 height 8
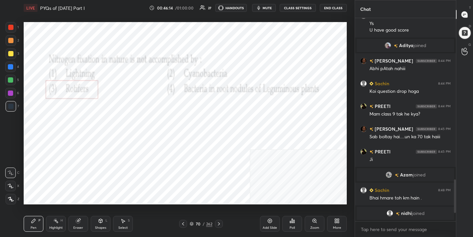
click at [196, 224] on div "70" at bounding box center [198, 224] width 7 height 4
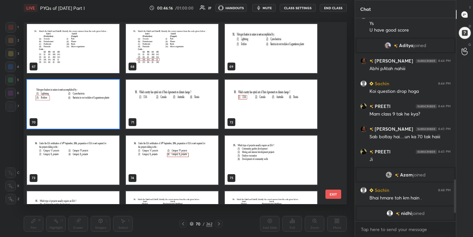
scroll to position [1225, 0]
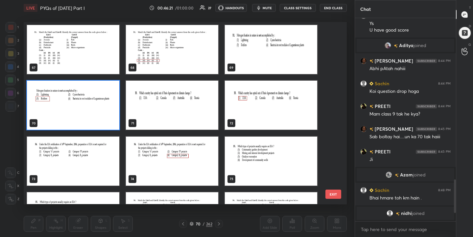
click at [185, 103] on img "grid" at bounding box center [172, 105] width 92 height 49
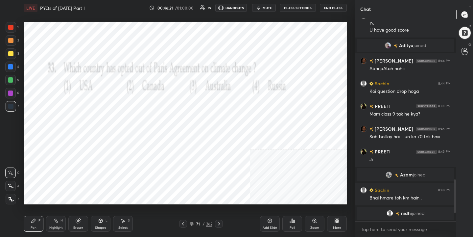
click at [185, 103] on img "grid" at bounding box center [172, 105] width 92 height 49
click at [191, 225] on icon at bounding box center [192, 224] width 4 height 4
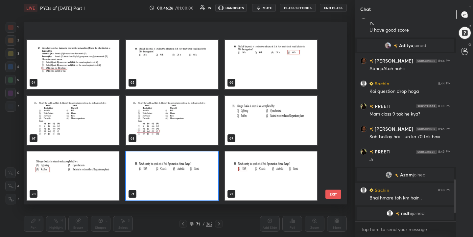
scroll to position [1229, 0]
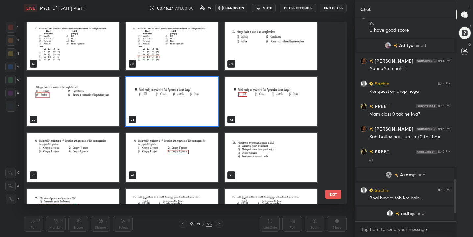
click at [75, 138] on img "grid" at bounding box center [73, 157] width 92 height 49
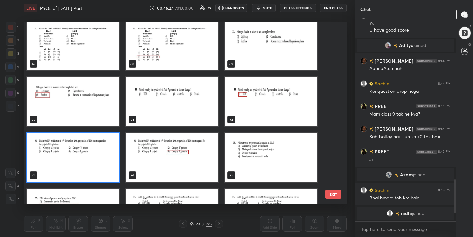
click at [75, 138] on img "grid" at bounding box center [73, 157] width 92 height 49
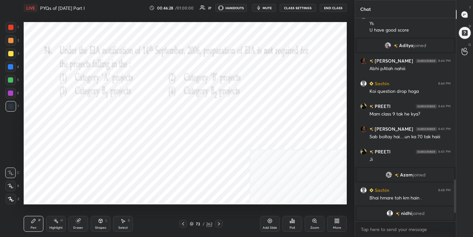
click at [75, 138] on img "grid" at bounding box center [73, 157] width 92 height 49
click at [263, 10] on button "mute" at bounding box center [264, 8] width 24 height 8
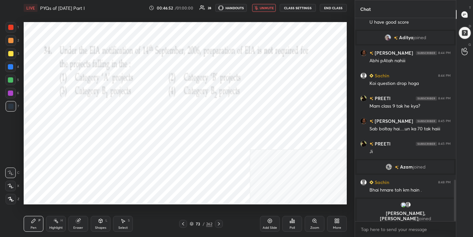
click at [192, 220] on div "73 / 262" at bounding box center [201, 224] width 44 height 8
click at [192, 221] on div "73 / 262" at bounding box center [201, 224] width 23 height 6
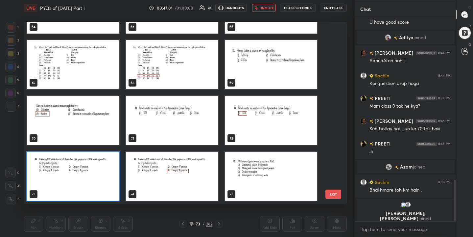
scroll to position [822, 0]
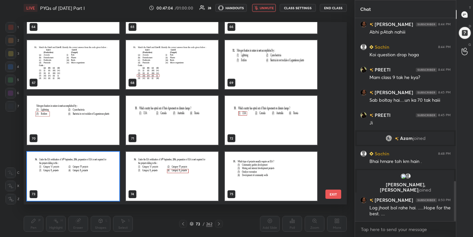
click at [102, 166] on img "grid" at bounding box center [73, 176] width 92 height 49
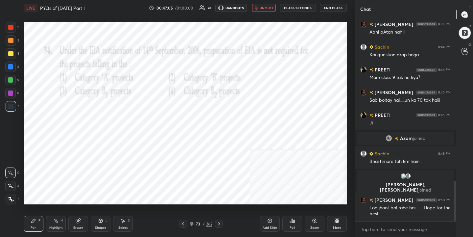
click at [102, 166] on img "grid" at bounding box center [73, 176] width 92 height 49
click at [288, 221] on div "Poll" at bounding box center [293, 224] width 20 height 16
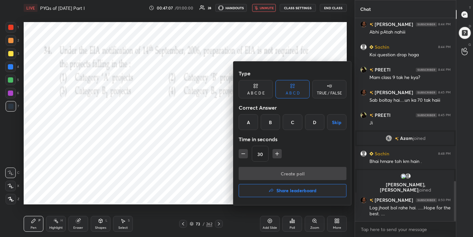
click at [315, 121] on div "D" at bounding box center [314, 122] width 19 height 16
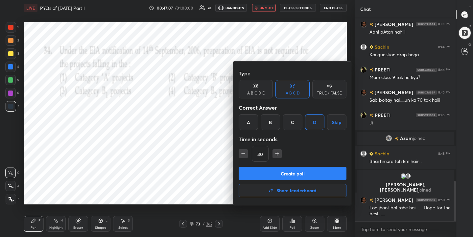
click at [309, 175] on button "Create poll" at bounding box center [293, 173] width 108 height 13
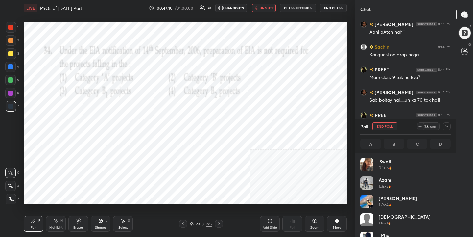
scroll to position [77, 88]
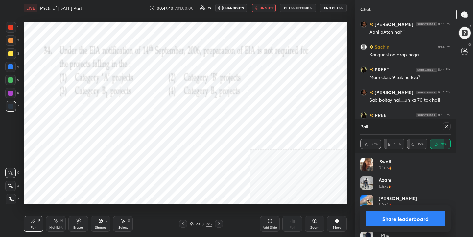
click at [449, 122] on div at bounding box center [447, 126] width 8 height 8
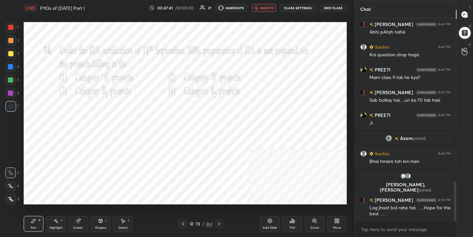
scroll to position [2, 2]
click at [269, 7] on span "unmute" at bounding box center [267, 8] width 14 height 5
click at [193, 222] on icon at bounding box center [192, 224] width 4 height 4
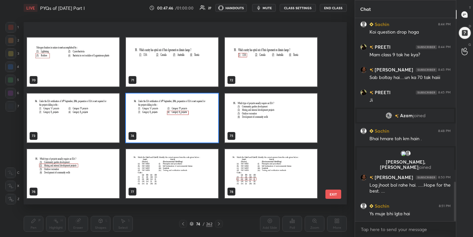
scroll to position [1287, 0]
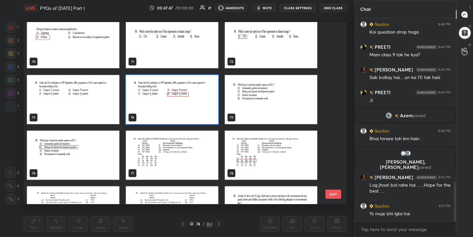
click at [246, 90] on img "grid" at bounding box center [271, 99] width 92 height 49
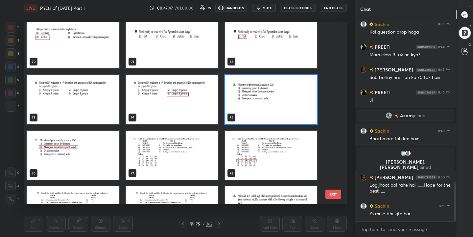
click at [246, 90] on img "grid" at bounding box center [271, 99] width 92 height 49
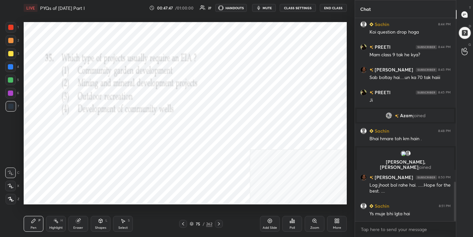
click at [246, 90] on img "grid" at bounding box center [271, 99] width 92 height 49
click at [270, 6] on span "mute" at bounding box center [267, 8] width 9 height 5
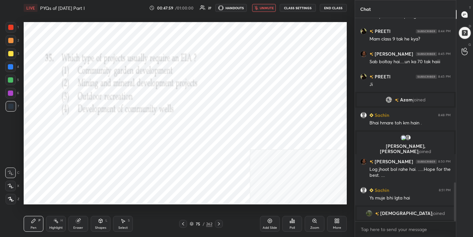
click at [194, 227] on div "75 / 262" at bounding box center [201, 224] width 44 height 8
click at [191, 223] on icon at bounding box center [192, 224] width 4 height 4
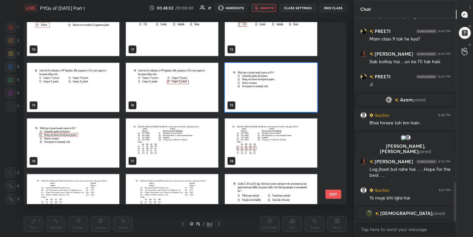
scroll to position [1319, 0]
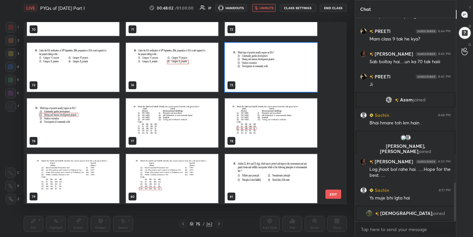
click at [252, 81] on img "grid" at bounding box center [271, 67] width 92 height 49
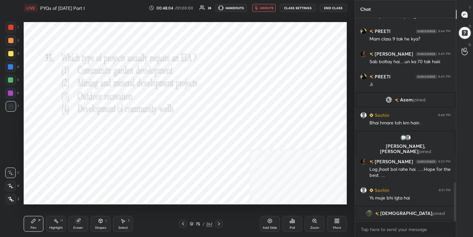
click at [290, 227] on div "Poll" at bounding box center [292, 227] width 5 height 3
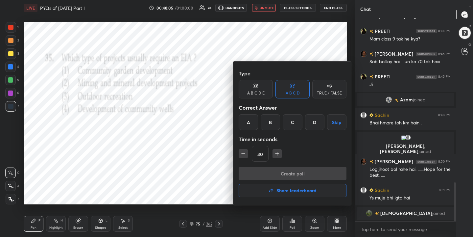
click at [275, 123] on div "B" at bounding box center [270, 122] width 19 height 16
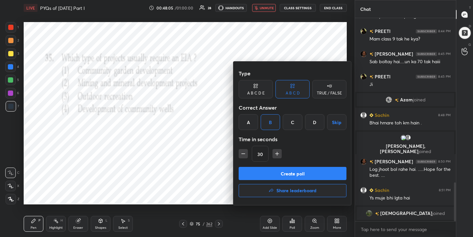
click at [293, 165] on div "Type A B C D E A B C D TRUE / FALSE Correct Answer A B C D Skip Time in seconds…" at bounding box center [293, 117] width 108 height 100
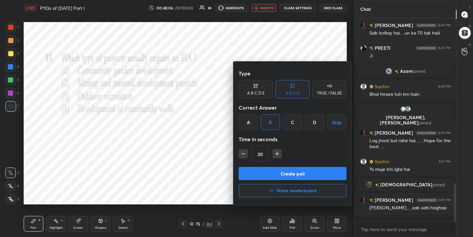
click at [294, 176] on button "Create poll" at bounding box center [293, 173] width 108 height 13
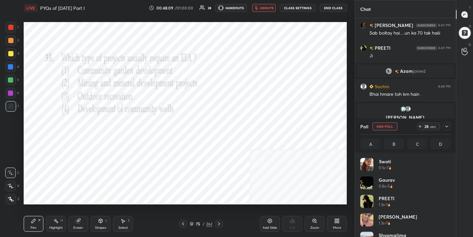
scroll to position [77, 88]
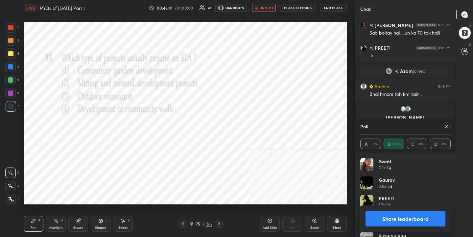
click at [447, 126] on icon at bounding box center [446, 126] width 5 height 5
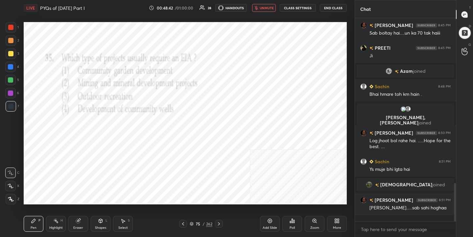
scroll to position [146, 99]
click at [268, 9] on span "unmute" at bounding box center [267, 8] width 14 height 5
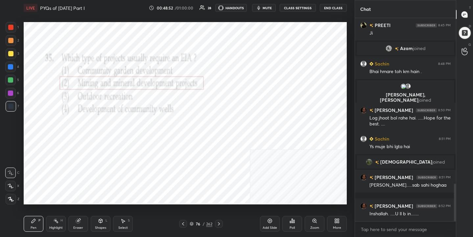
click at [193, 226] on div "76 / 262" at bounding box center [201, 224] width 23 height 6
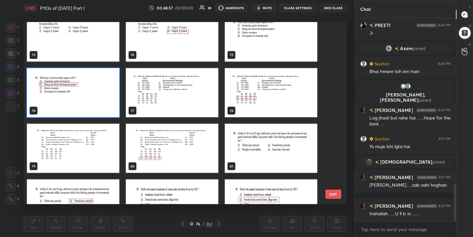
scroll to position [1349, 0]
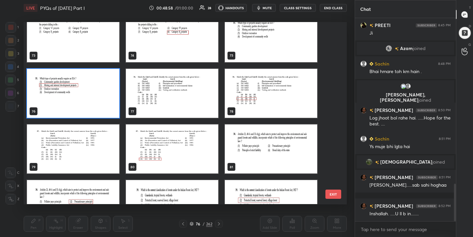
click at [203, 93] on img "grid" at bounding box center [172, 93] width 92 height 49
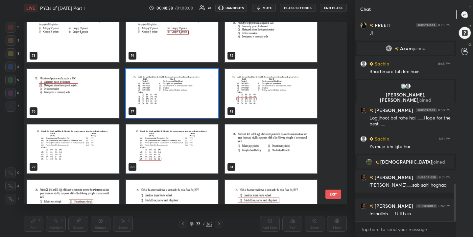
click at [203, 93] on img "grid" at bounding box center [172, 93] width 92 height 49
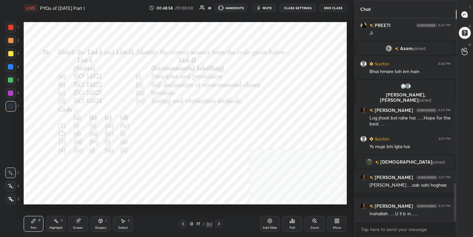
click at [203, 93] on img "grid" at bounding box center [172, 93] width 92 height 49
click at [261, 5] on icon "button" at bounding box center [258, 7] width 5 height 5
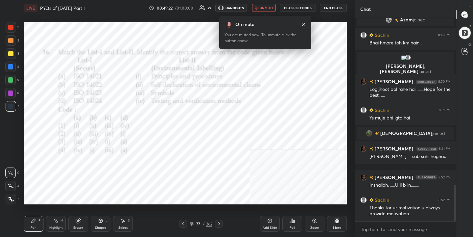
click at [194, 224] on div "77 / 262" at bounding box center [201, 224] width 23 height 6
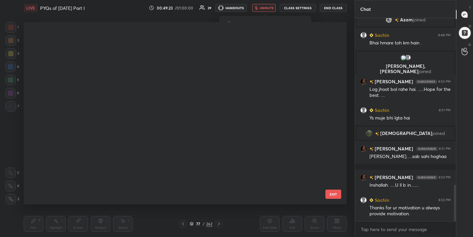
scroll to position [180, 320]
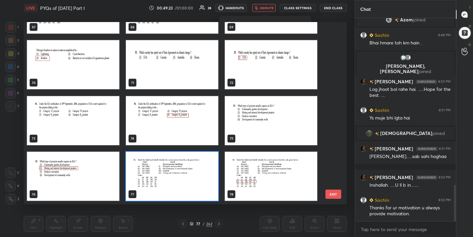
click at [163, 176] on img "grid" at bounding box center [172, 176] width 92 height 49
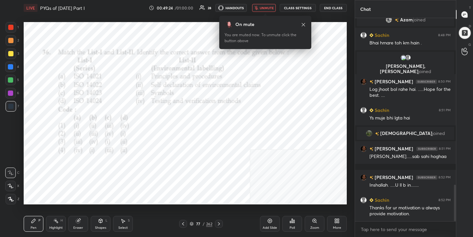
click at [163, 176] on img "grid" at bounding box center [172, 176] width 92 height 49
click at [289, 229] on div "Poll" at bounding box center [293, 224] width 20 height 16
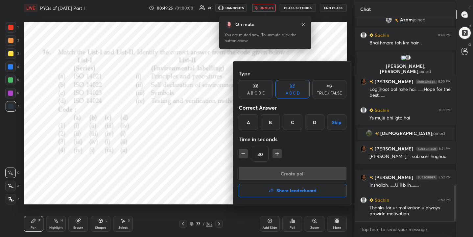
scroll to position [950, 0]
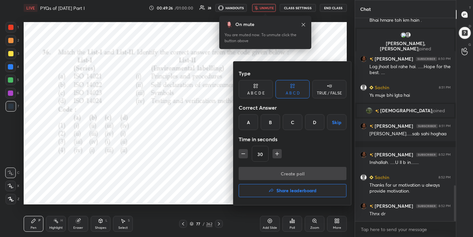
click at [272, 120] on div "B" at bounding box center [270, 122] width 19 height 16
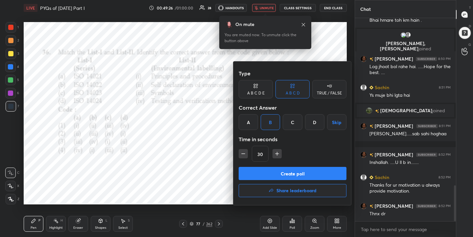
click at [294, 175] on button "Create poll" at bounding box center [293, 173] width 108 height 13
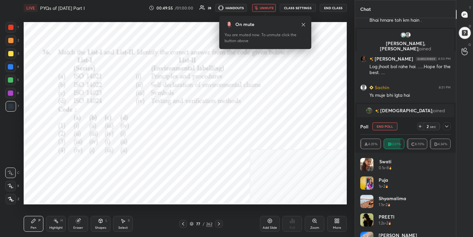
scroll to position [1000, 0]
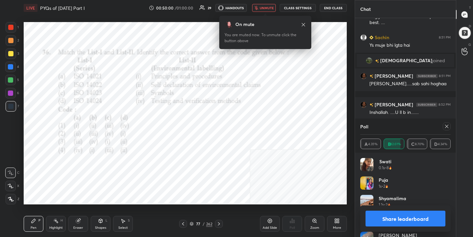
click at [453, 126] on div "Poll A 4.35% B 82.61% C 8.70% D 4.34%" at bounding box center [405, 135] width 101 height 34
click at [448, 126] on icon at bounding box center [446, 126] width 5 height 5
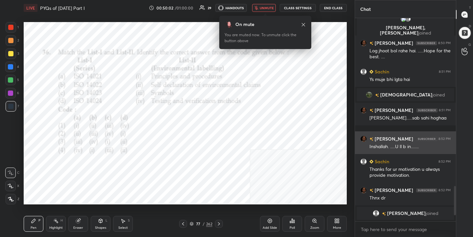
scroll to position [966, 0]
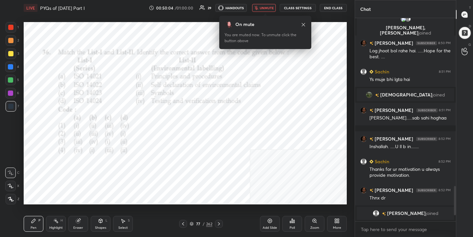
click at [273, 11] on button "unmute" at bounding box center [264, 8] width 24 height 8
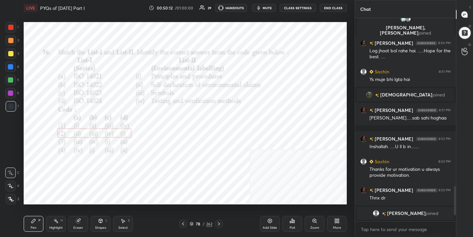
click at [197, 222] on div "78" at bounding box center [198, 224] width 7 height 4
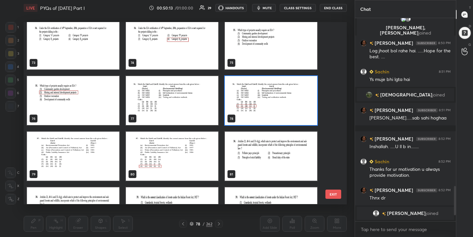
scroll to position [1345, 0]
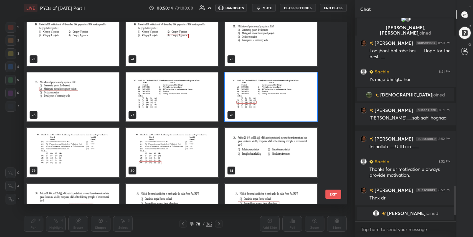
click at [74, 159] on img "grid" at bounding box center [73, 152] width 92 height 49
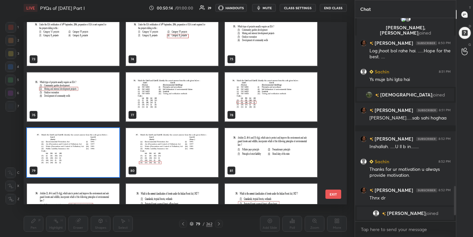
click at [74, 159] on img "grid" at bounding box center [73, 152] width 92 height 49
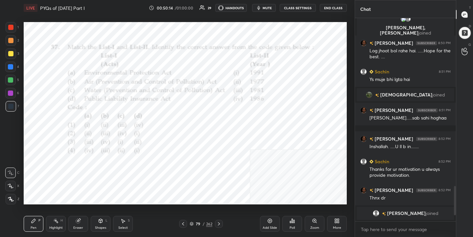
click at [74, 159] on img "grid" at bounding box center [73, 152] width 92 height 49
click at [266, 8] on span "mute" at bounding box center [267, 8] width 9 height 5
click at [194, 223] on div "79 / 262" at bounding box center [201, 224] width 23 height 6
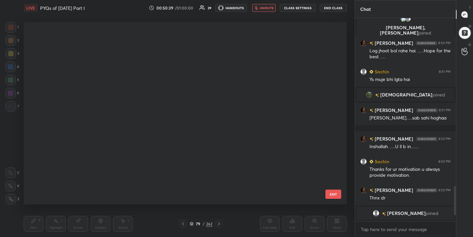
scroll to position [180, 320]
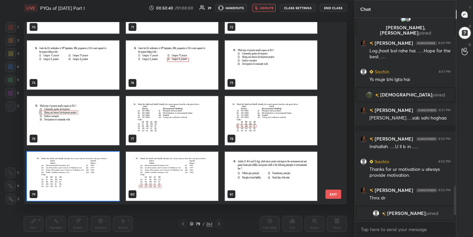
click at [116, 175] on img "grid" at bounding box center [73, 176] width 92 height 49
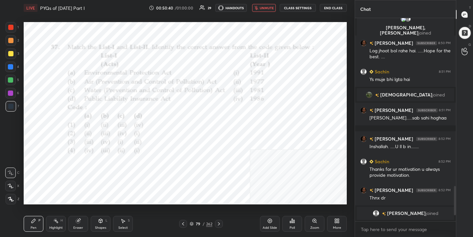
click at [116, 175] on img "grid" at bounding box center [73, 176] width 92 height 49
click at [291, 228] on div "Poll" at bounding box center [292, 227] width 5 height 3
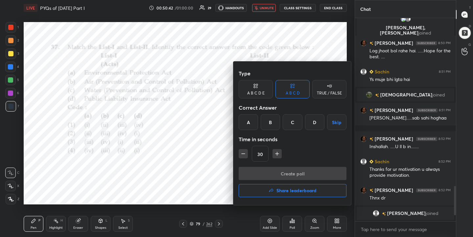
click at [316, 121] on div "D" at bounding box center [314, 122] width 19 height 16
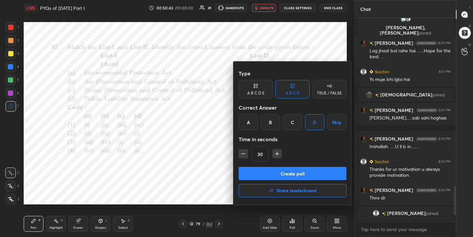
click at [322, 176] on button "Create poll" at bounding box center [293, 173] width 108 height 13
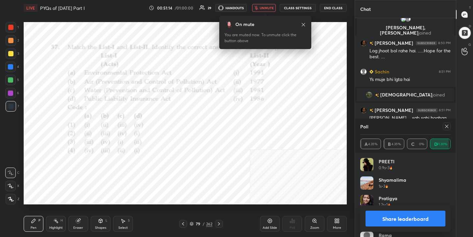
scroll to position [1008, 0]
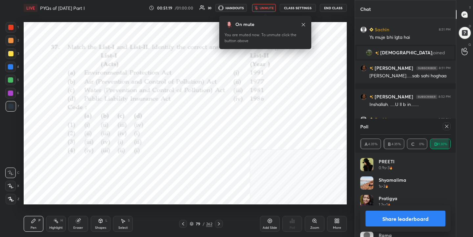
click at [448, 125] on icon at bounding box center [446, 126] width 5 height 5
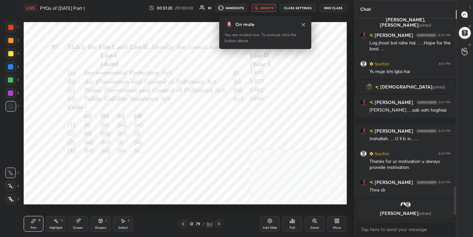
scroll to position [974, 0]
click at [270, 6] on span "unmute" at bounding box center [267, 8] width 14 height 5
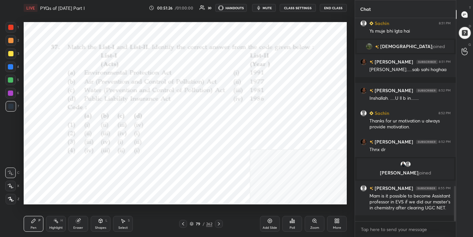
scroll to position [965, 0]
click at [197, 225] on div "79" at bounding box center [198, 224] width 7 height 4
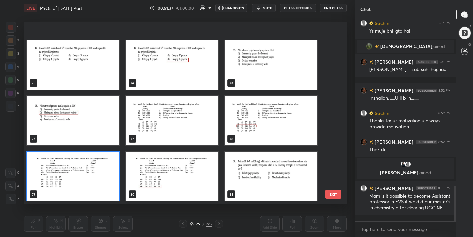
scroll to position [1369, 0]
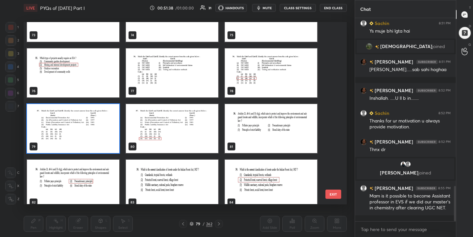
click at [249, 132] on img "grid" at bounding box center [271, 128] width 92 height 49
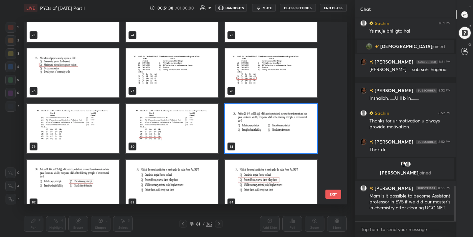
click at [249, 132] on img "grid" at bounding box center [271, 128] width 92 height 49
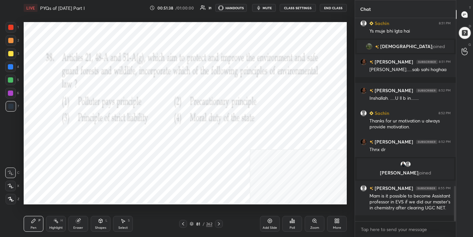
click at [249, 132] on img "grid" at bounding box center [271, 128] width 92 height 49
click at [267, 6] on span "mute" at bounding box center [267, 8] width 9 height 5
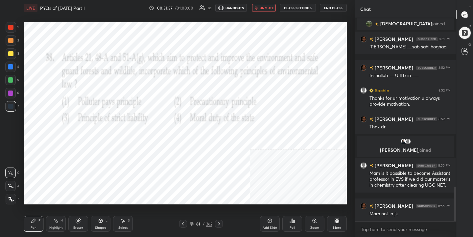
click at [275, 5] on button "unmute" at bounding box center [264, 8] width 24 height 8
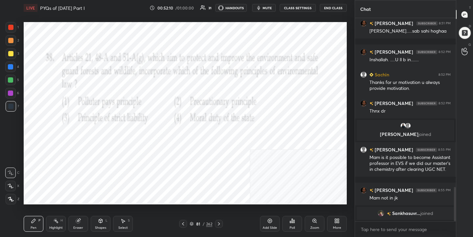
click at [190, 226] on div "81 / 262" at bounding box center [201, 224] width 23 height 6
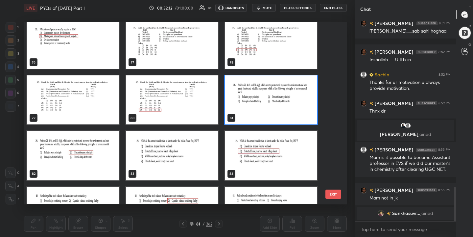
scroll to position [1399, 0]
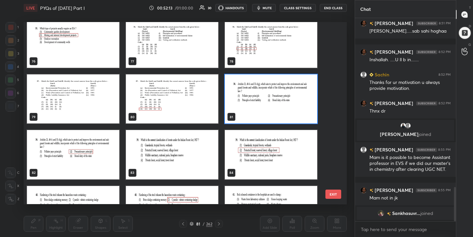
click at [260, 109] on img "grid" at bounding box center [271, 99] width 92 height 49
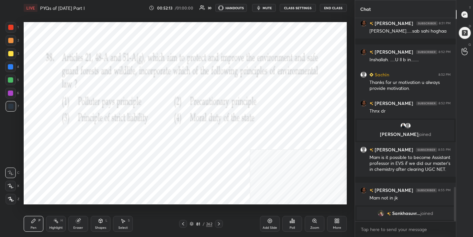
click at [260, 109] on img "grid" at bounding box center [271, 99] width 92 height 49
click at [294, 224] on div "Poll" at bounding box center [293, 224] width 20 height 16
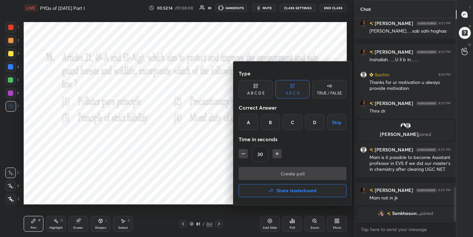
click at [272, 122] on div "B" at bounding box center [270, 122] width 19 height 16
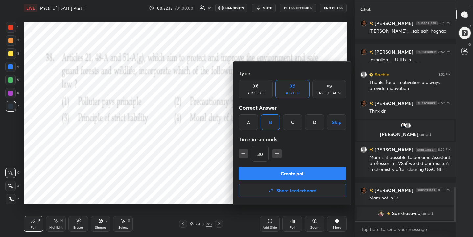
click at [295, 173] on button "Create poll" at bounding box center [293, 173] width 108 height 13
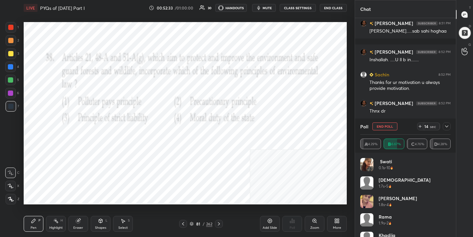
scroll to position [1046, 0]
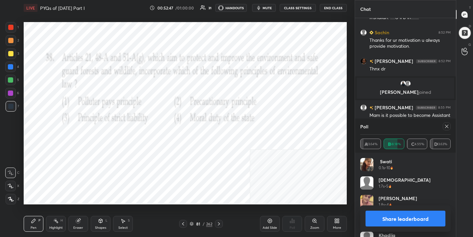
click at [446, 126] on icon at bounding box center [446, 126] width 5 height 5
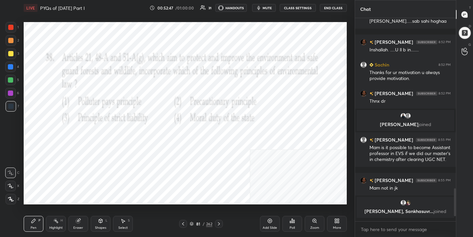
scroll to position [2, 2]
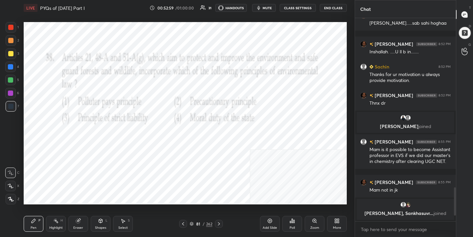
click at [191, 223] on icon at bounding box center [191, 223] width 3 height 2
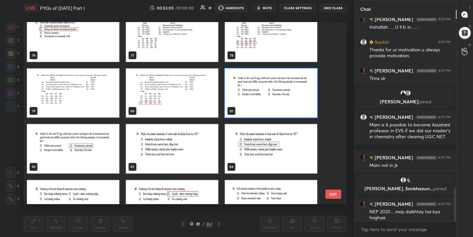
scroll to position [1015, 0]
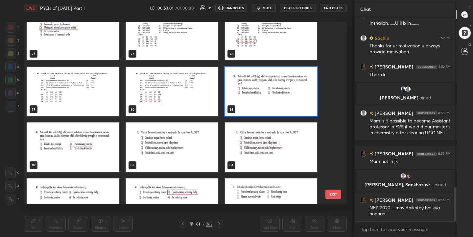
click at [170, 145] on img "grid" at bounding box center [172, 147] width 92 height 49
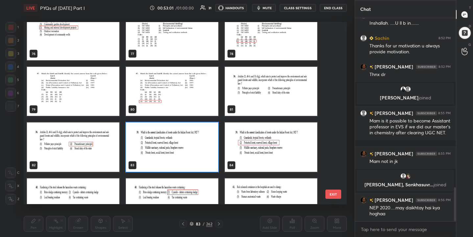
click at [170, 145] on img "grid" at bounding box center [172, 147] width 92 height 49
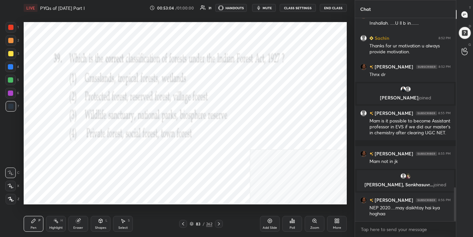
click at [261, 10] on icon "button" at bounding box center [258, 7] width 5 height 5
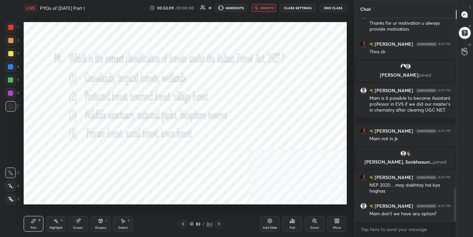
click at [272, 8] on span "unmute" at bounding box center [267, 8] width 14 height 5
click at [193, 220] on div "83 / 262" at bounding box center [201, 224] width 44 height 8
click at [194, 224] on div "83 / 262" at bounding box center [201, 224] width 23 height 6
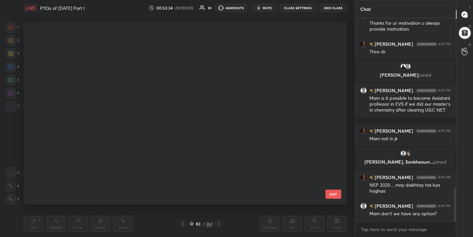
scroll to position [180, 320]
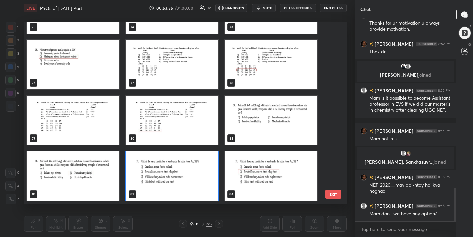
click at [176, 179] on img "grid" at bounding box center [172, 176] width 92 height 49
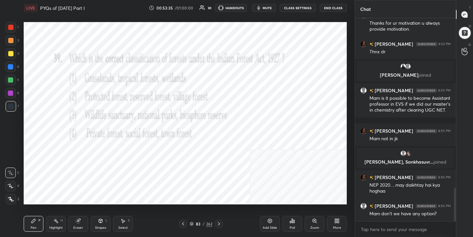
click at [176, 179] on img "grid" at bounding box center [172, 176] width 92 height 49
click at [297, 228] on div "Poll" at bounding box center [293, 224] width 20 height 16
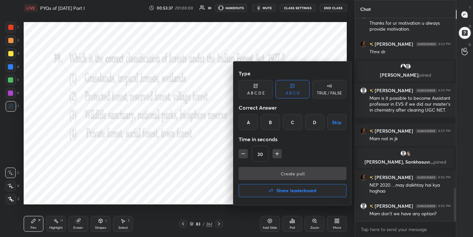
click at [273, 124] on div "B" at bounding box center [270, 122] width 19 height 16
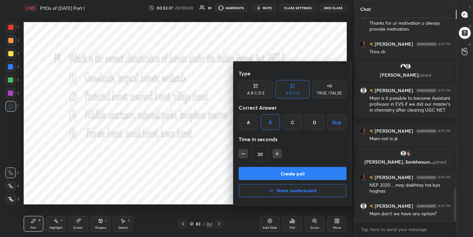
click at [292, 168] on button "Create poll" at bounding box center [293, 173] width 108 height 13
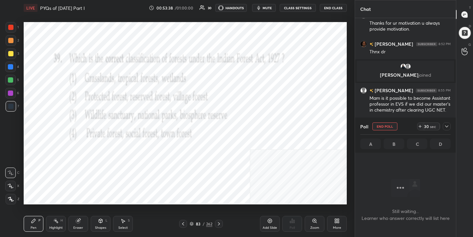
scroll to position [112, 99]
click at [264, 8] on span "mute" at bounding box center [267, 8] width 9 height 5
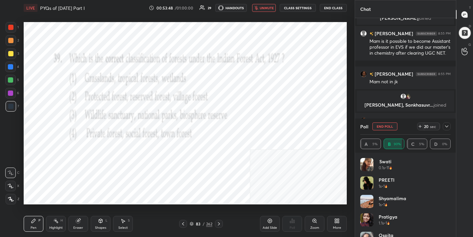
scroll to position [1101, 0]
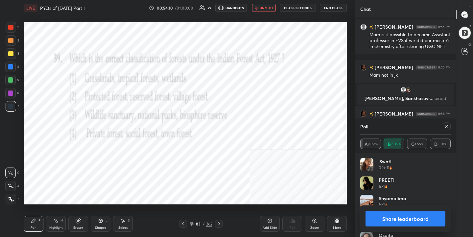
click at [447, 131] on div "Poll" at bounding box center [405, 126] width 90 height 16
click at [274, 7] on span "unmute" at bounding box center [267, 8] width 14 height 5
click at [448, 126] on icon at bounding box center [446, 126] width 5 height 5
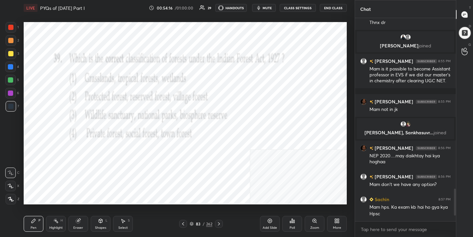
scroll to position [1090, 0]
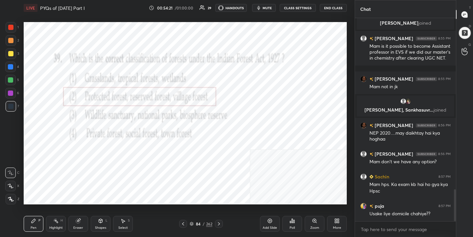
click at [191, 224] on icon at bounding box center [192, 224] width 4 height 4
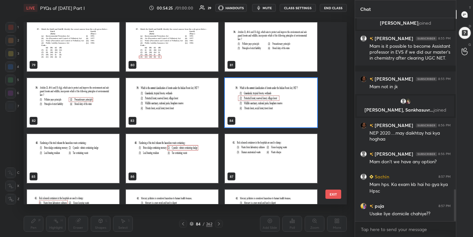
scroll to position [1458, 0]
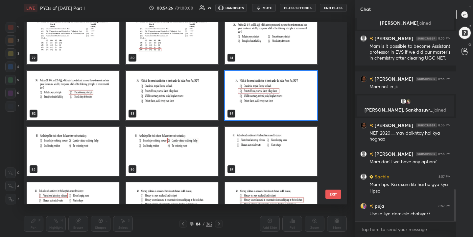
click at [108, 143] on img "grid" at bounding box center [73, 151] width 92 height 49
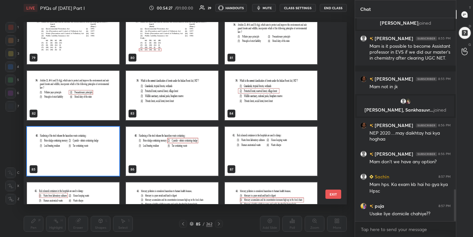
click at [108, 143] on img "grid" at bounding box center [73, 151] width 92 height 49
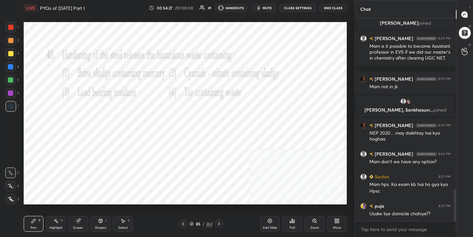
click at [108, 143] on img "grid" at bounding box center [73, 151] width 92 height 49
click at [269, 7] on span "mute" at bounding box center [267, 8] width 9 height 5
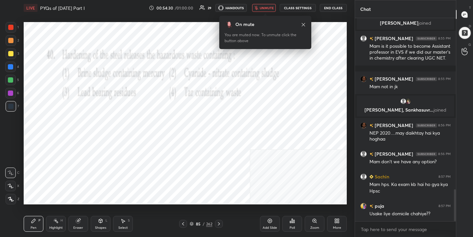
click at [269, 7] on span "unmute" at bounding box center [267, 8] width 14 height 5
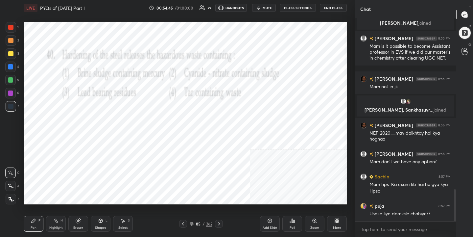
click at [275, 4] on button "mute" at bounding box center [264, 8] width 24 height 8
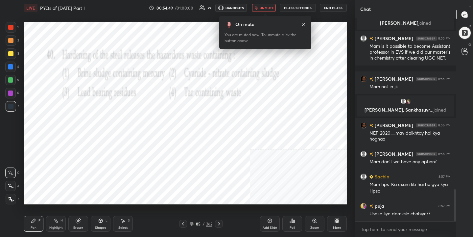
click at [195, 223] on div "85" at bounding box center [198, 224] width 7 height 4
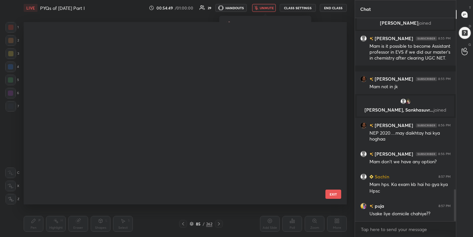
scroll to position [180, 320]
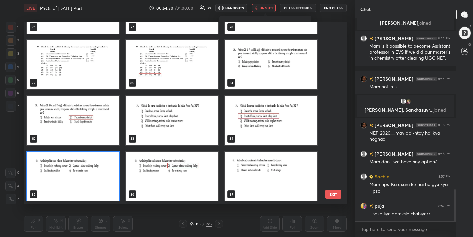
click at [67, 181] on img "grid" at bounding box center [73, 176] width 92 height 49
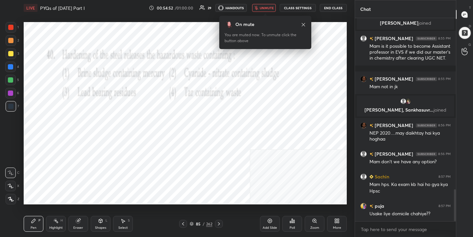
click at [293, 223] on div "Poll" at bounding box center [293, 224] width 20 height 16
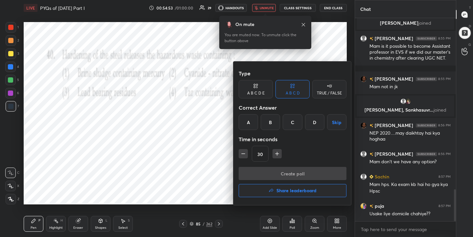
click at [267, 122] on div "B" at bounding box center [270, 122] width 19 height 16
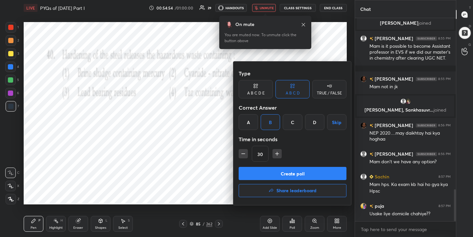
click at [284, 176] on button "Create poll" at bounding box center [293, 173] width 108 height 13
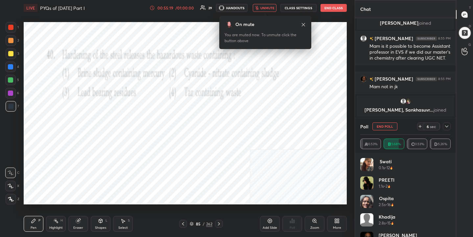
scroll to position [1140, 0]
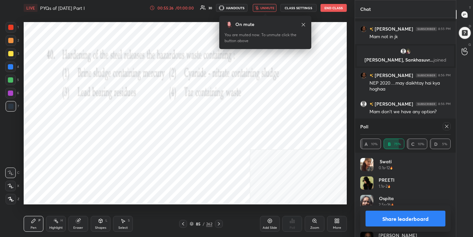
click at [444, 134] on div at bounding box center [405, 134] width 90 height 0
click at [445, 124] on icon at bounding box center [446, 126] width 5 height 5
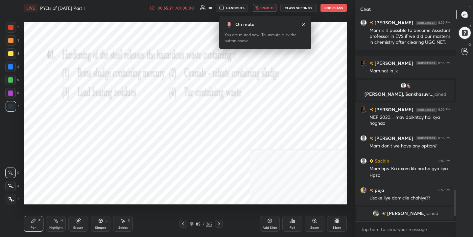
scroll to position [2, 2]
click at [266, 2] on div "LIVE PYQs of [DATE] Part I 00:55:29 / 01:00:00 30 HANDOUTS unmute CLASS SETTING…" at bounding box center [185, 8] width 323 height 16
click at [266, 9] on span "unmute" at bounding box center [267, 8] width 14 height 5
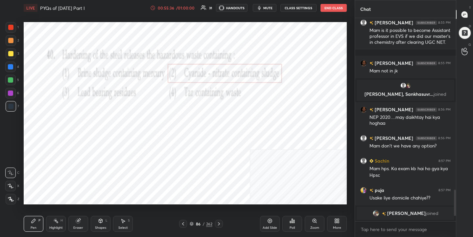
click at [190, 223] on icon at bounding box center [192, 224] width 4 height 4
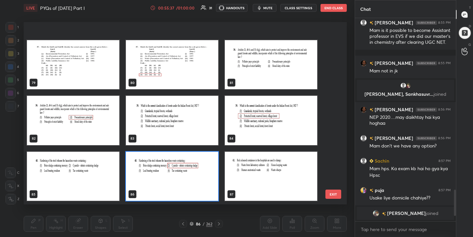
scroll to position [1498, 0]
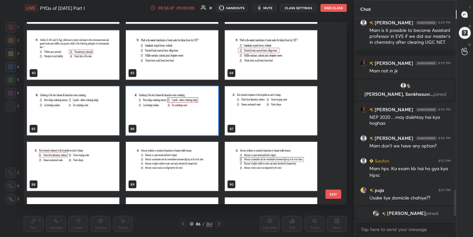
click at [263, 113] on img "grid" at bounding box center [271, 110] width 92 height 49
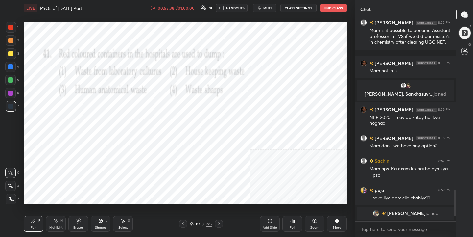
click at [262, 112] on img "grid" at bounding box center [271, 110] width 92 height 49
click at [268, 9] on span "mute" at bounding box center [267, 8] width 9 height 5
click at [295, 223] on div "Poll" at bounding box center [293, 224] width 20 height 16
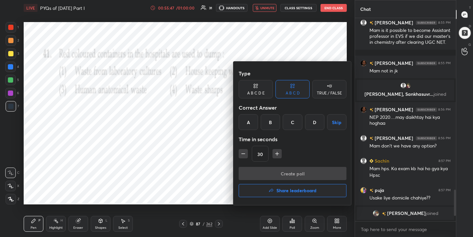
click at [250, 122] on div "A" at bounding box center [248, 122] width 19 height 16
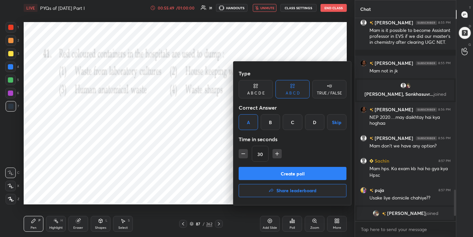
click at [287, 174] on button "Create poll" at bounding box center [293, 173] width 108 height 13
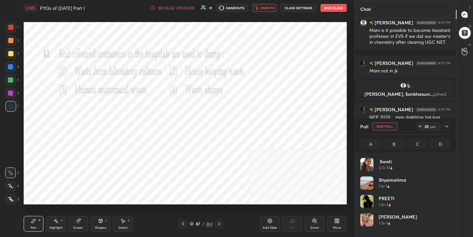
scroll to position [77, 88]
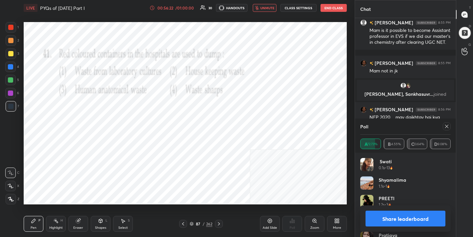
click at [451, 125] on div "Poll A 72.73% B 4.55% C 13.64% D 9.08%" at bounding box center [405, 135] width 101 height 34
click at [449, 126] on icon at bounding box center [446, 126] width 5 height 5
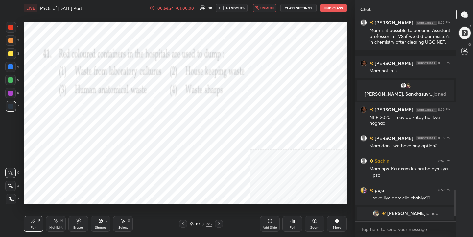
scroll to position [146, 99]
click at [270, 5] on button "unmute" at bounding box center [265, 8] width 24 height 8
click at [198, 222] on div "88" at bounding box center [198, 224] width 7 height 4
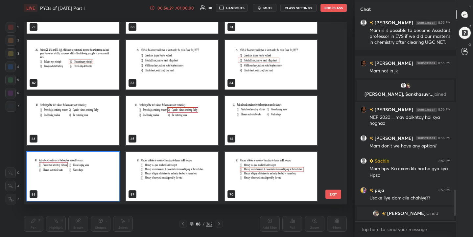
scroll to position [180, 320]
click at [144, 178] on img "grid" at bounding box center [172, 176] width 92 height 49
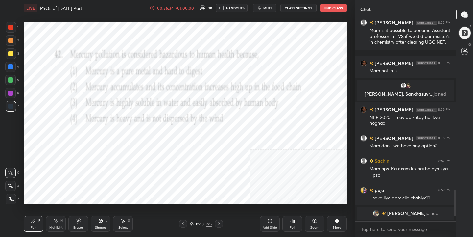
click at [269, 5] on button "mute" at bounding box center [265, 8] width 24 height 8
click at [195, 223] on div "89" at bounding box center [198, 224] width 7 height 4
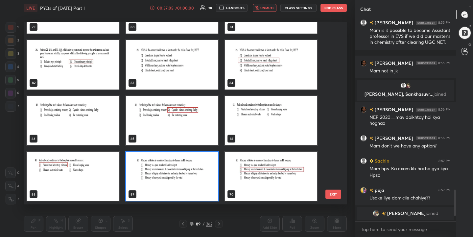
click at [171, 171] on img "grid" at bounding box center [172, 176] width 92 height 49
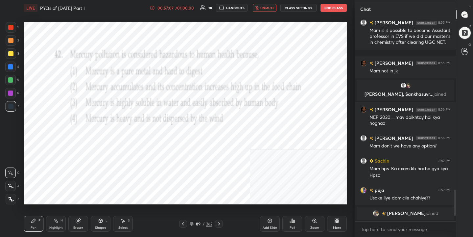
click at [291, 223] on div "Poll" at bounding box center [293, 224] width 20 height 16
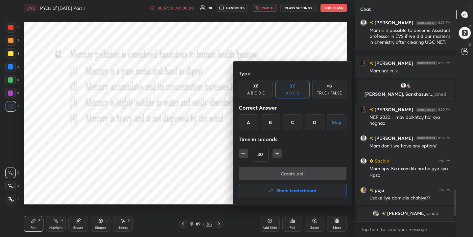
click at [179, 120] on div at bounding box center [236, 118] width 473 height 237
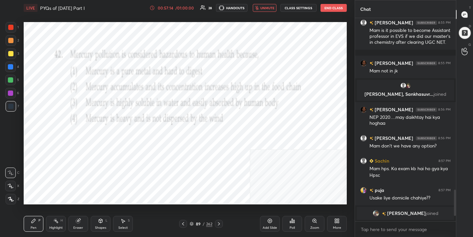
click at [193, 221] on div "89 / 262" at bounding box center [201, 224] width 23 height 6
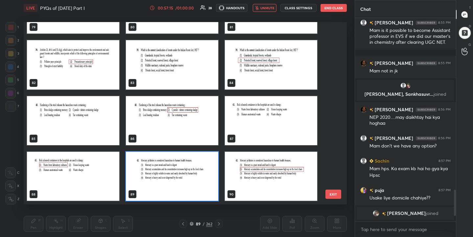
click at [149, 173] on img "grid" at bounding box center [172, 176] width 92 height 49
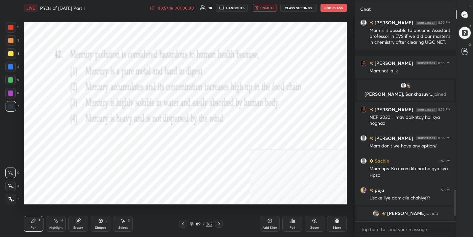
click at [290, 227] on div "Poll" at bounding box center [292, 227] width 5 height 3
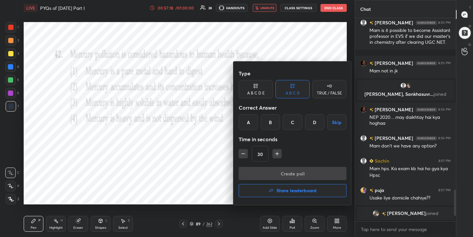
click at [270, 128] on div "B" at bounding box center [270, 122] width 19 height 16
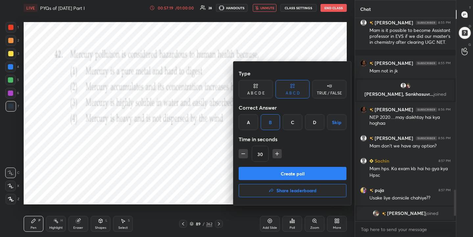
click at [283, 173] on button "Create poll" at bounding box center [293, 173] width 108 height 13
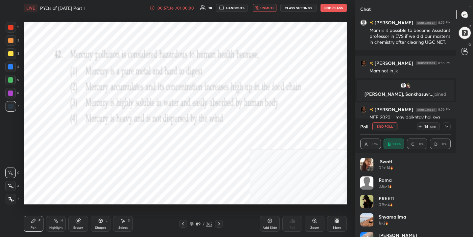
scroll to position [1152, 0]
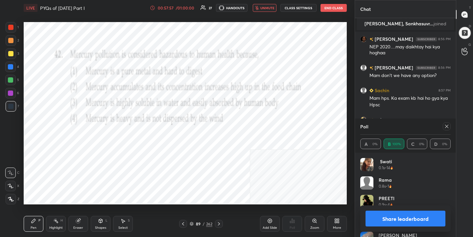
click at [446, 123] on div at bounding box center [447, 126] width 8 height 8
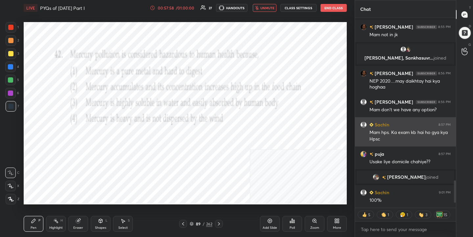
scroll to position [1118, 0]
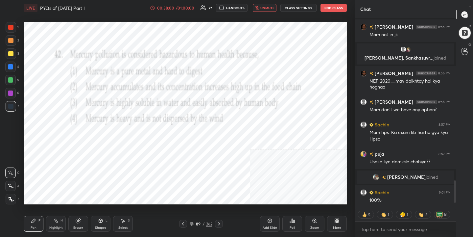
click at [270, 9] on span "unmute" at bounding box center [267, 8] width 14 height 5
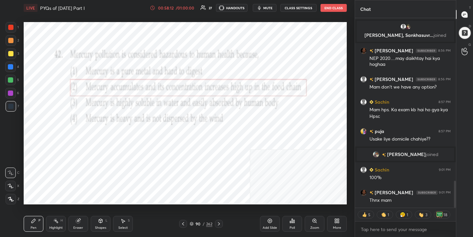
click at [195, 221] on div "90 / 262" at bounding box center [201, 224] width 23 height 6
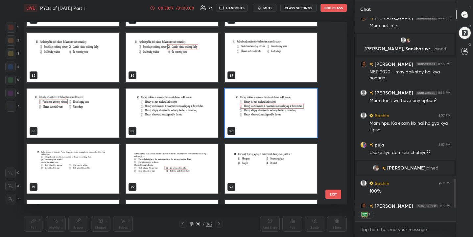
scroll to position [1554, 0]
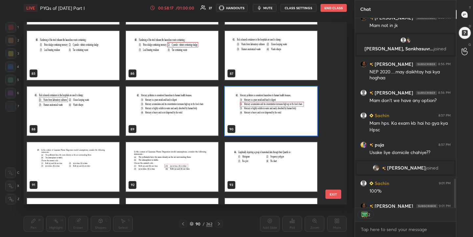
click at [81, 167] on img "grid" at bounding box center [73, 166] width 92 height 49
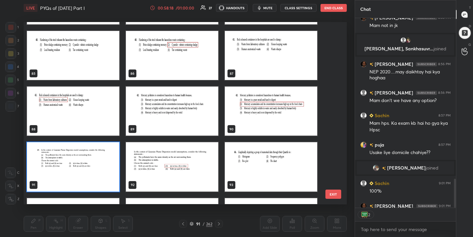
click at [81, 167] on img "grid" at bounding box center [73, 166] width 92 height 49
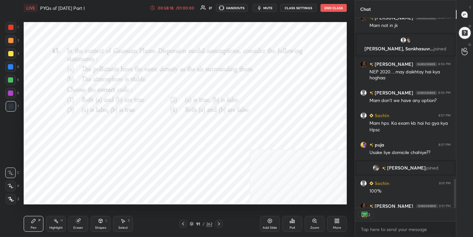
click at [81, 167] on img "grid" at bounding box center [73, 166] width 92 height 49
click at [271, 8] on span "mute" at bounding box center [267, 8] width 9 height 5
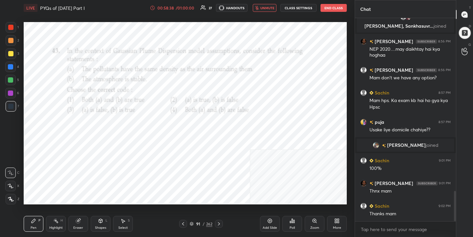
scroll to position [1165, 0]
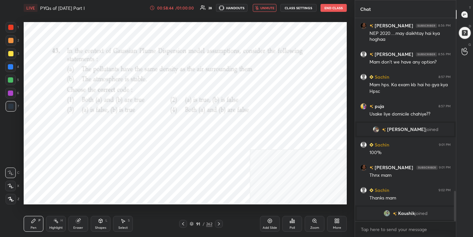
click at [192, 224] on icon at bounding box center [191, 224] width 3 height 1
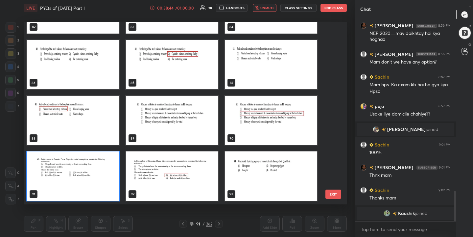
scroll to position [180, 320]
click at [94, 177] on img "grid" at bounding box center [73, 176] width 92 height 49
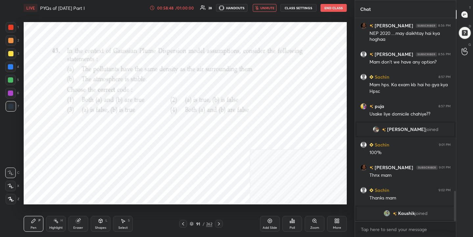
click at [94, 177] on img "grid" at bounding box center [73, 176] width 92 height 49
click at [292, 220] on icon at bounding box center [292, 221] width 1 height 4
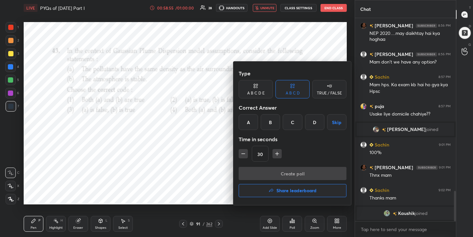
click at [271, 117] on div "B" at bounding box center [270, 122] width 19 height 16
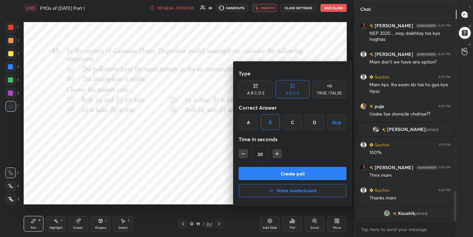
click at [293, 175] on button "Create poll" at bounding box center [293, 173] width 108 height 13
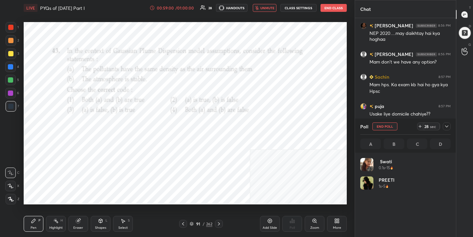
scroll to position [77, 88]
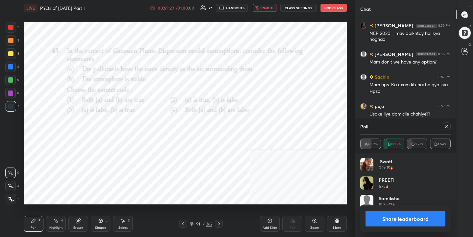
click at [446, 129] on div at bounding box center [447, 126] width 8 height 8
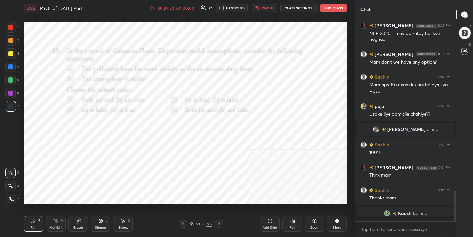
scroll to position [2, 2]
click at [269, 11] on button "unmute" at bounding box center [265, 8] width 24 height 8
click at [294, 227] on div "Poll" at bounding box center [292, 227] width 5 height 3
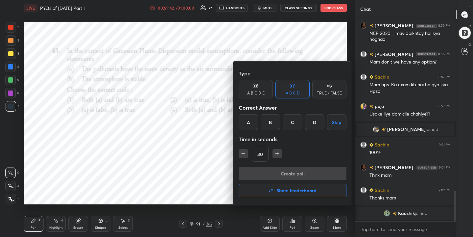
click at [297, 191] on h4 "Share leaderboard" at bounding box center [297, 190] width 40 height 5
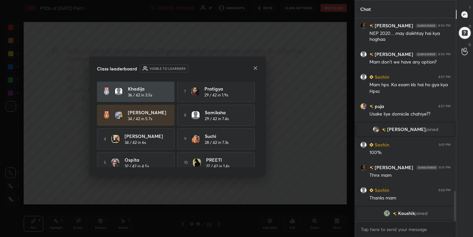
scroll to position [32, 0]
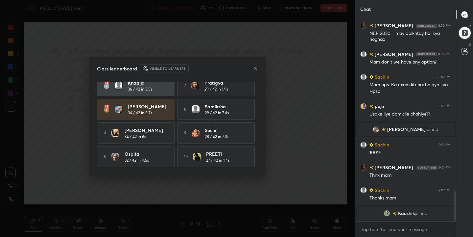
click at [255, 66] on icon at bounding box center [255, 67] width 5 height 5
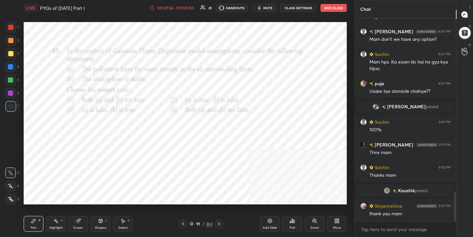
scroll to position [1211, 0]
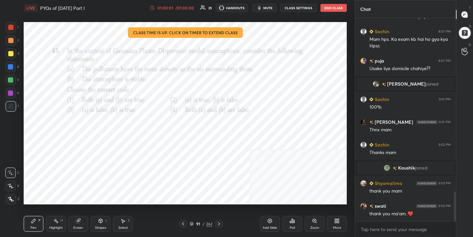
click at [335, 7] on button "End Class" at bounding box center [334, 8] width 26 height 8
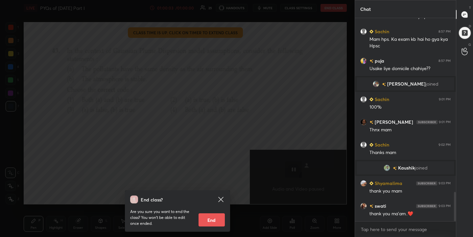
click at [211, 221] on button "End" at bounding box center [212, 219] width 26 height 13
type textarea "x"
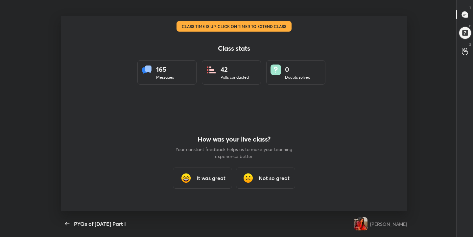
scroll to position [0, 0]
click at [220, 176] on h3 "It was great" at bounding box center [211, 178] width 29 height 8
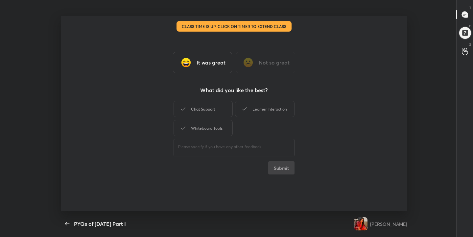
click at [213, 111] on div "Chat Support" at bounding box center [203, 109] width 59 height 16
click at [261, 109] on div "Learner Interaction" at bounding box center [264, 109] width 59 height 16
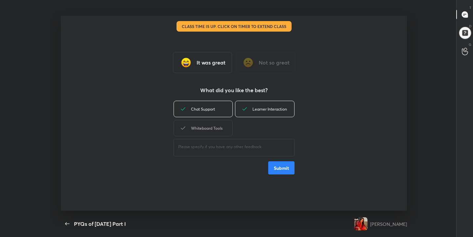
click at [217, 128] on div "Whiteboard Tools" at bounding box center [203, 128] width 59 height 16
click at [284, 169] on button "Submit" at bounding box center [281, 167] width 26 height 13
